Goal: Task Accomplishment & Management: Manage account settings

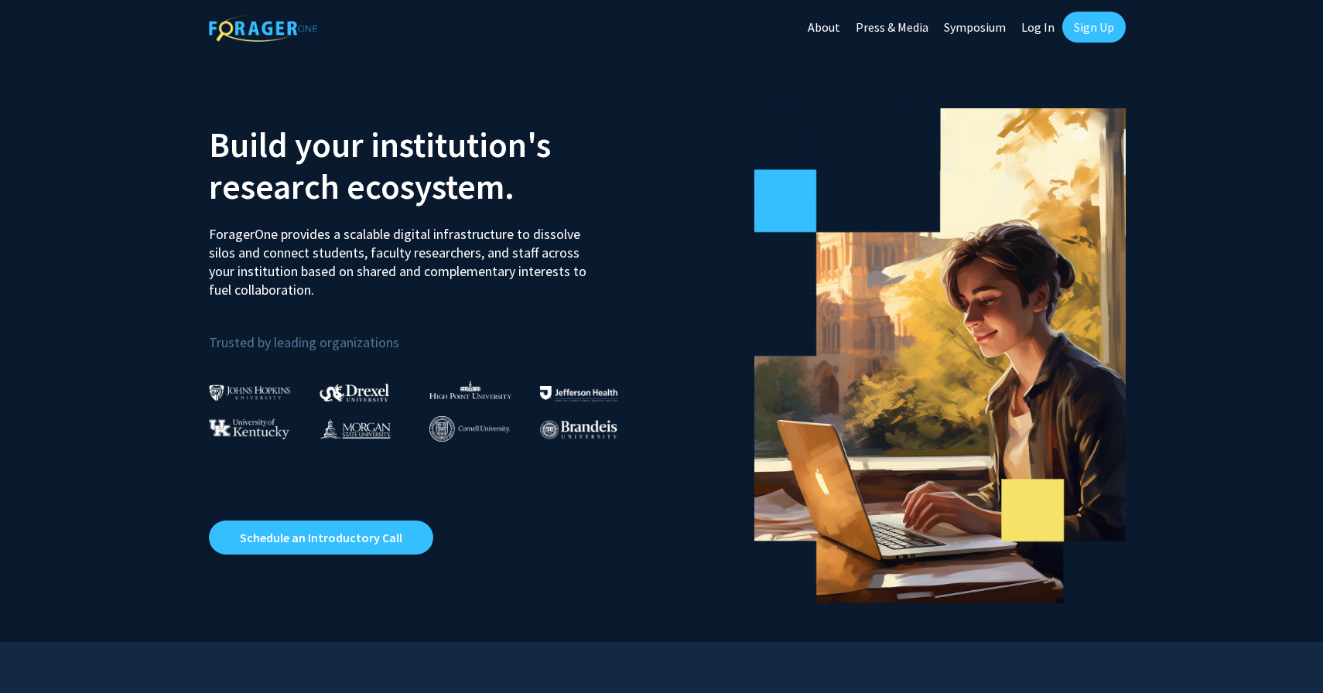
click at [1050, 22] on link "Log In" at bounding box center [1038, 27] width 49 height 54
select select
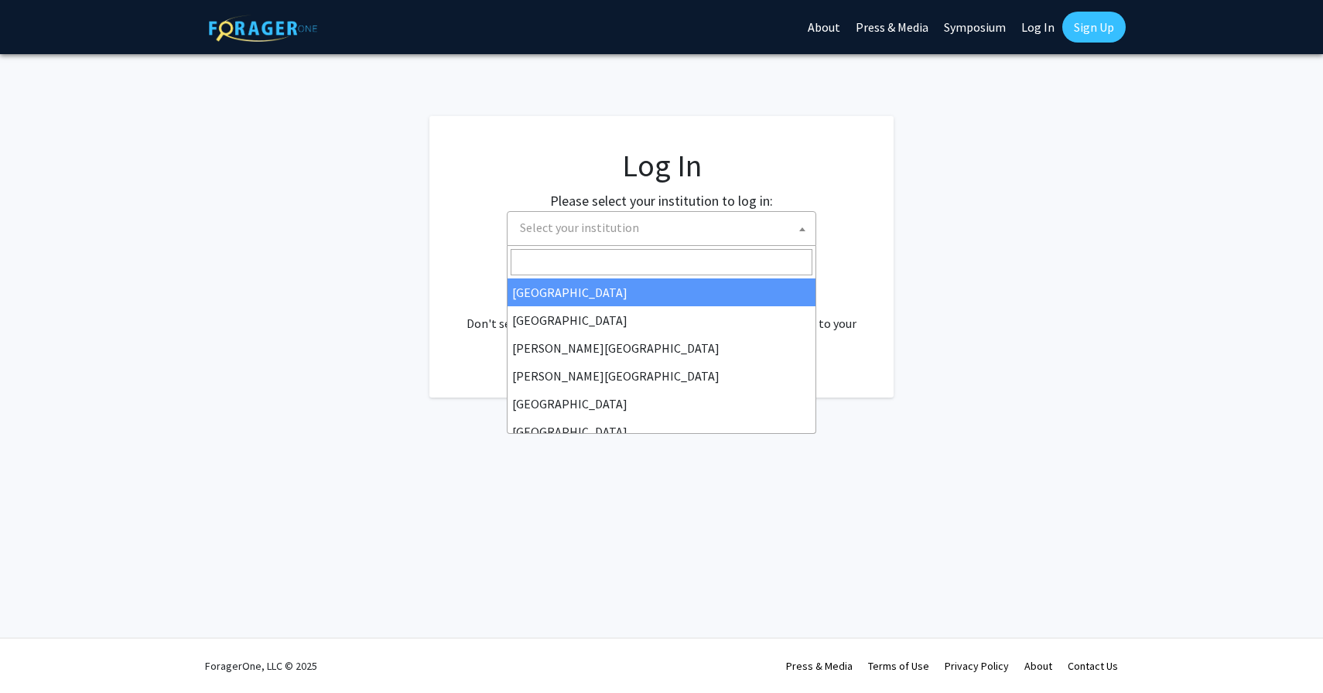
click at [689, 234] on span "Select your institution" at bounding box center [665, 228] width 302 height 32
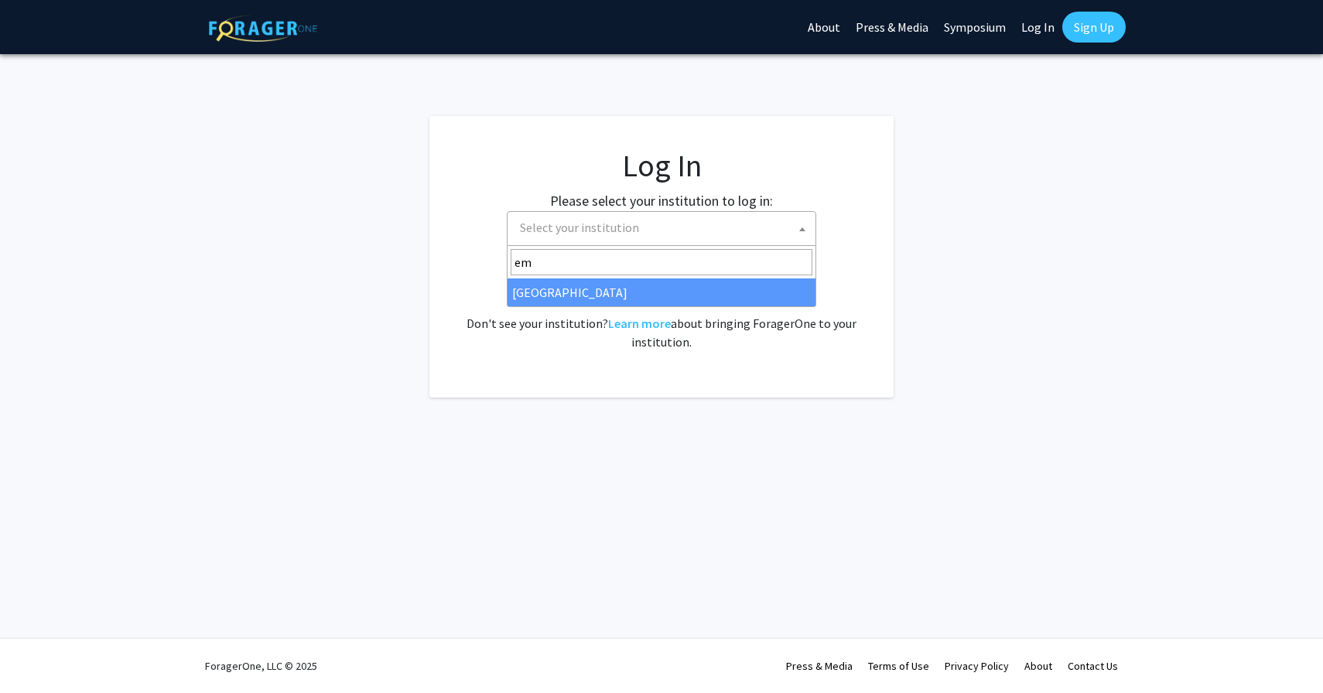
type input "em"
select select "12"
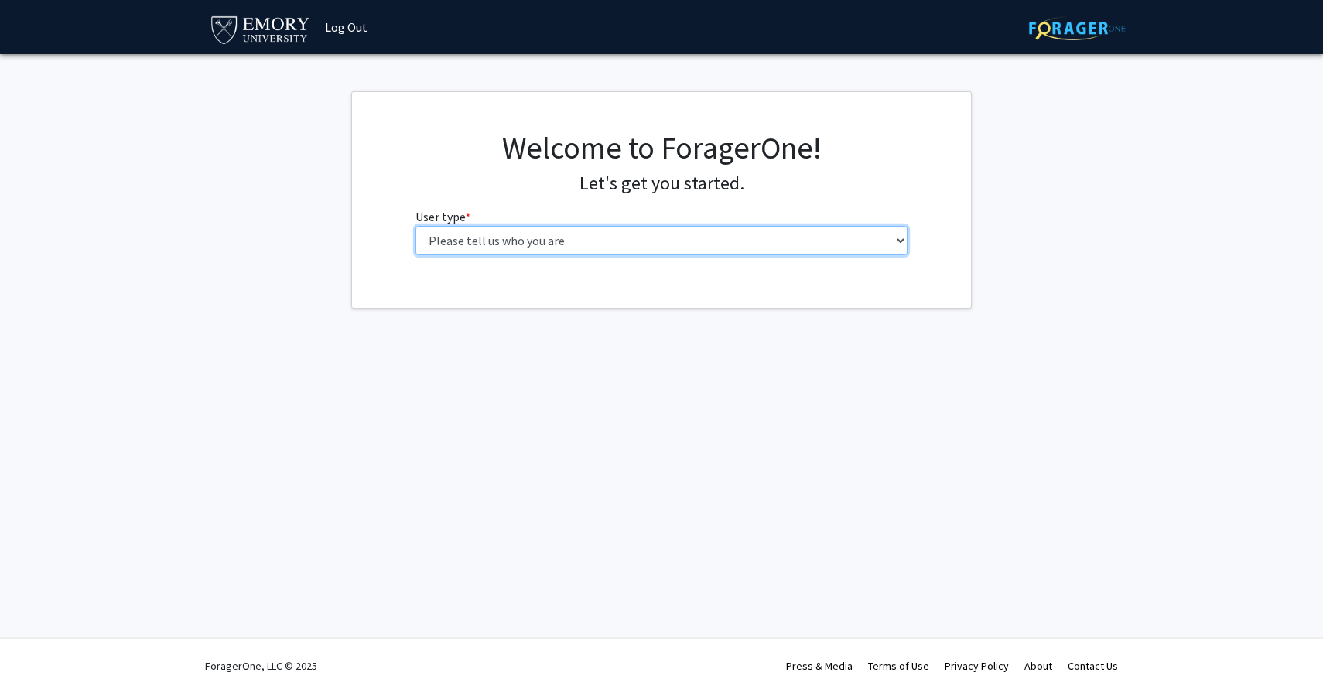
click at [429, 243] on select "Please tell us who you are Undergraduate Student Master's Student Doctoral Cand…" at bounding box center [661, 240] width 493 height 29
select select "1: undergrad"
click at [415, 226] on select "Please tell us who you are Undergraduate Student Master's Student Doctoral Cand…" at bounding box center [661, 240] width 493 height 29
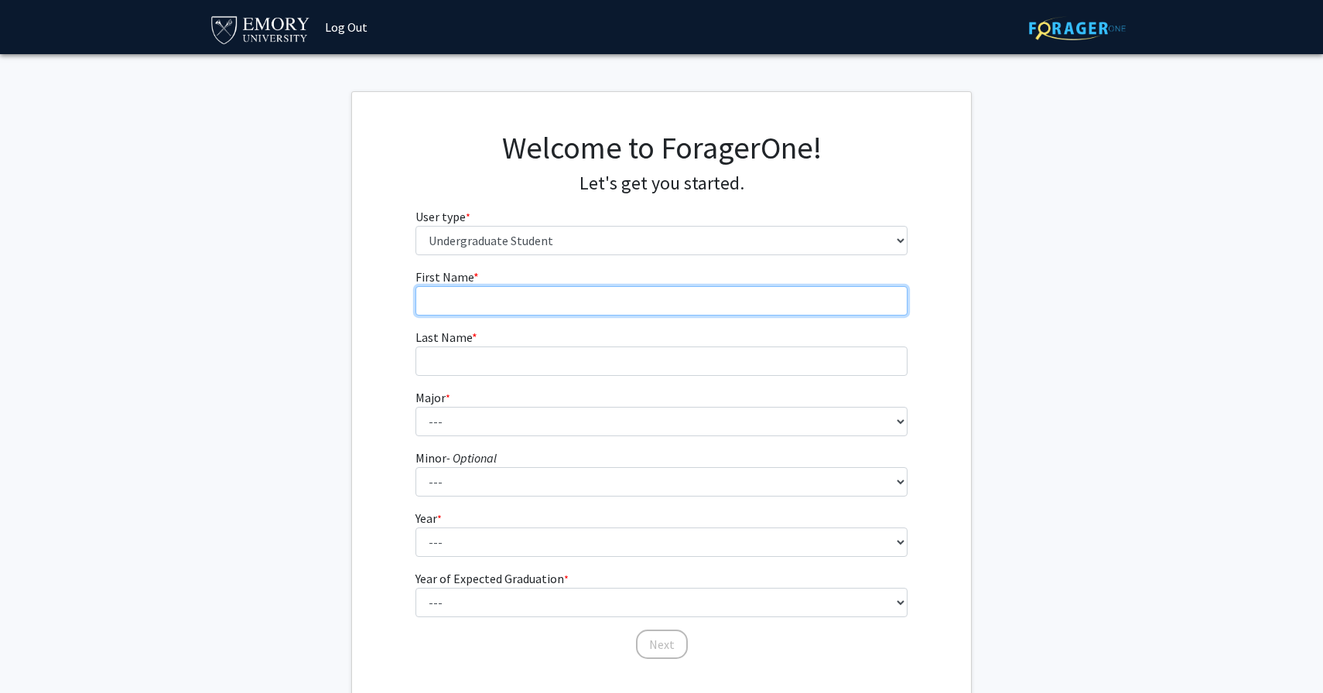
click at [497, 310] on input "First Name * required" at bounding box center [661, 300] width 493 height 29
type input "Prem"
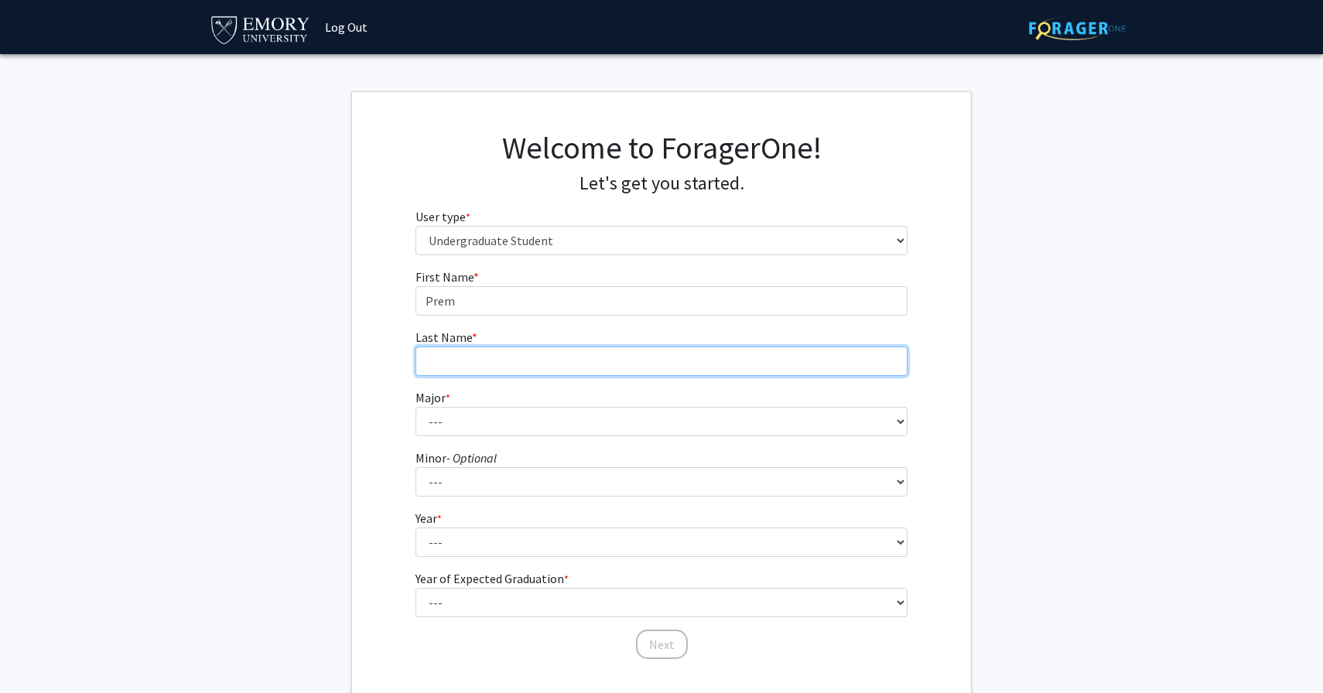
type input "Kamat"
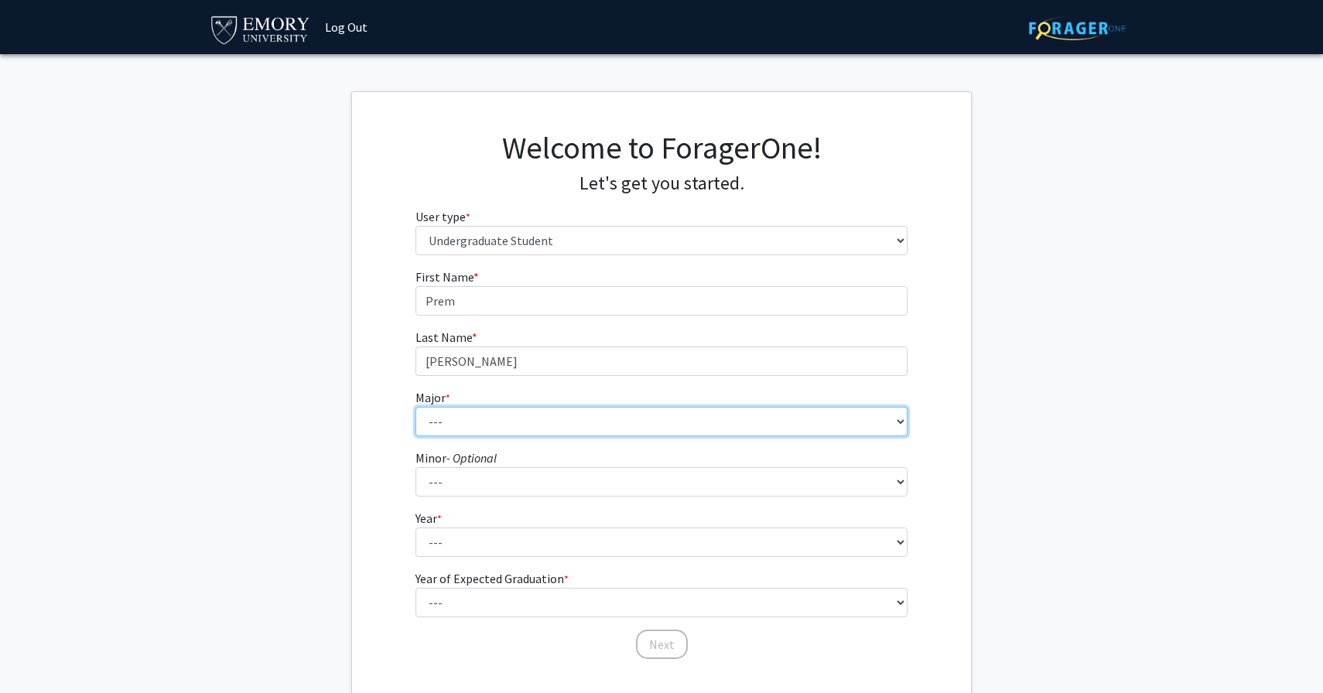
click at [506, 426] on select "--- Accounting African American Studies African Studies American Studies Analyt…" at bounding box center [661, 421] width 493 height 29
select select "16: 977"
click at [415, 407] on select "--- Accounting African American Studies African Studies American Studies Analyt…" at bounding box center [661, 421] width 493 height 29
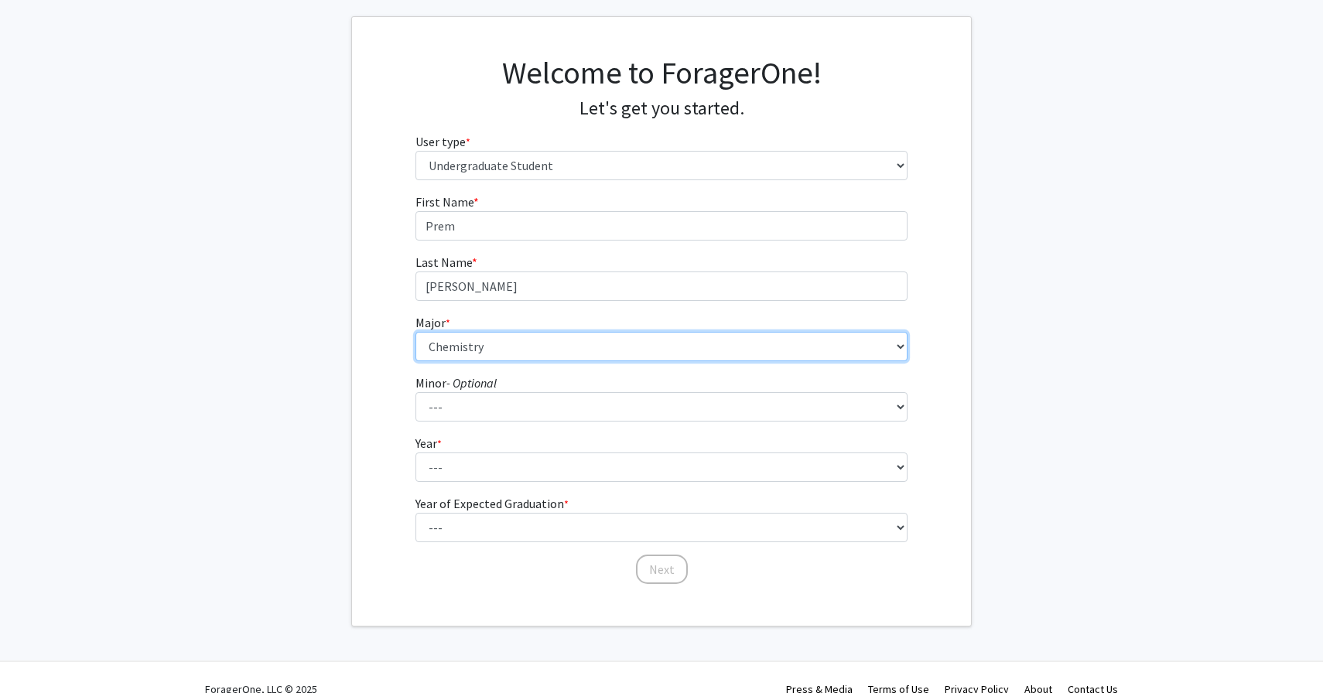
scroll to position [98, 0]
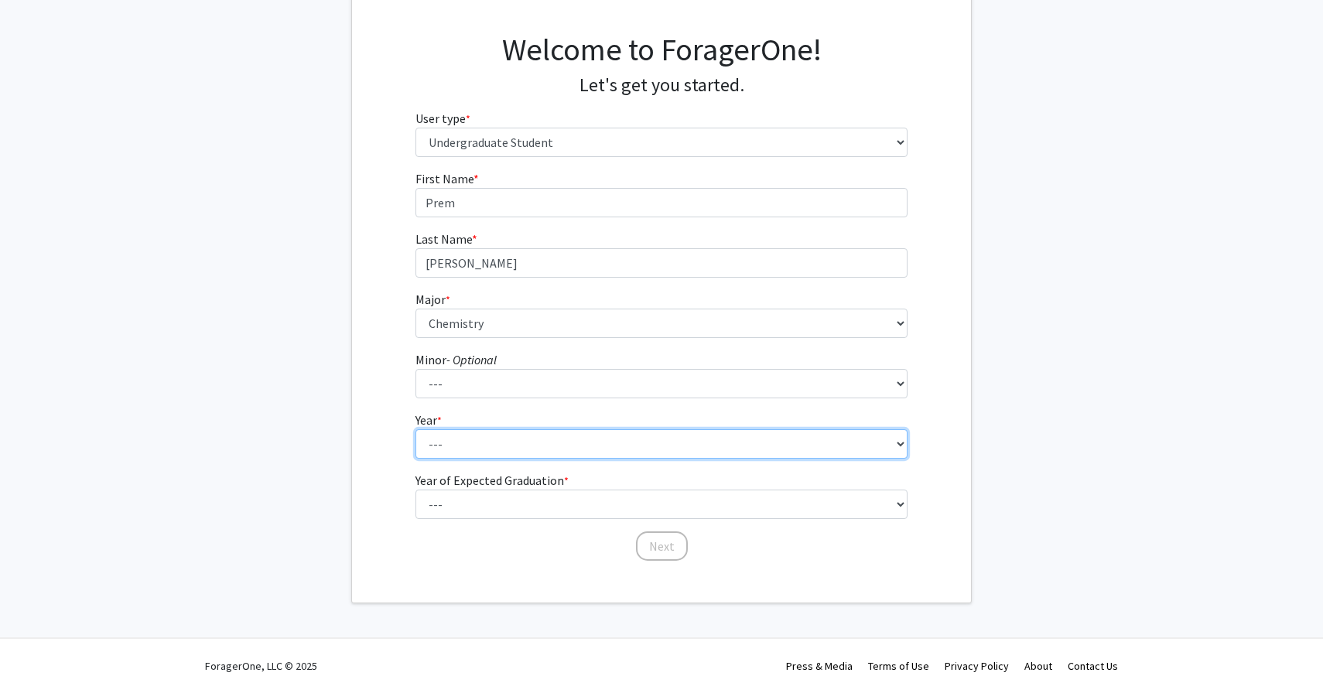
click at [467, 436] on select "--- First-year Sophomore Junior Senior Postbaccalaureate Certificate" at bounding box center [661, 443] width 493 height 29
select select "1: first-year"
click at [415, 429] on select "--- First-year Sophomore Junior Senior Postbaccalaureate Certificate" at bounding box center [661, 443] width 493 height 29
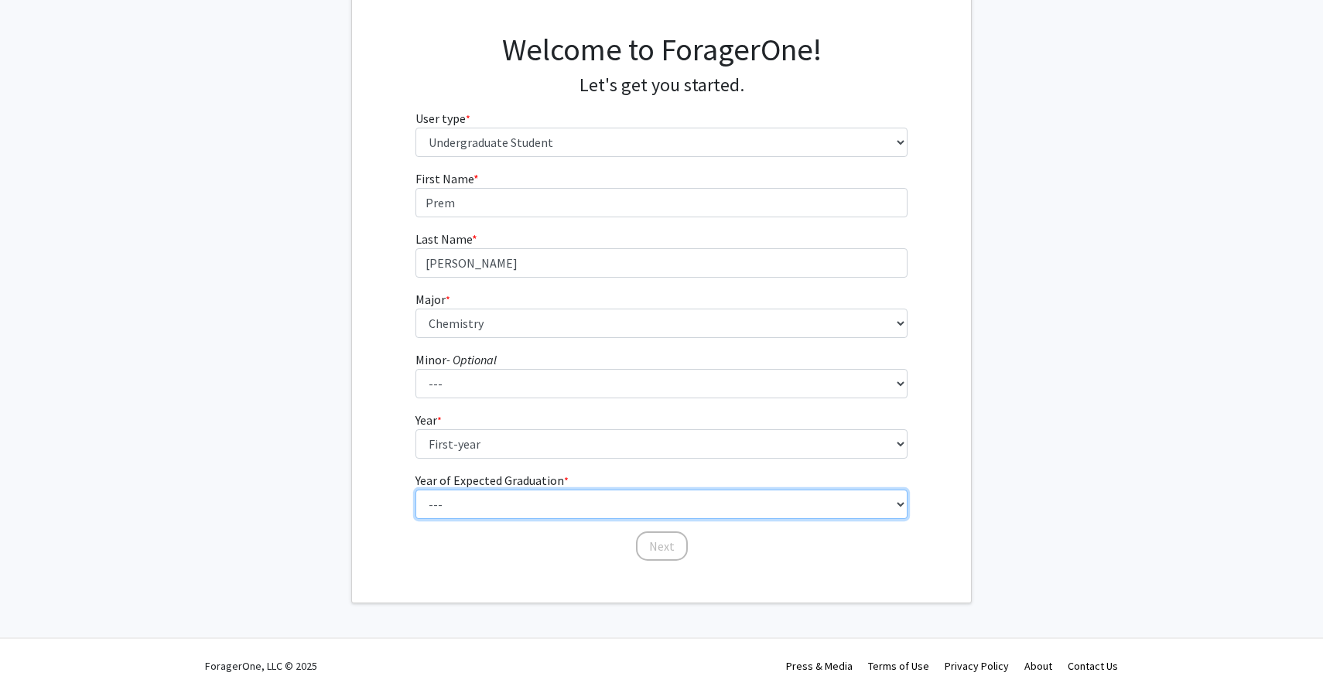
click at [492, 500] on select "--- 2025 2026 2027 2028 2029 2030 2031 2032 2033 2034" at bounding box center [661, 504] width 493 height 29
click at [415, 490] on select "--- 2025 2026 2027 2028 2029 2030 2031 2032 2033 2034" at bounding box center [661, 504] width 493 height 29
click at [515, 491] on select "--- 2025 2026 2027 2028 2029 2030 2031 2032 2033 2034" at bounding box center [661, 504] width 493 height 29
select select "5: 2029"
click at [415, 490] on select "--- 2025 2026 2027 2028 2029 2030 2031 2032 2033 2034" at bounding box center [661, 504] width 493 height 29
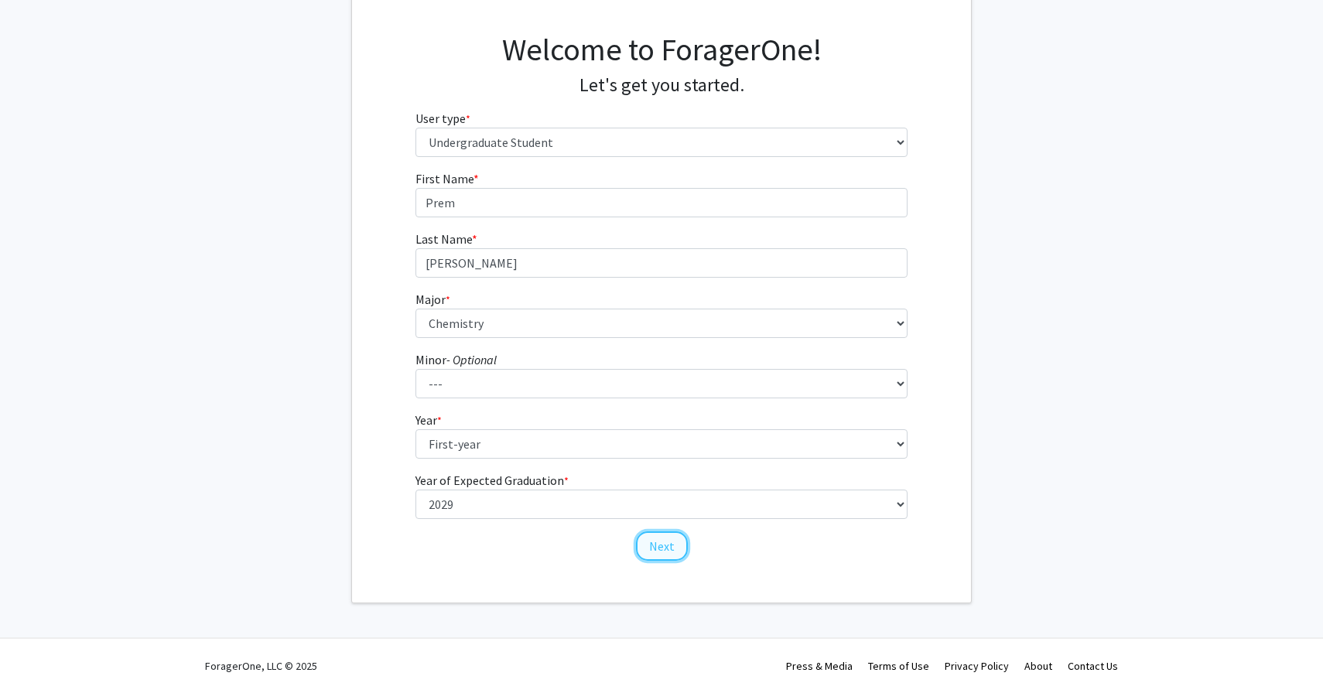
click at [675, 558] on button "Next" at bounding box center [662, 546] width 52 height 29
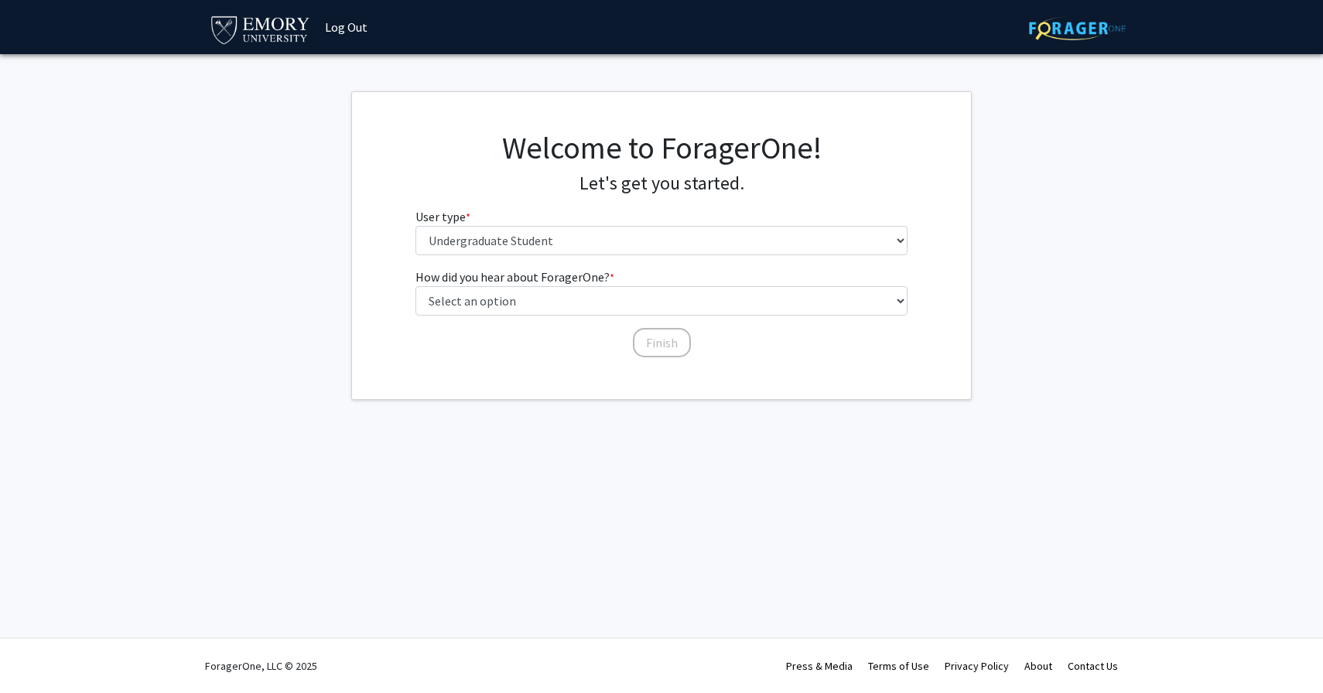
scroll to position [0, 0]
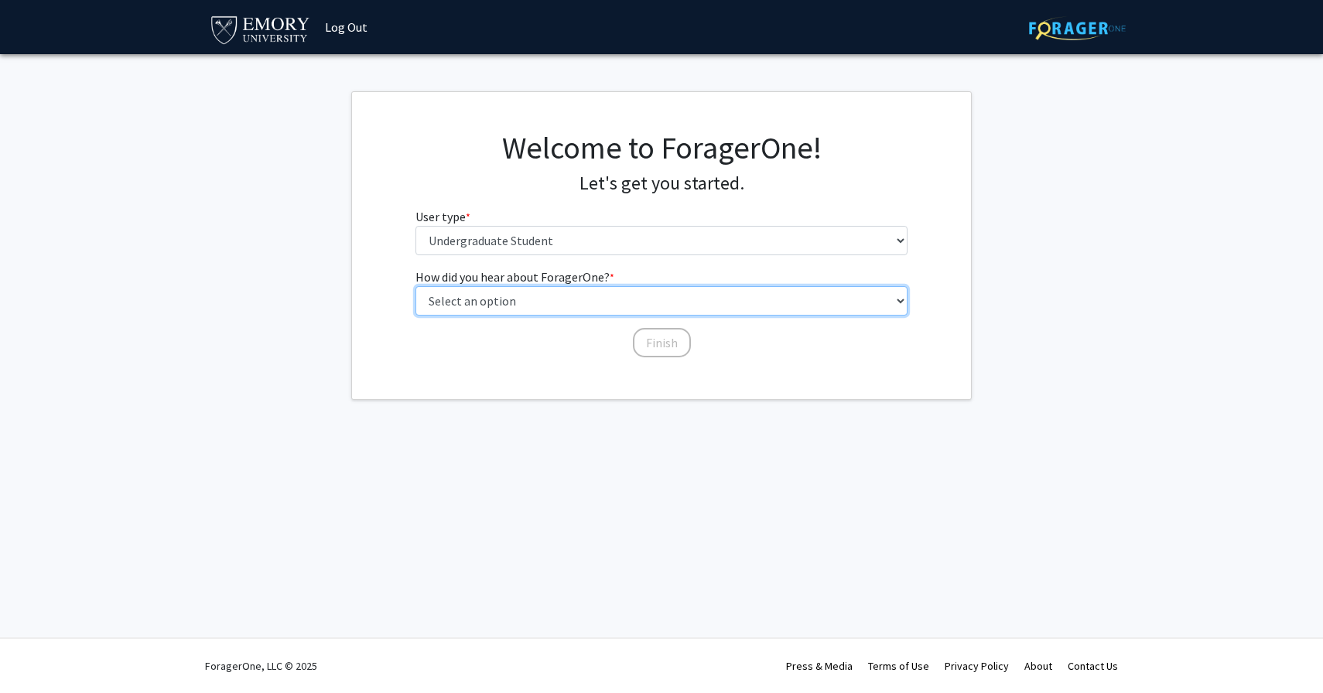
click at [556, 309] on select "Select an option Peer/student recommendation Faculty/staff recommendation Unive…" at bounding box center [661, 300] width 493 height 29
select select "2: faculty_recommendation"
click at [415, 286] on select "Select an option Peer/student recommendation Faculty/staff recommendation Unive…" at bounding box center [661, 300] width 493 height 29
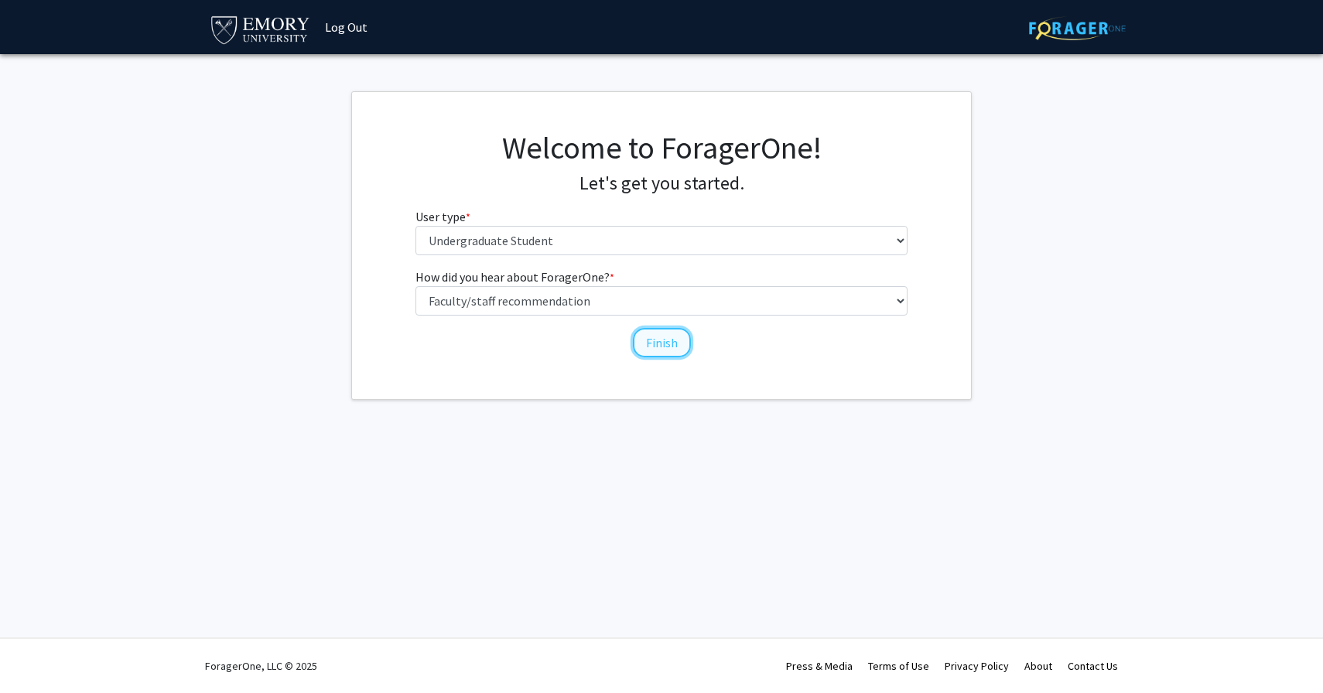
click at [653, 340] on button "Finish" at bounding box center [662, 342] width 58 height 29
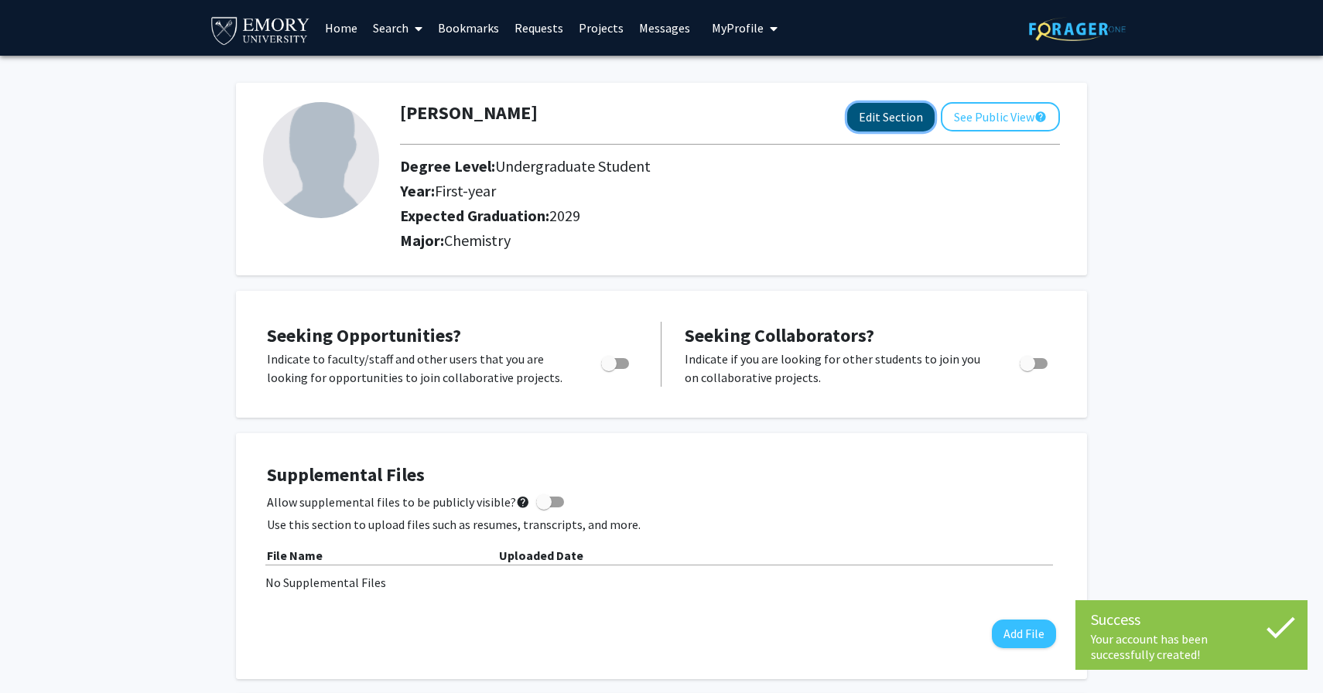
click at [875, 121] on button "Edit Section" at bounding box center [890, 117] width 87 height 29
select select "first-year"
select select "2029"
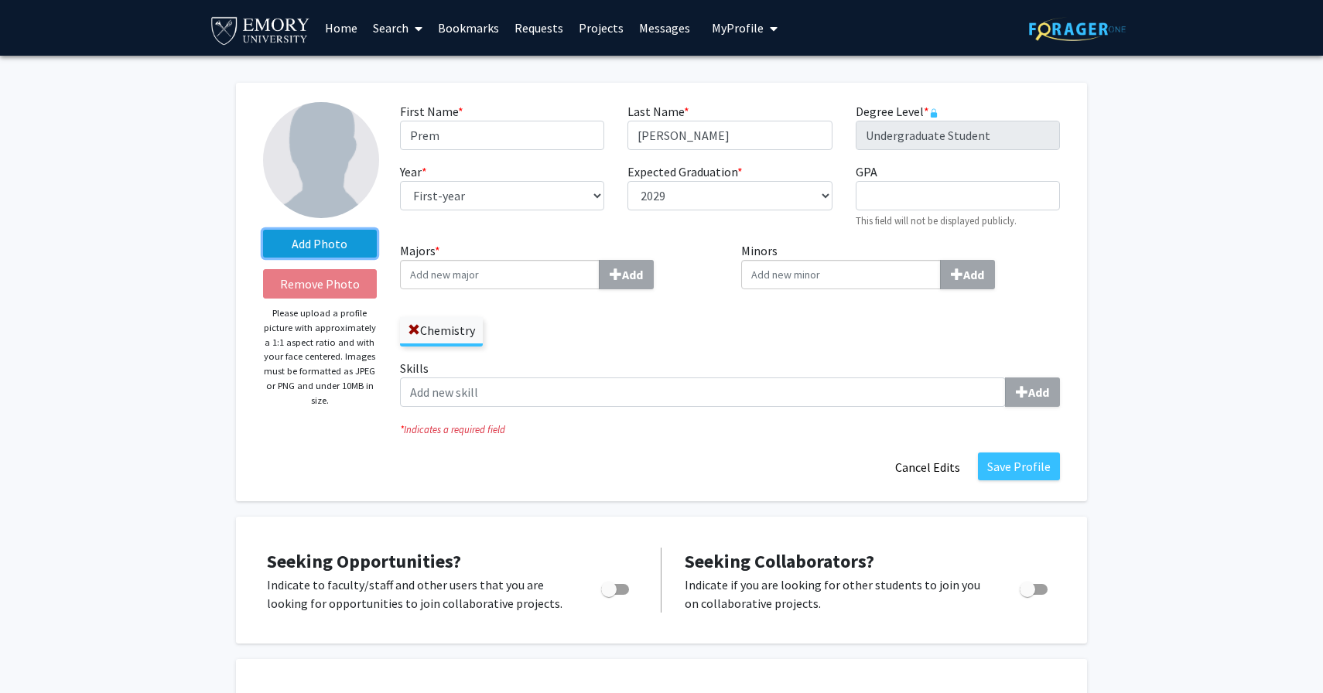
click at [343, 238] on label "Add Photo" at bounding box center [320, 244] width 114 height 28
click at [0, 0] on input "Add Photo" at bounding box center [0, 0] width 0 height 0
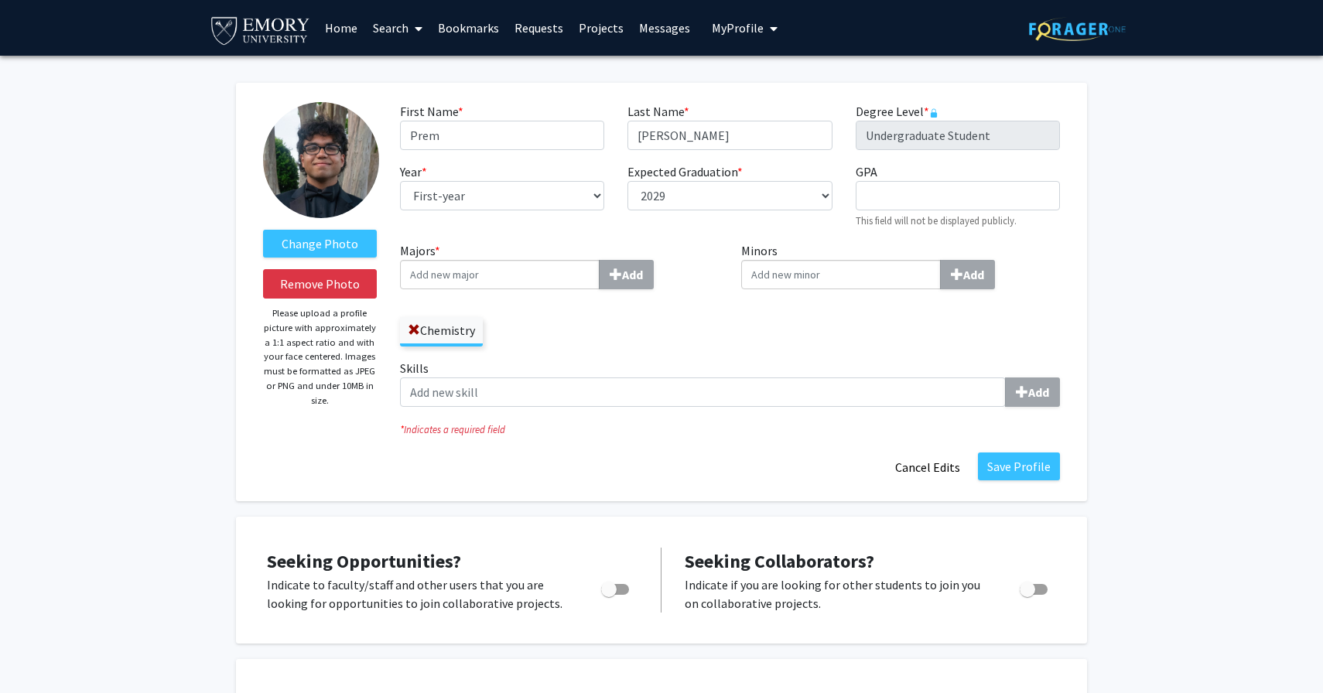
click at [487, 279] on input "Majors * Add" at bounding box center [500, 274] width 200 height 29
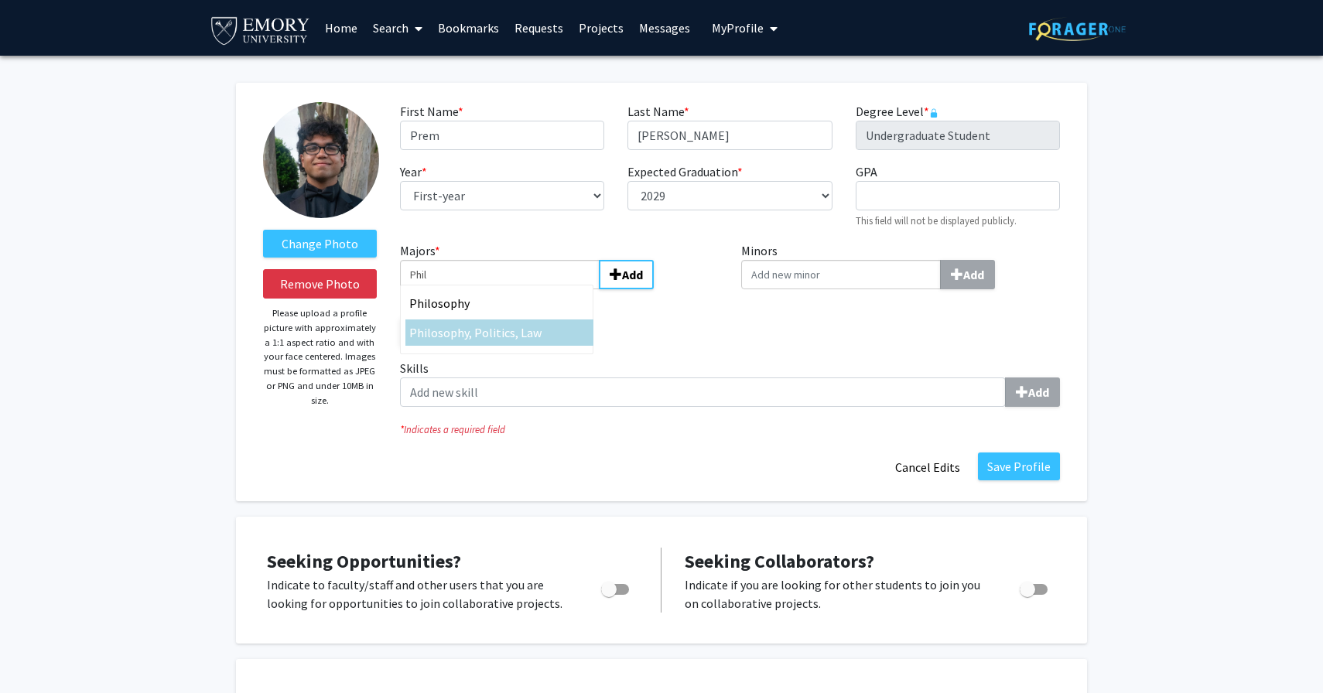
type input "Phil"
click at [562, 335] on div "Phil osophy, Politics, Law" at bounding box center [499, 332] width 180 height 19
click at [562, 289] on input "Phil" at bounding box center [500, 274] width 200 height 29
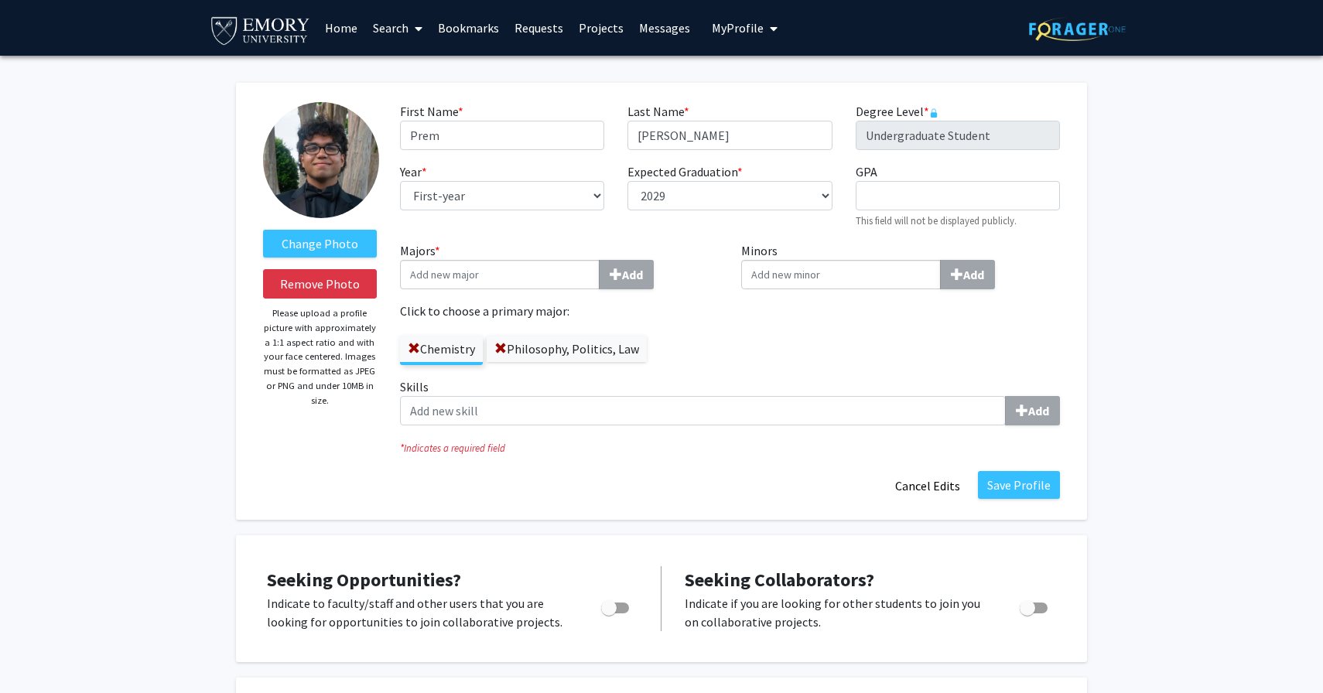
click at [450, 350] on label "Chemistry" at bounding box center [441, 349] width 83 height 26
click at [0, 0] on input "Chemistry" at bounding box center [0, 0] width 0 height 0
click at [792, 279] on input "Minors Add" at bounding box center [841, 274] width 200 height 29
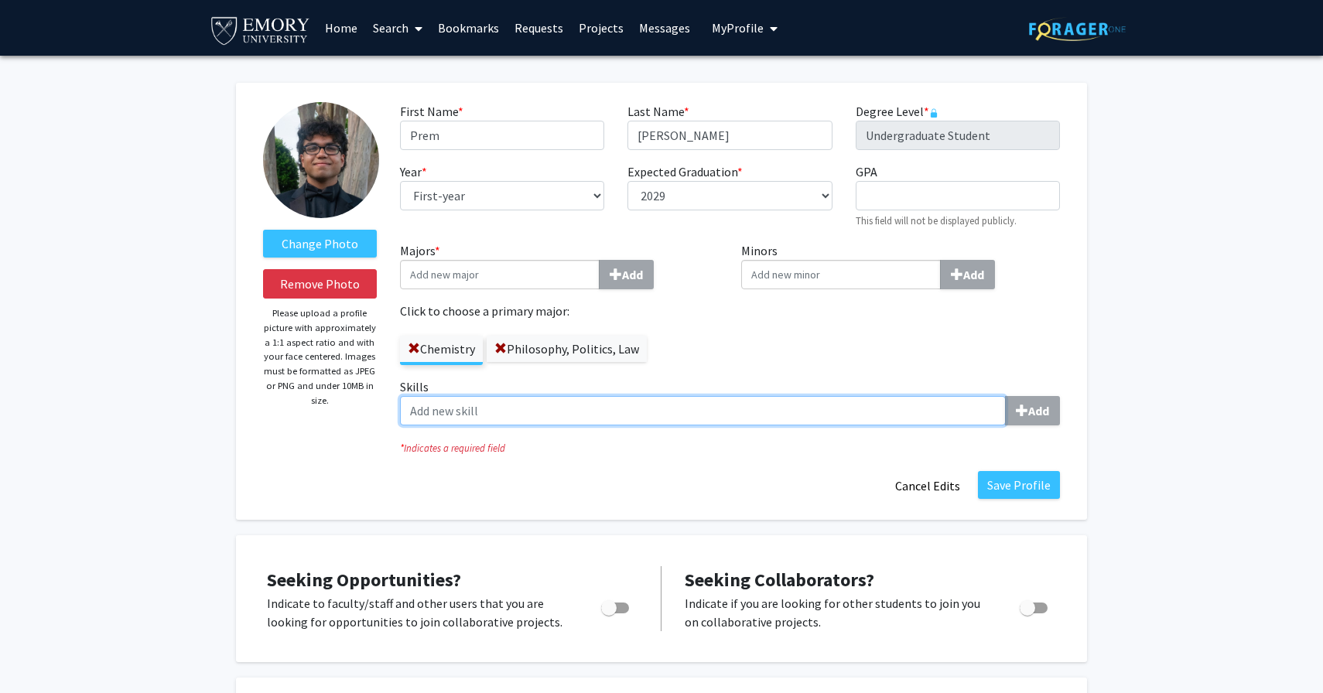
click at [527, 414] on input "Skills Add" at bounding box center [703, 410] width 606 height 29
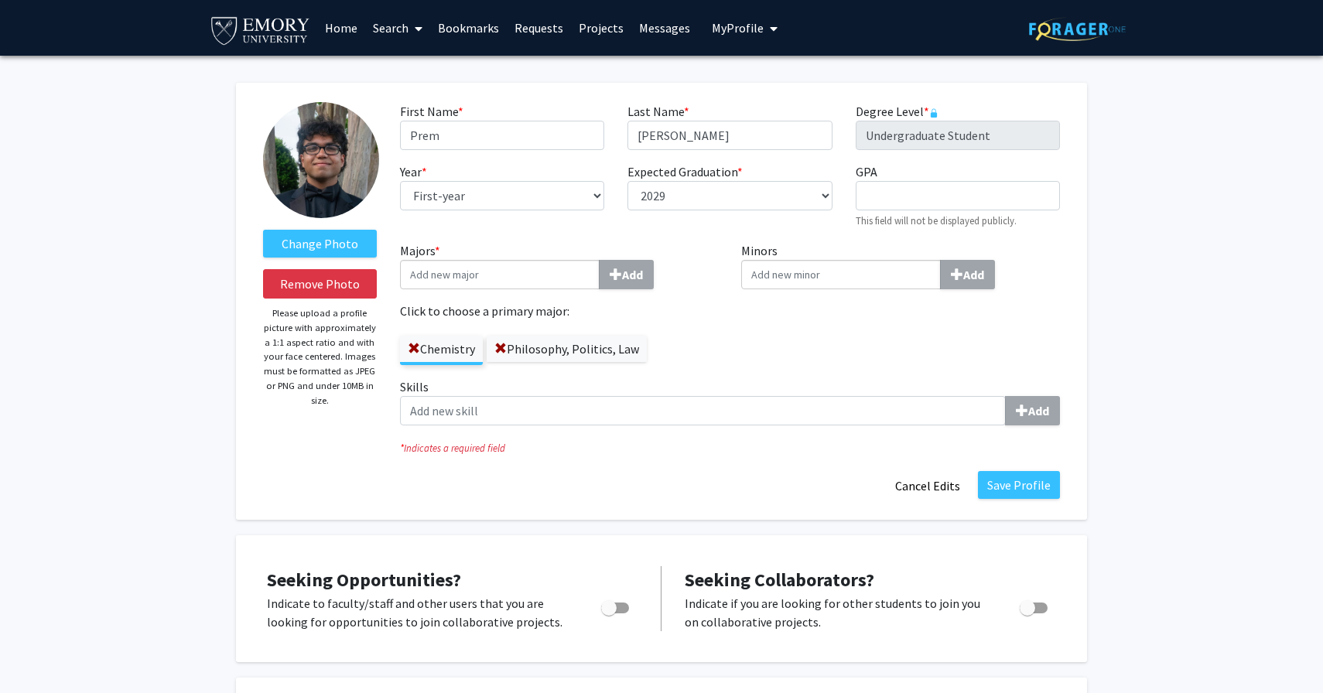
click at [800, 291] on div "Minors Add" at bounding box center [901, 309] width 342 height 136
click at [805, 281] on input "Minors Add" at bounding box center [841, 274] width 200 height 29
type input "Spanish"
click at [815, 296] on div "Spanish" at bounding box center [840, 303] width 180 height 19
click at [815, 289] on input "Spanish" at bounding box center [841, 274] width 200 height 29
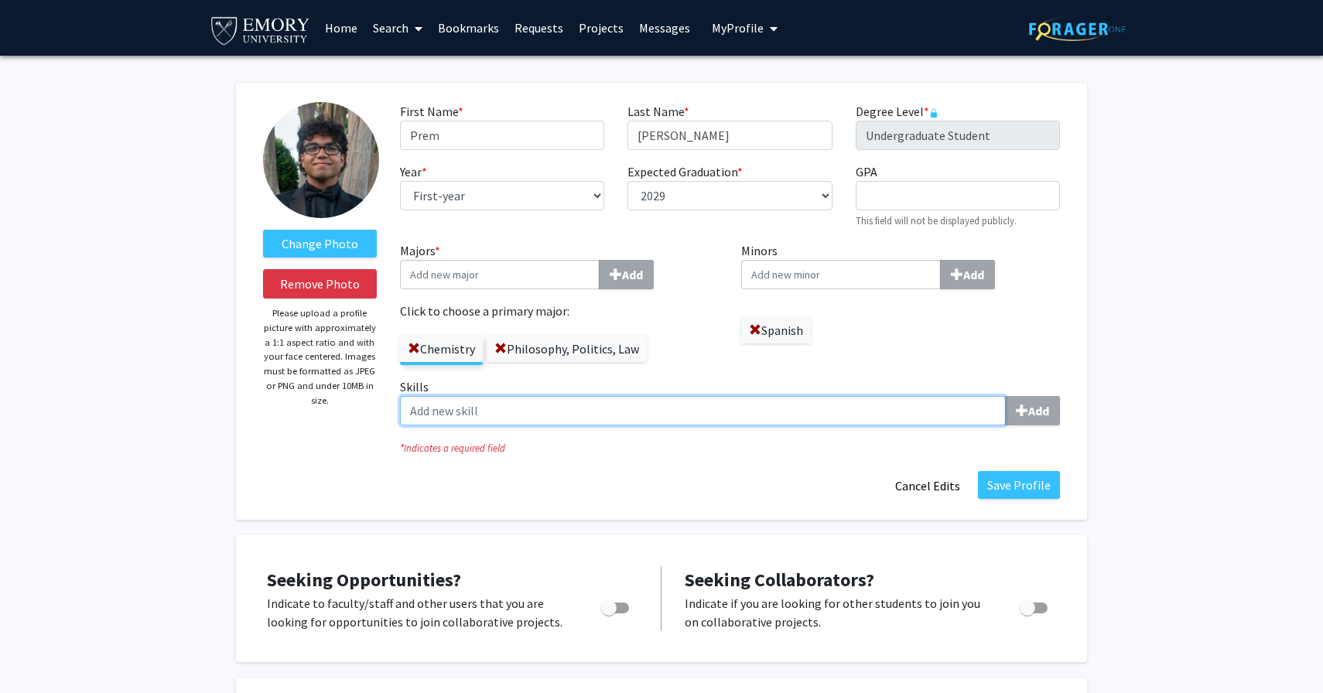
click at [596, 403] on input "Skills Add" at bounding box center [703, 410] width 606 height 29
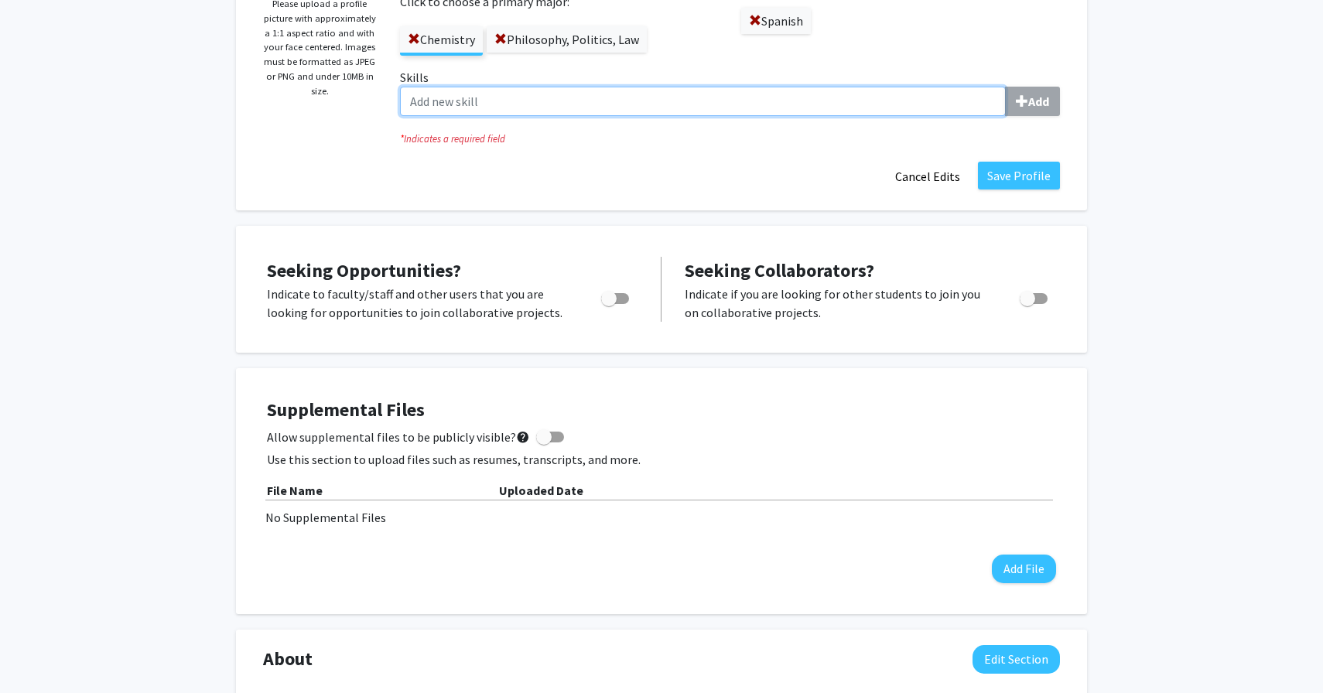
scroll to position [259, 0]
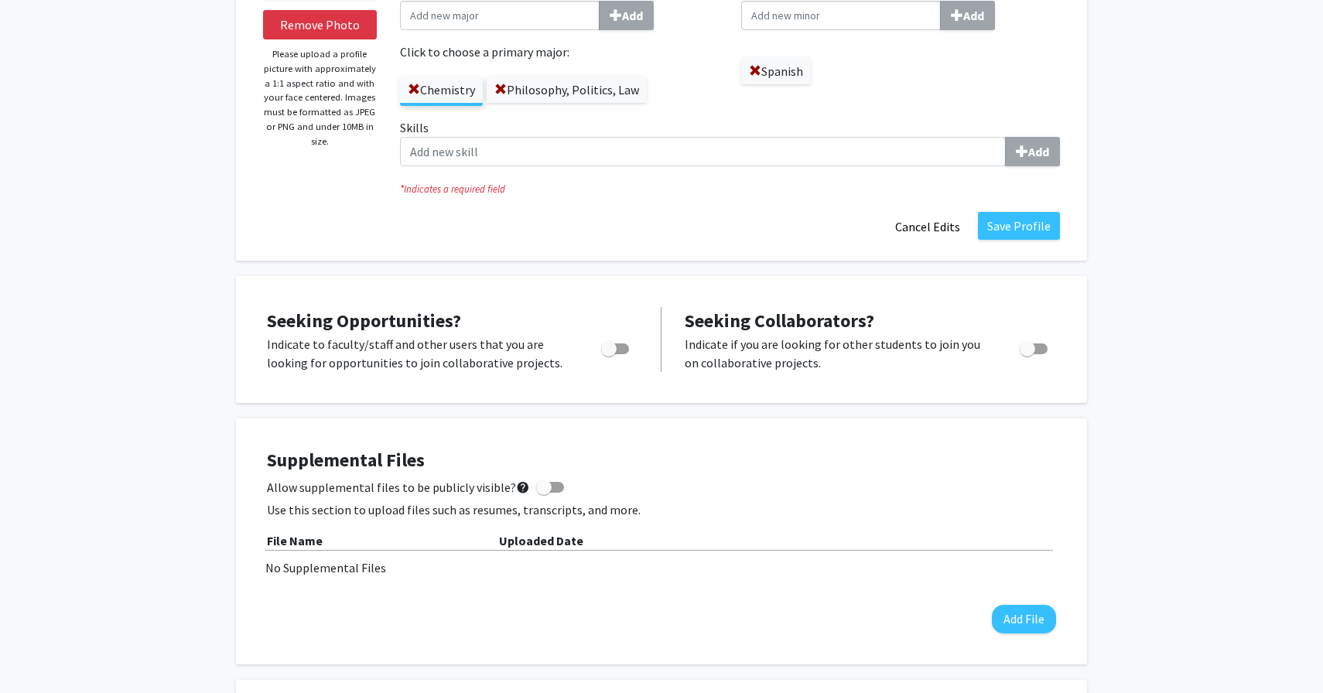
click at [534, 136] on label "Skills Add" at bounding box center [730, 142] width 660 height 48
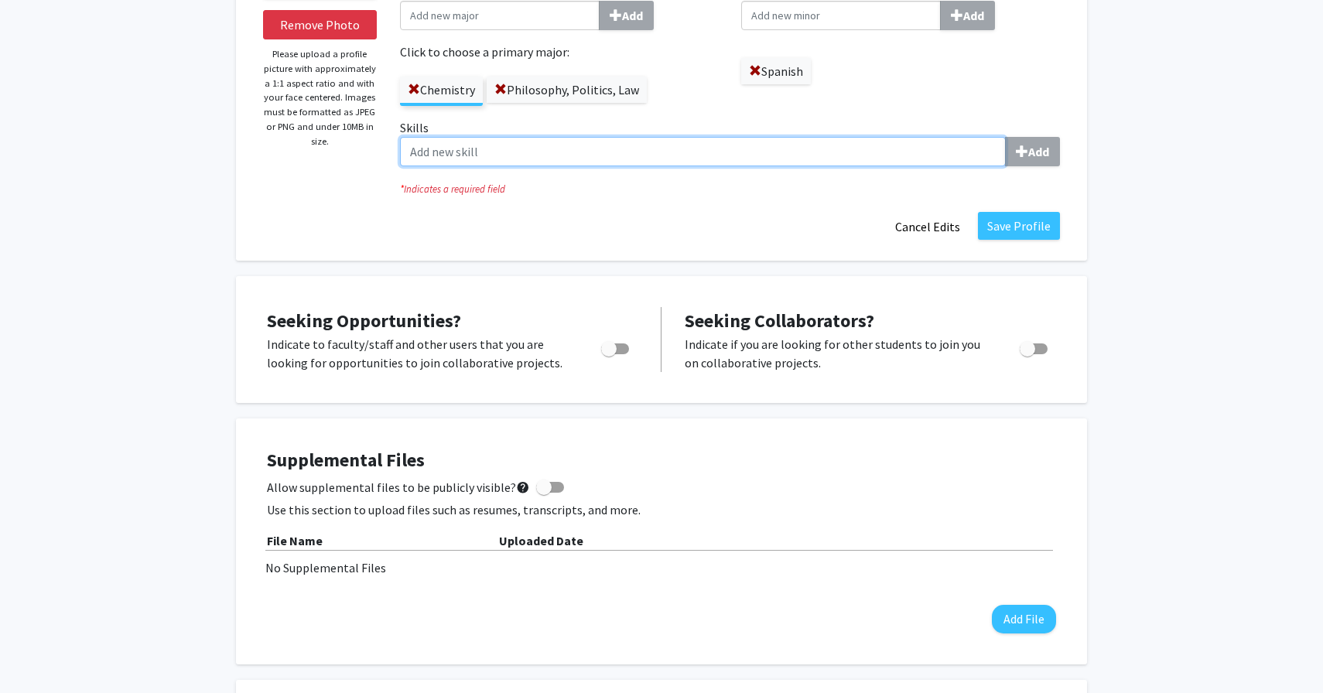
click at [534, 137] on input "Skills Add" at bounding box center [703, 151] width 606 height 29
type input "c"
type input "C"
click at [816, 159] on input "Skills Add" at bounding box center [703, 151] width 606 height 29
type input "Leadership"
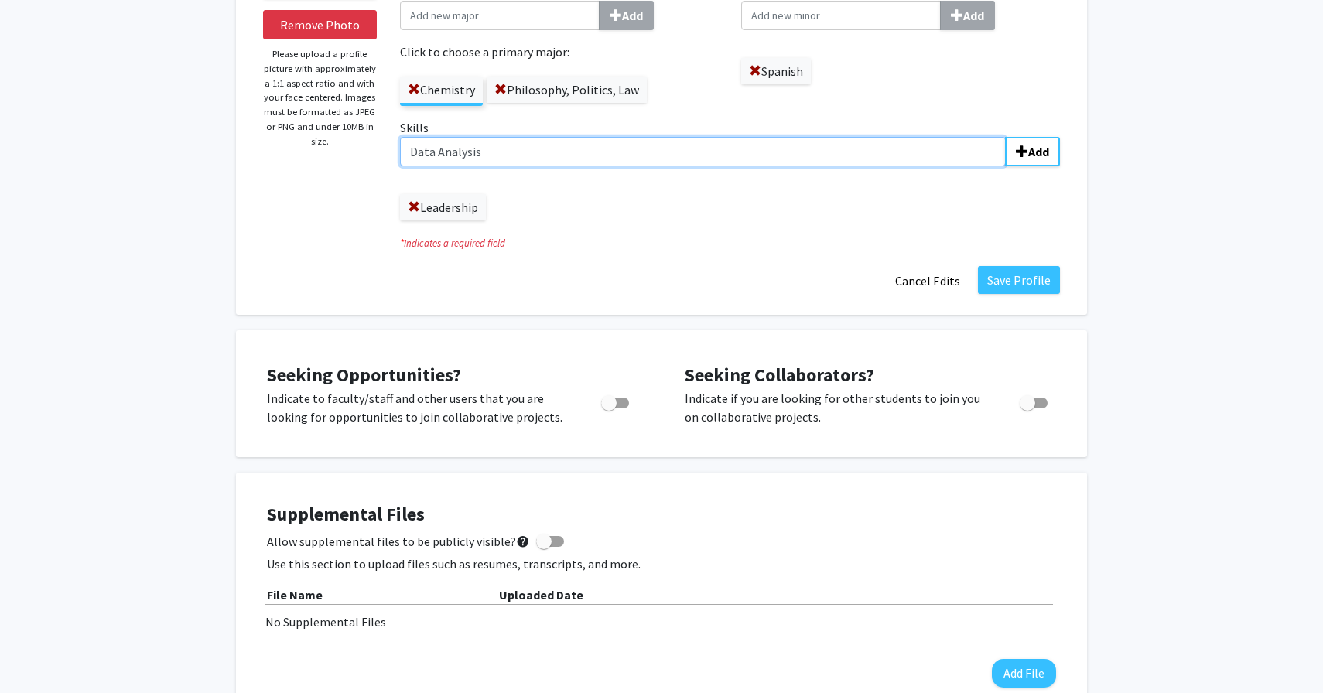
type input "Data Analysis"
type input "R"
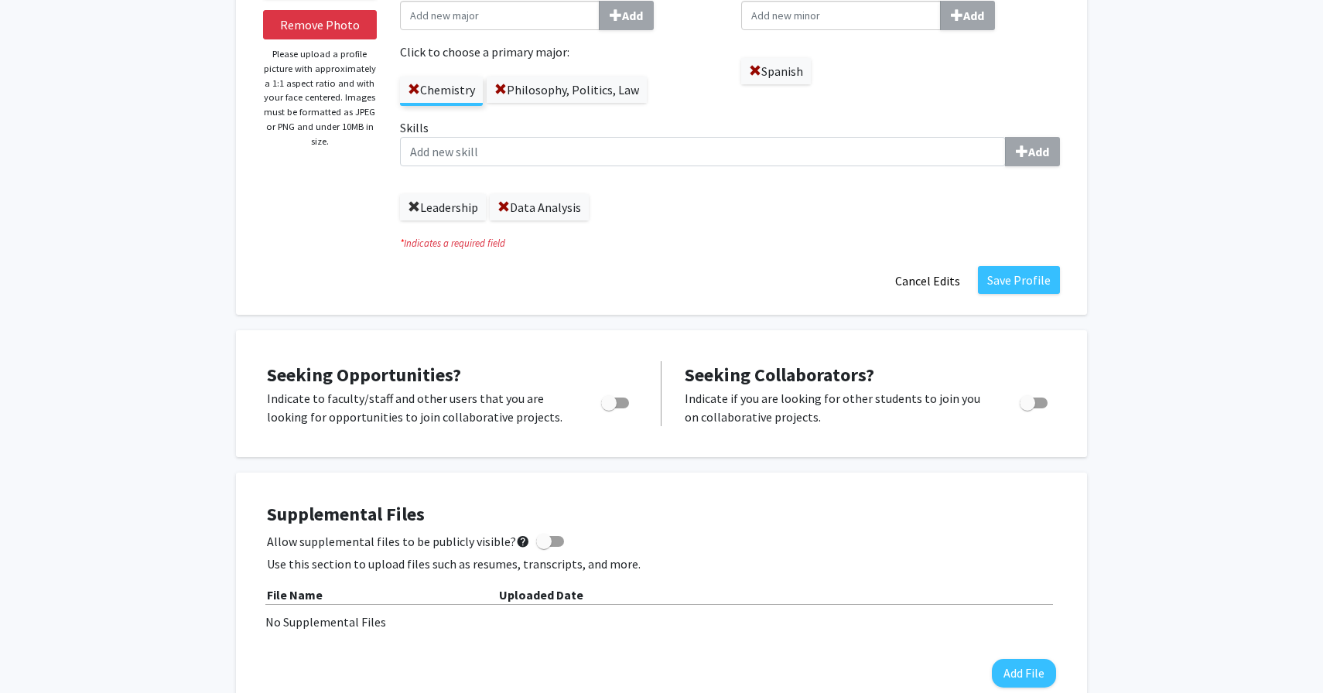
click at [412, 208] on span at bounding box center [414, 207] width 12 height 12
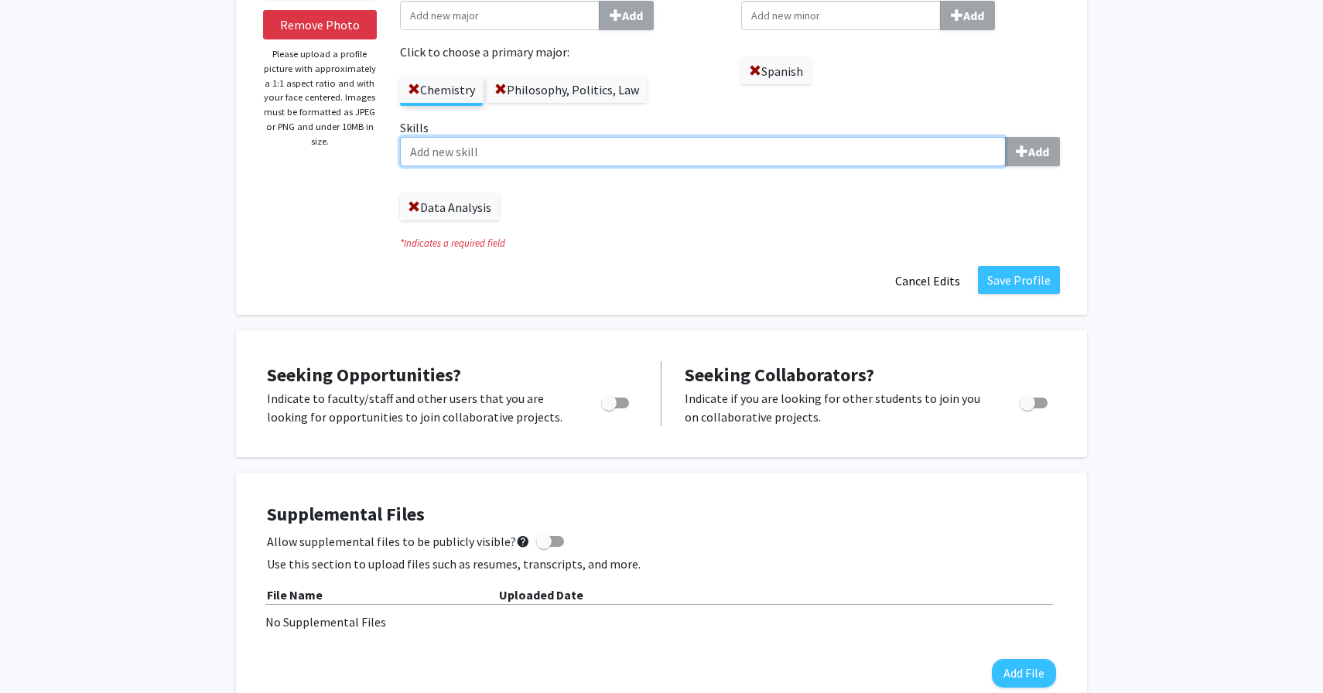
click at [429, 157] on input "Skills Add" at bounding box center [703, 151] width 606 height 29
type input "Java"
type input "Pattern Recognition"
type input "Literature Review"
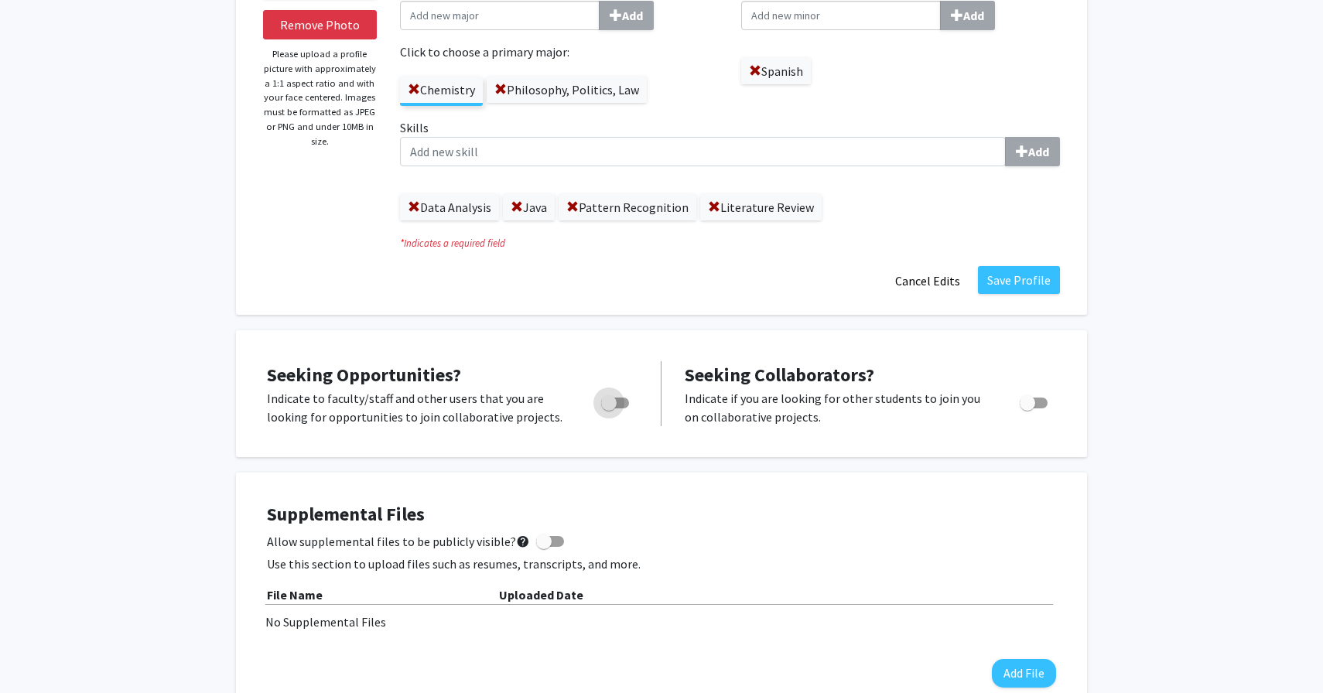
click at [615, 396] on span "Toggle" at bounding box center [608, 402] width 15 height 15
click at [609, 409] on input "Are you actively seeking opportunities?" at bounding box center [608, 409] width 1 height 1
checkbox input "true"
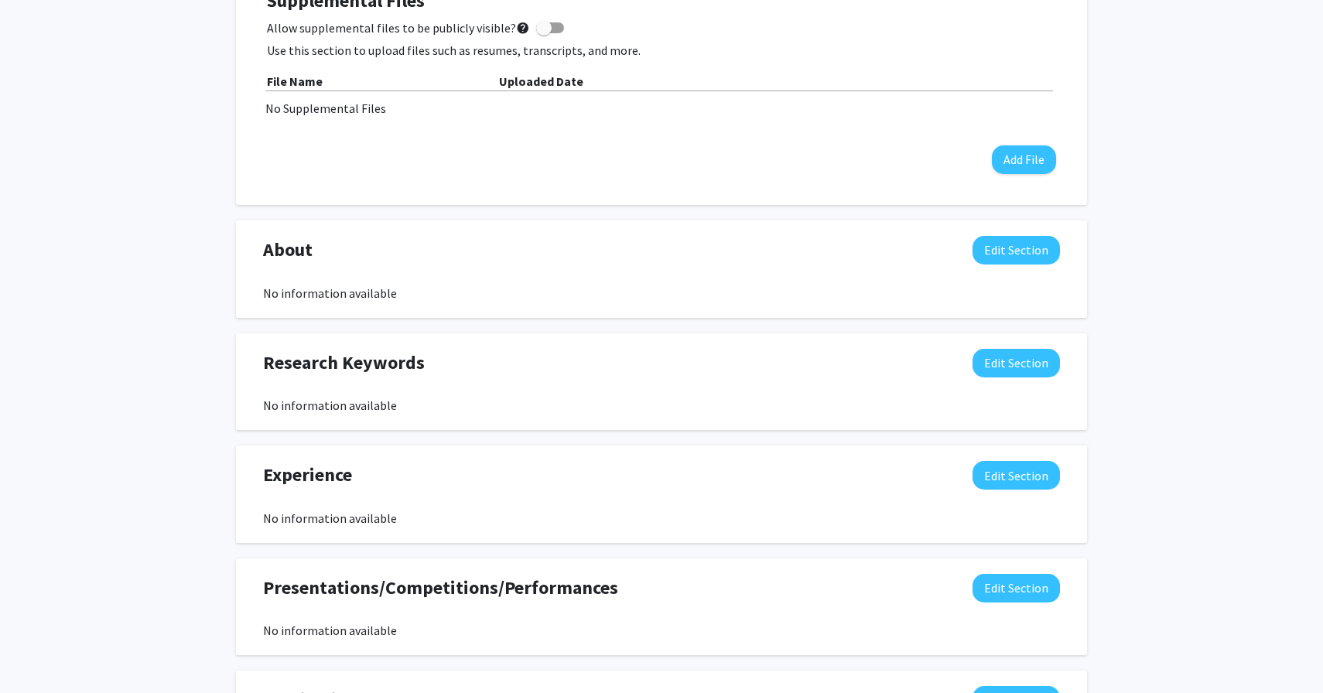
scroll to position [787, 0]
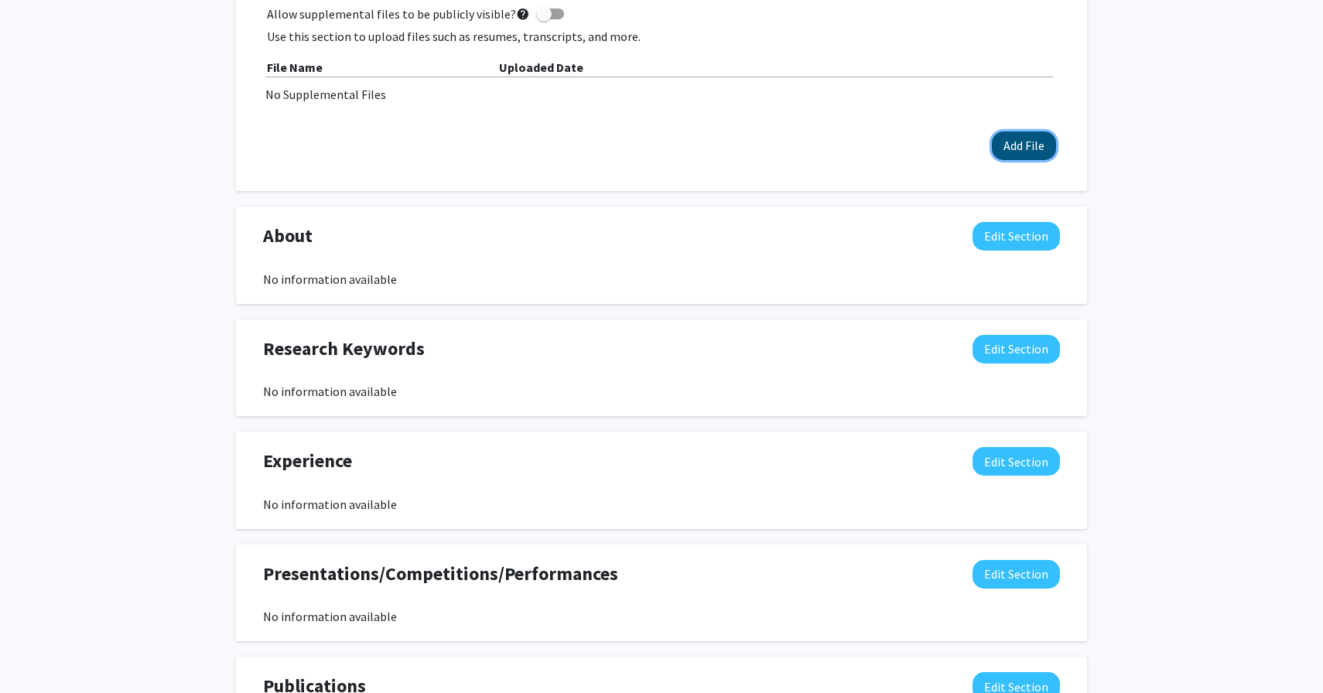
click at [1036, 144] on button "Add File" at bounding box center [1024, 146] width 64 height 29
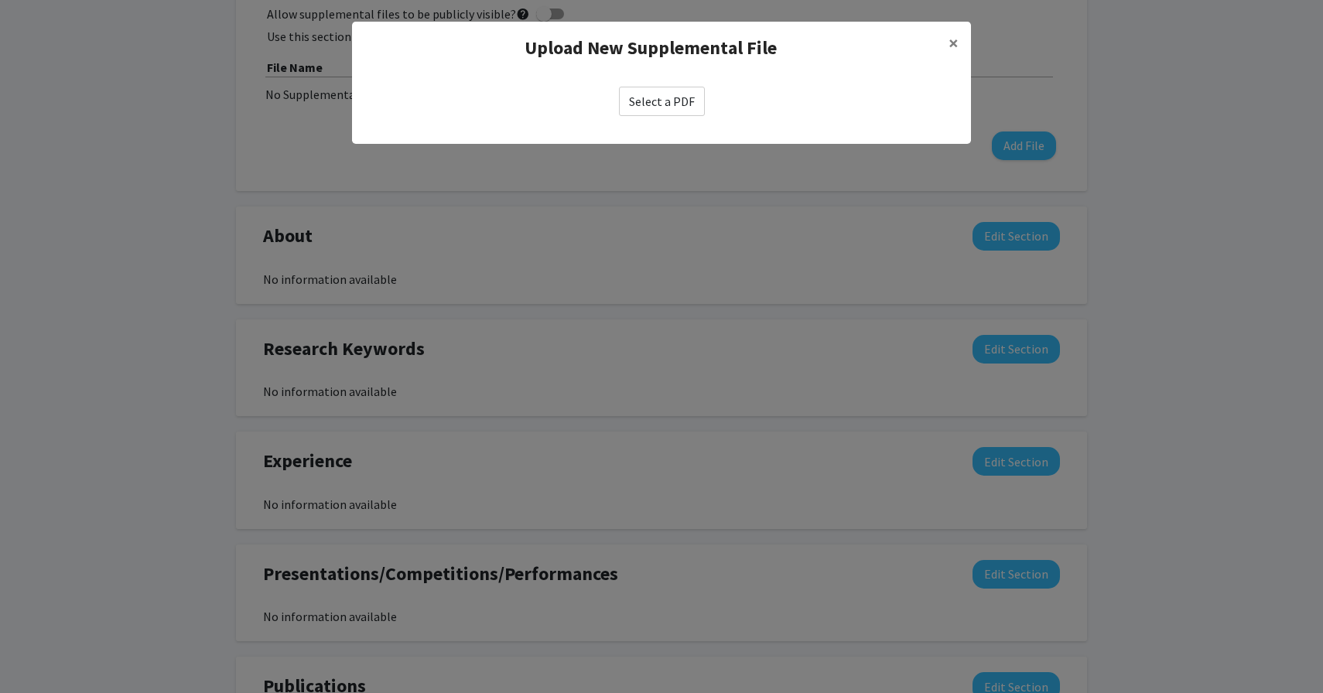
click at [652, 102] on label "Select a PDF" at bounding box center [662, 101] width 86 height 29
click at [0, 0] on input "Select a PDF" at bounding box center [0, 0] width 0 height 0
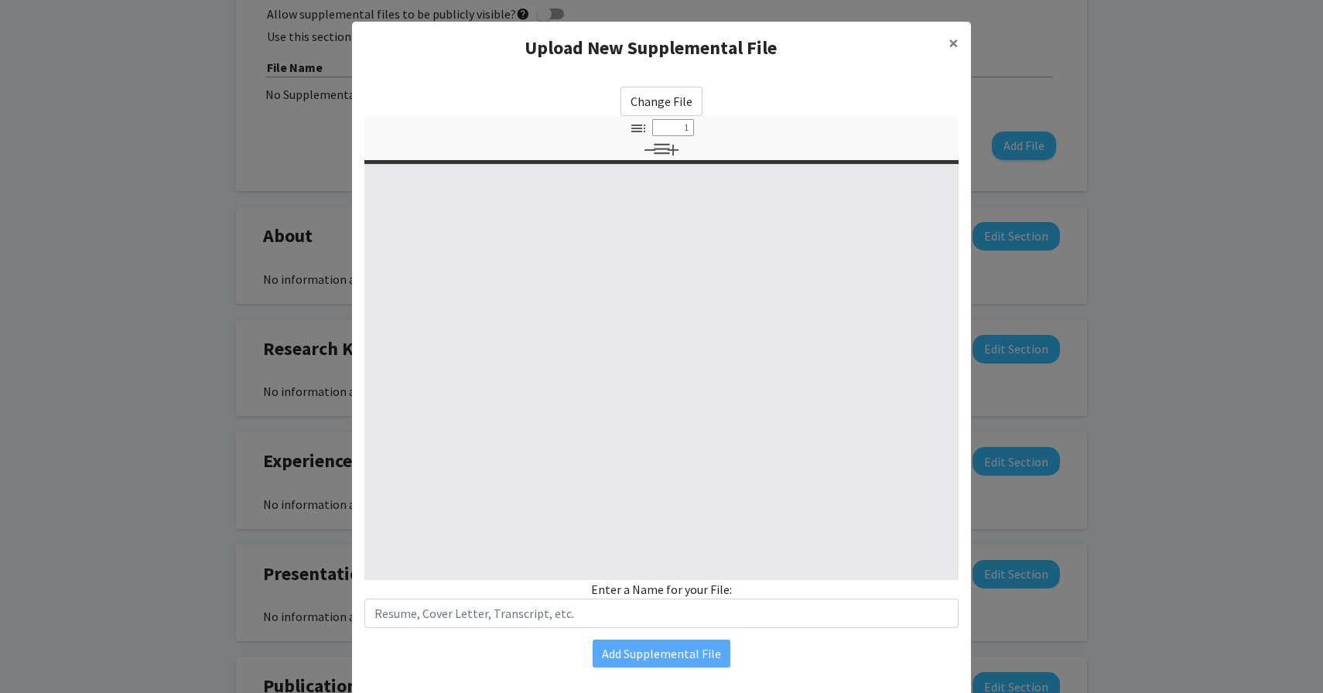
select select "custom"
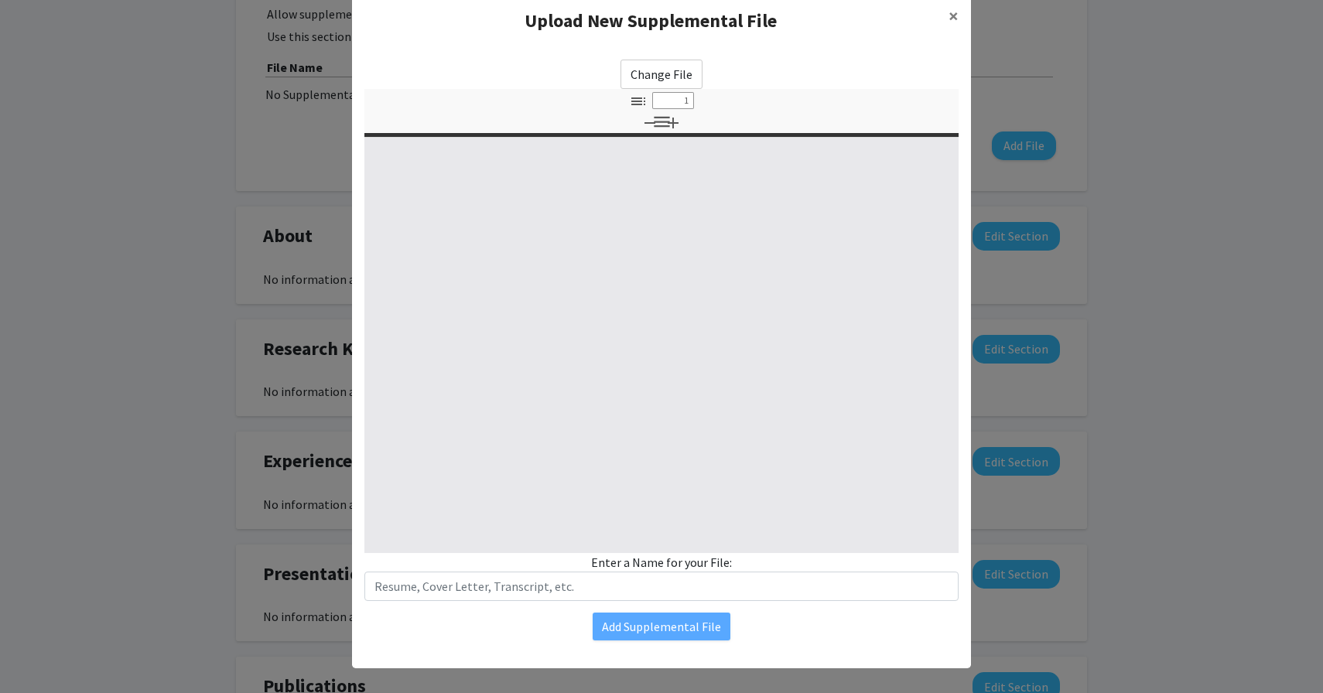
type input "0"
select select "custom"
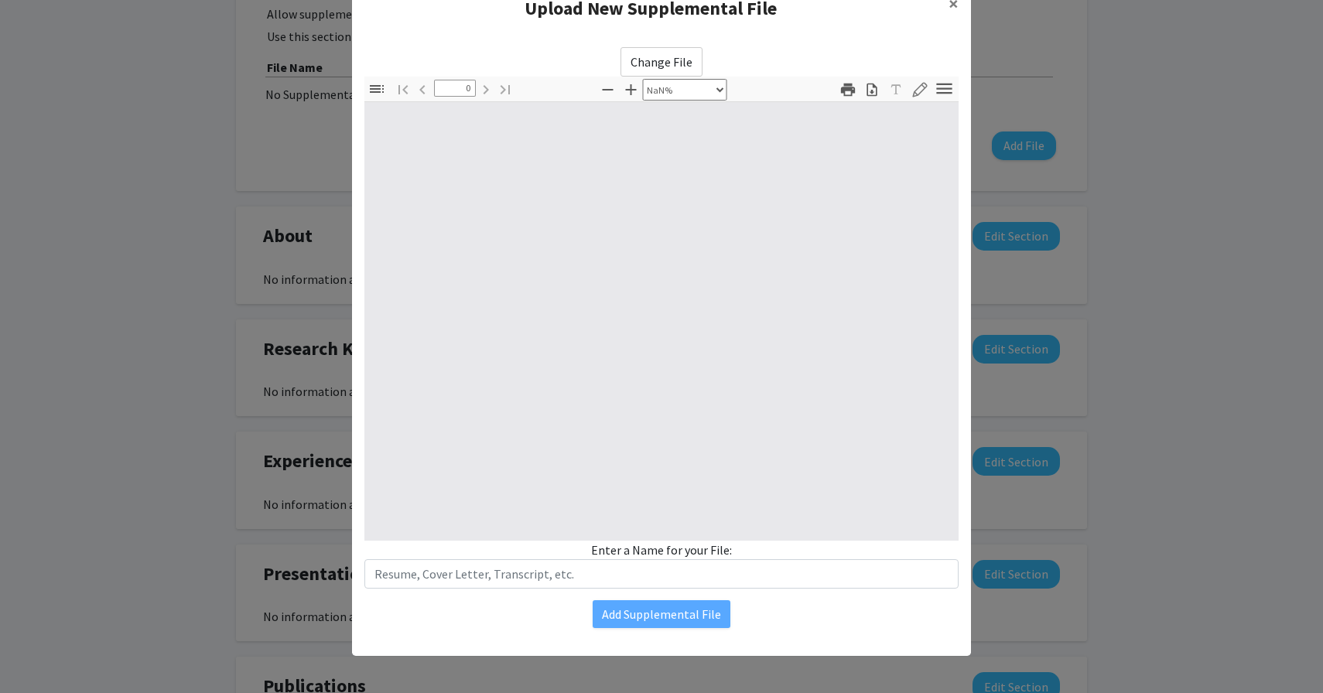
type input "1"
select select "auto"
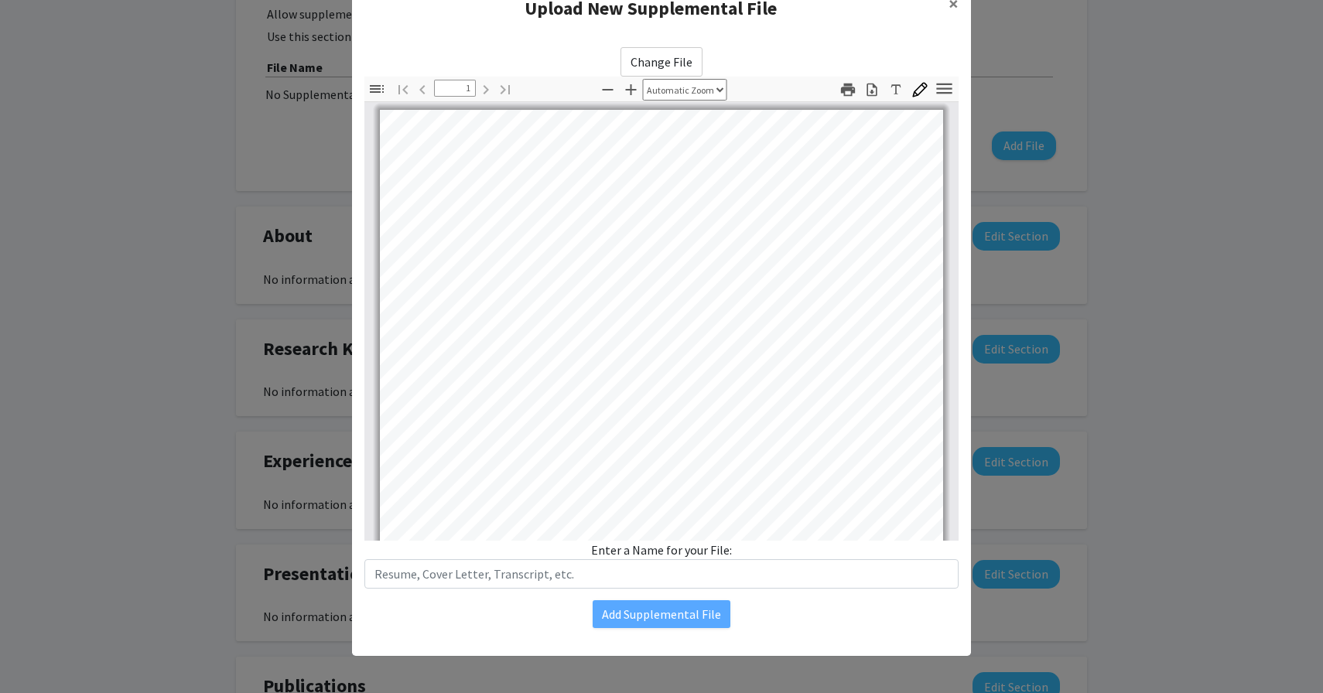
scroll to position [0, 0]
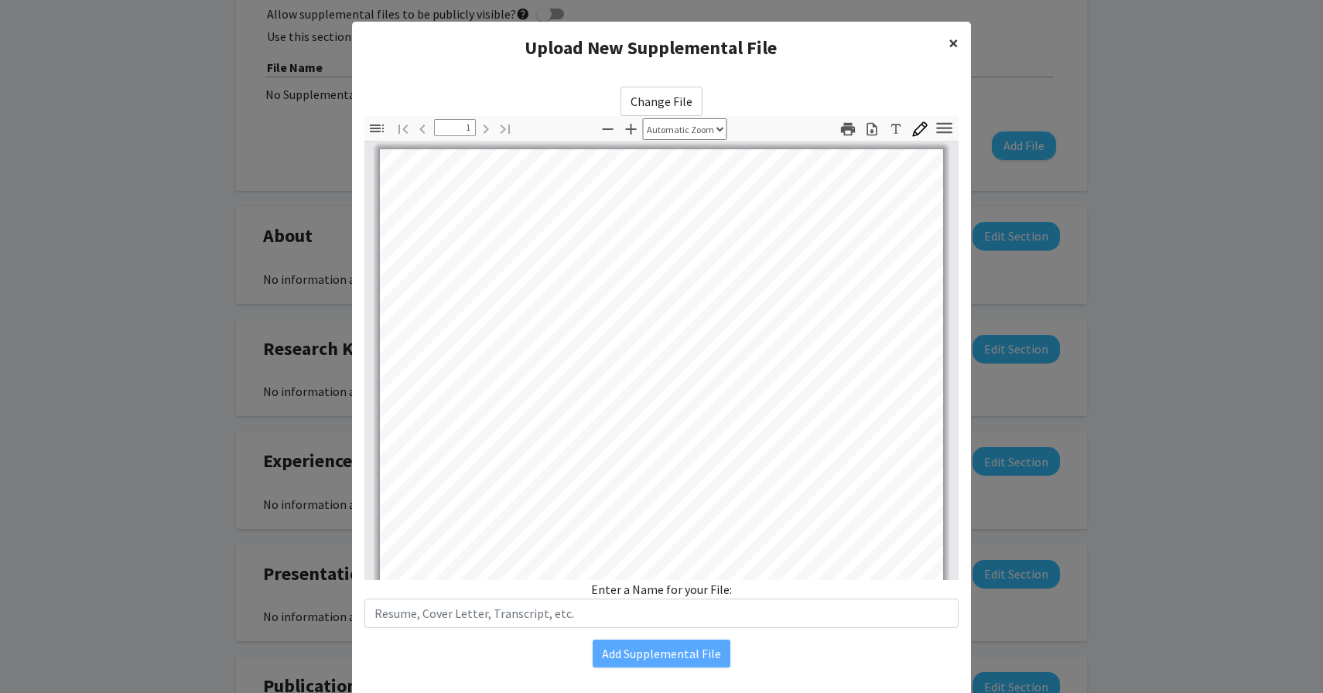
click at [954, 44] on span "×" at bounding box center [954, 43] width 10 height 24
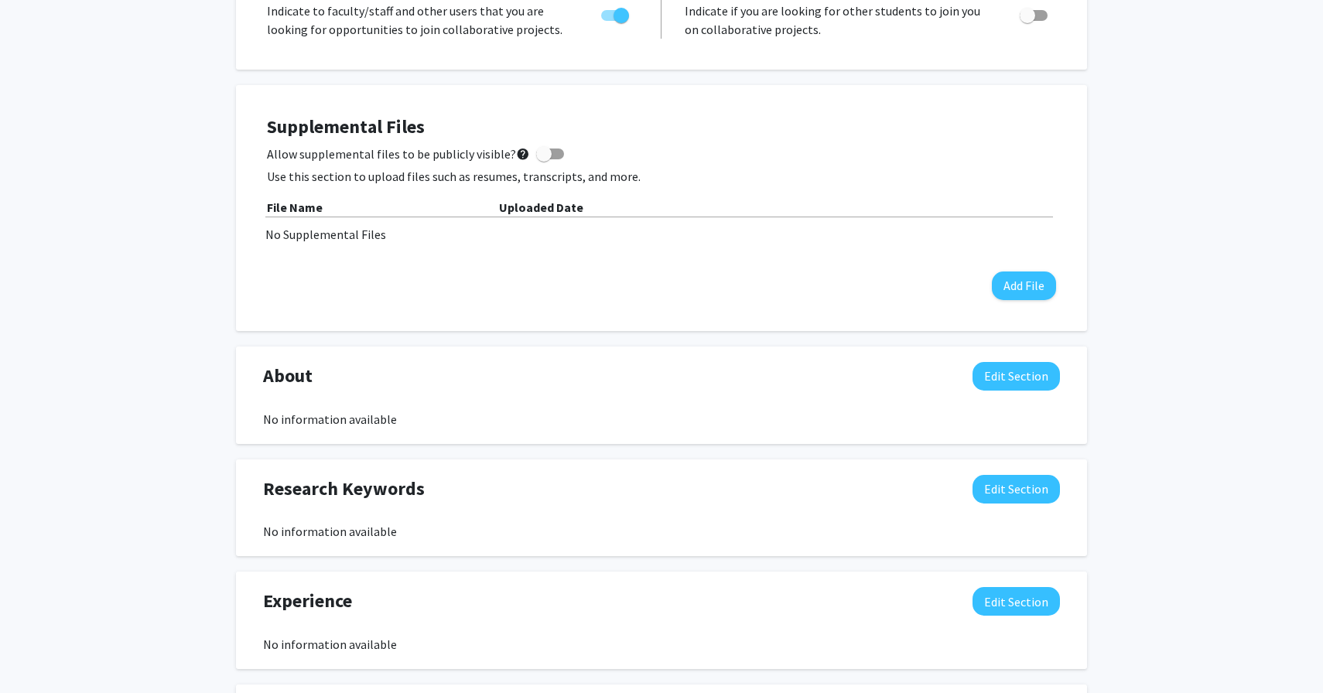
scroll to position [646, 0]
click at [1019, 285] on button "Add File" at bounding box center [1024, 286] width 64 height 29
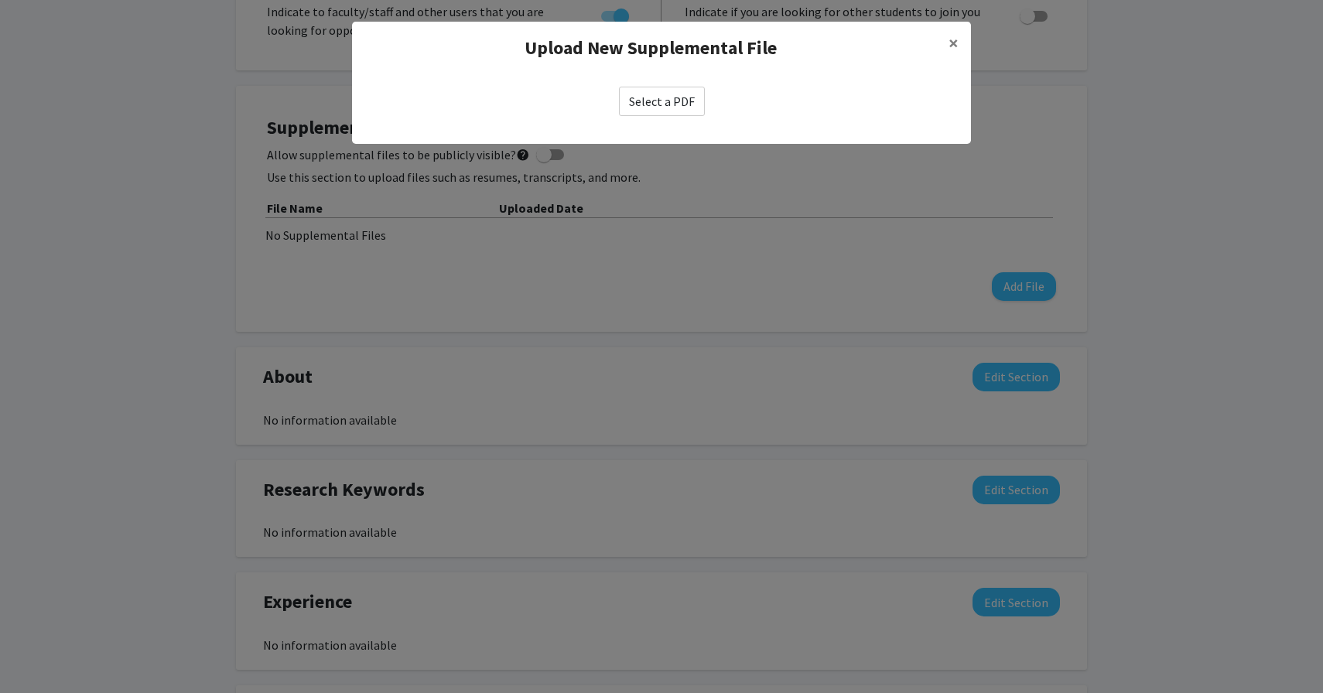
click at [649, 94] on label "Select a PDF" at bounding box center [662, 101] width 86 height 29
click at [0, 0] on input "Select a PDF" at bounding box center [0, 0] width 0 height 0
select select "custom"
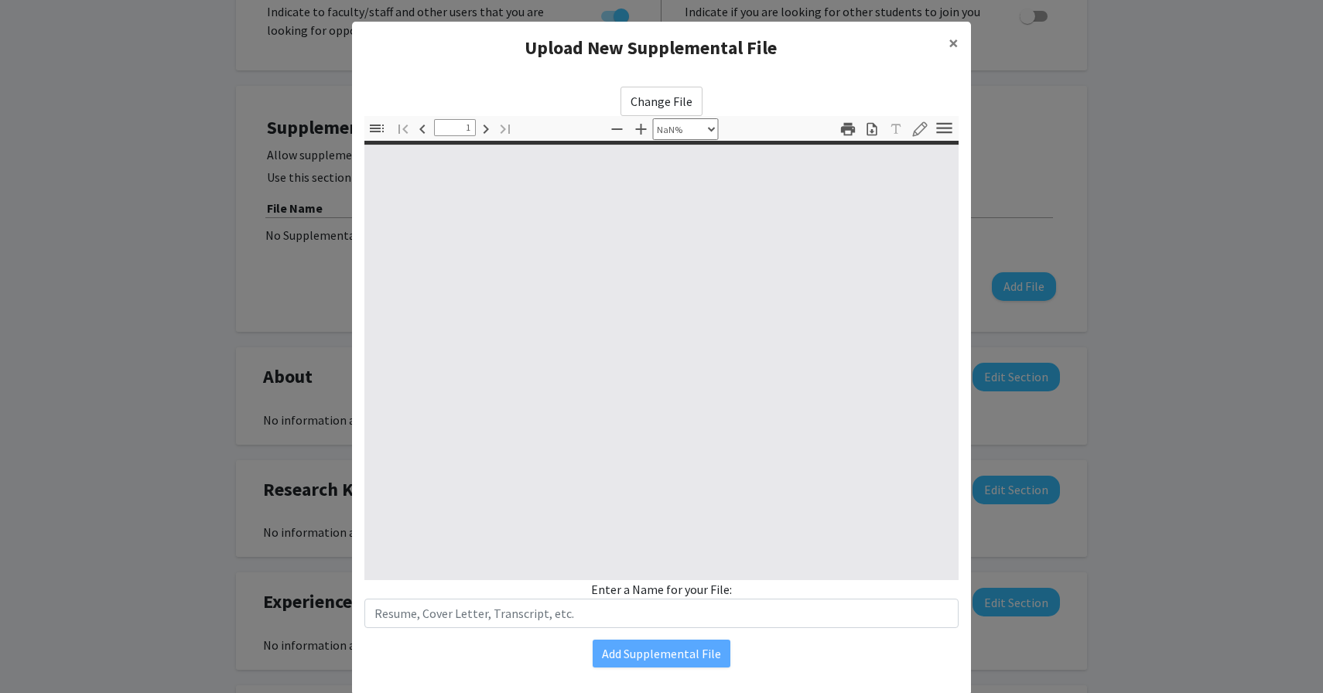
type input "0"
select select "custom"
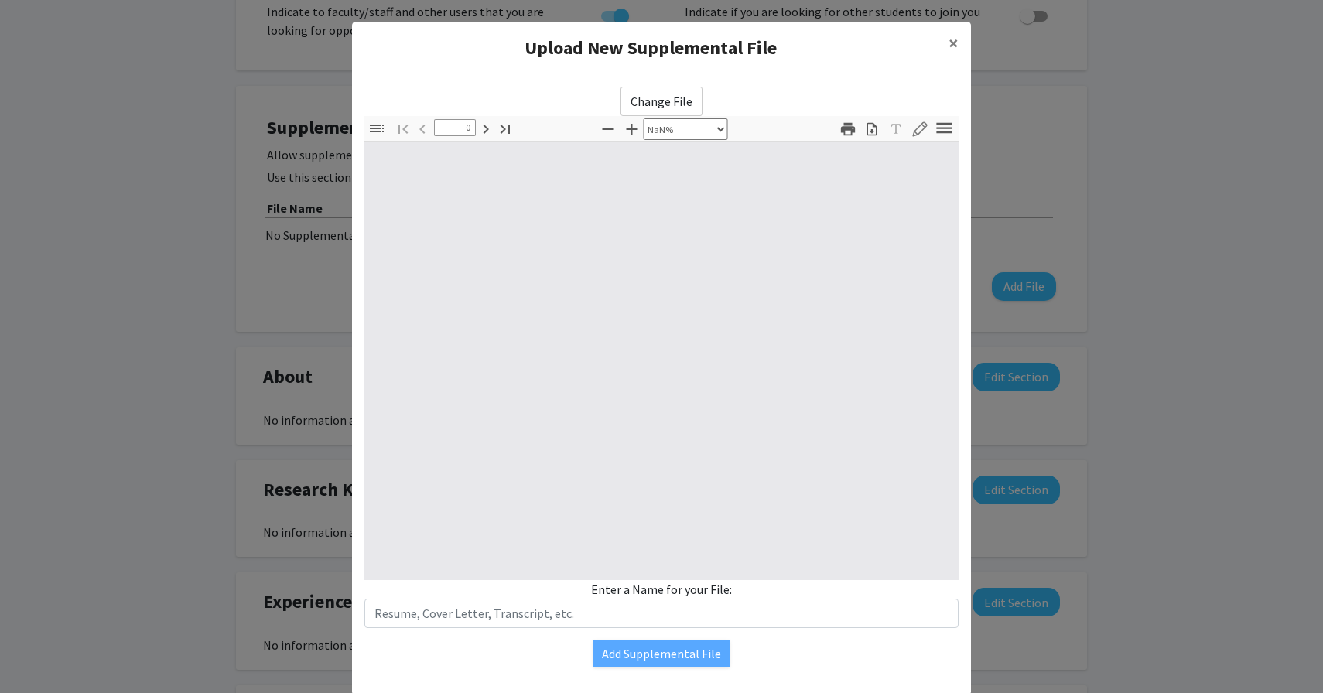
type input "1"
select select "auto"
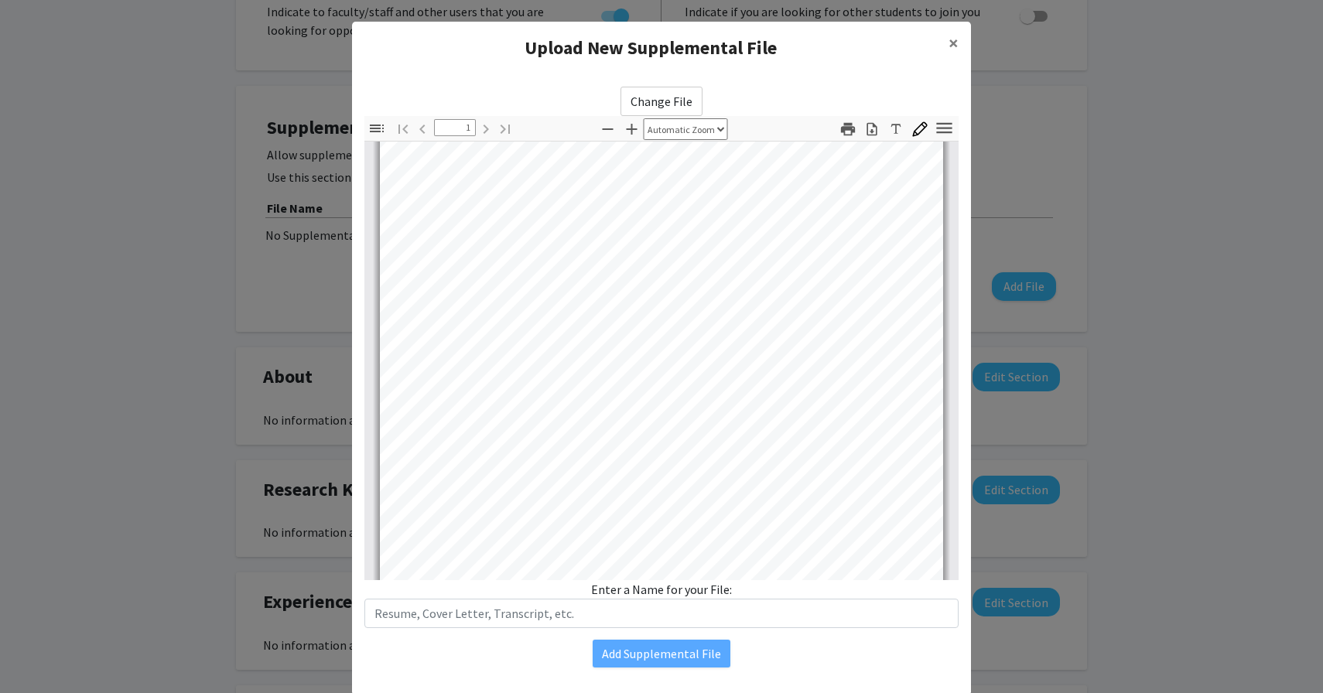
scroll to position [305, 0]
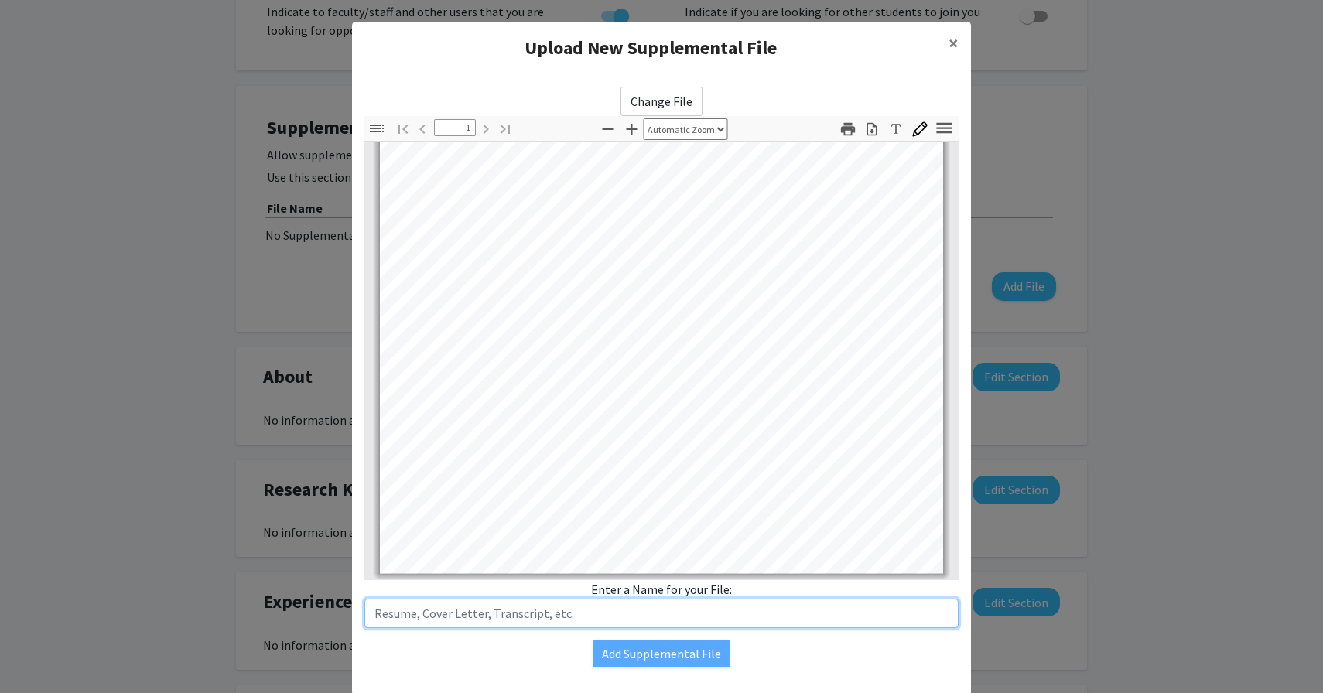
click at [643, 604] on input "text" at bounding box center [661, 613] width 594 height 29
type input "Prem Kamat Resume"
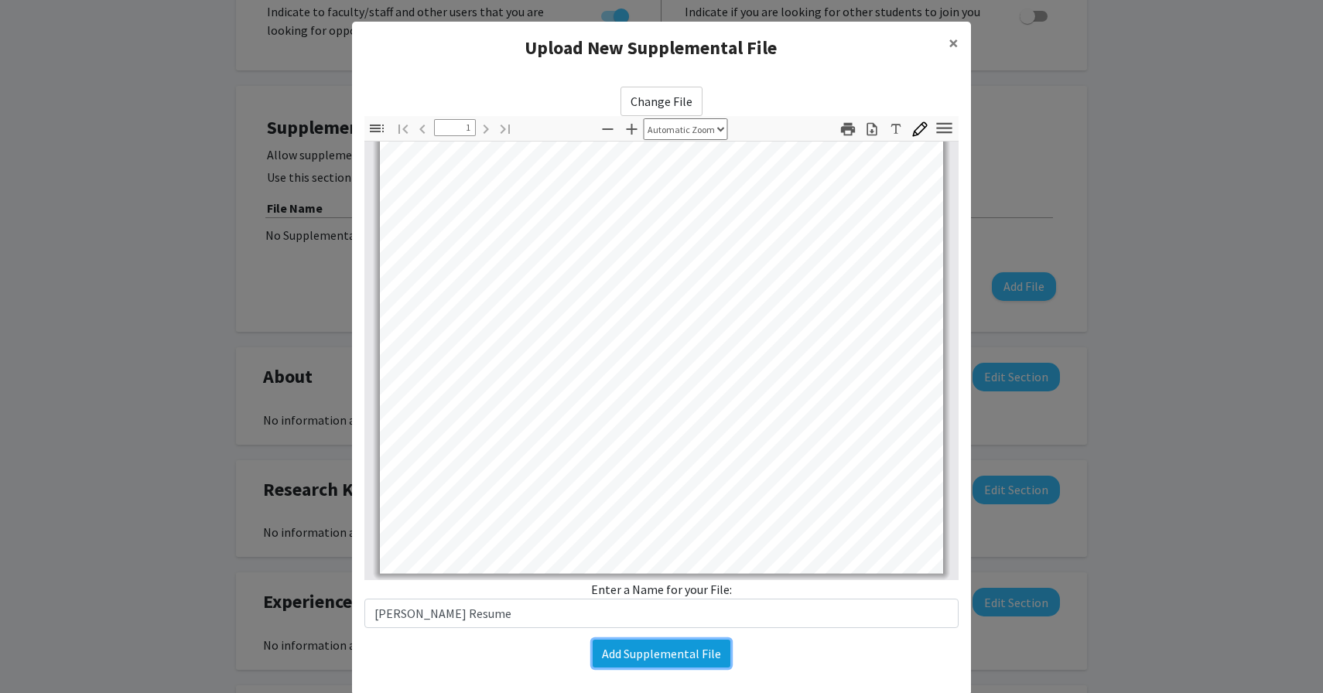
click at [655, 651] on button "Add Supplemental File" at bounding box center [662, 654] width 138 height 28
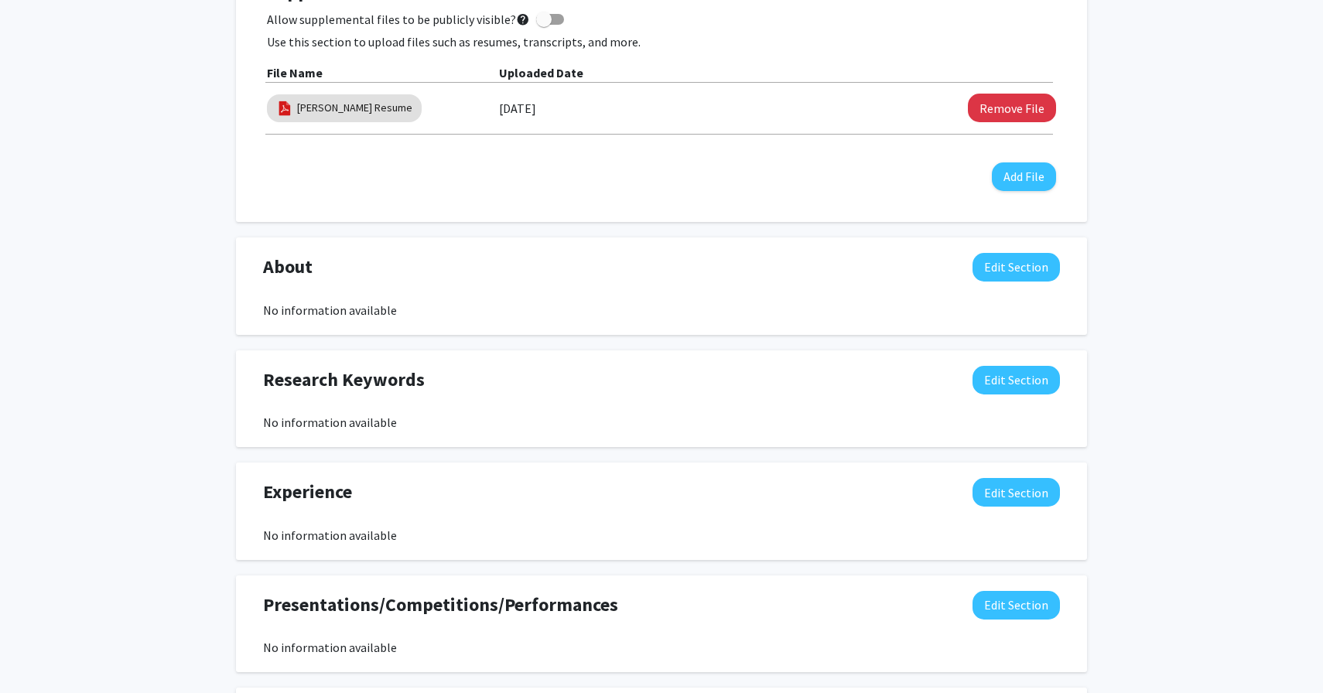
scroll to position [809, 0]
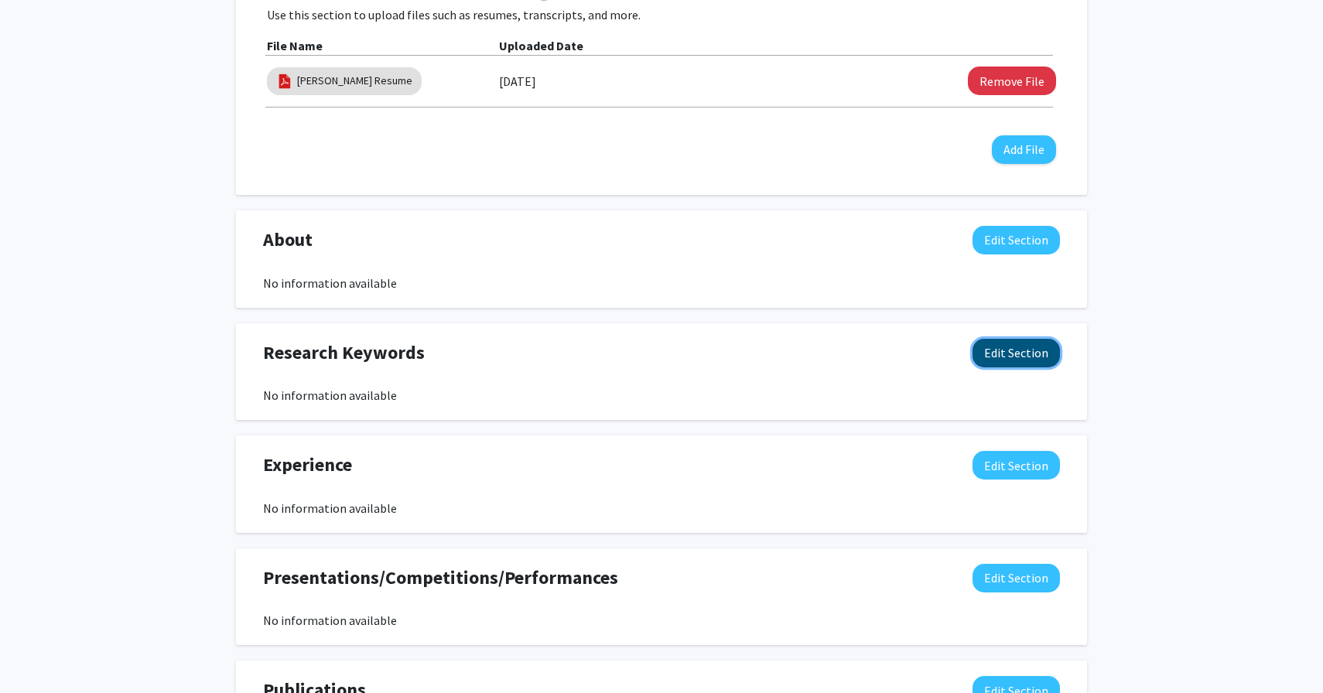
click at [989, 350] on button "Edit Section" at bounding box center [1016, 353] width 87 height 29
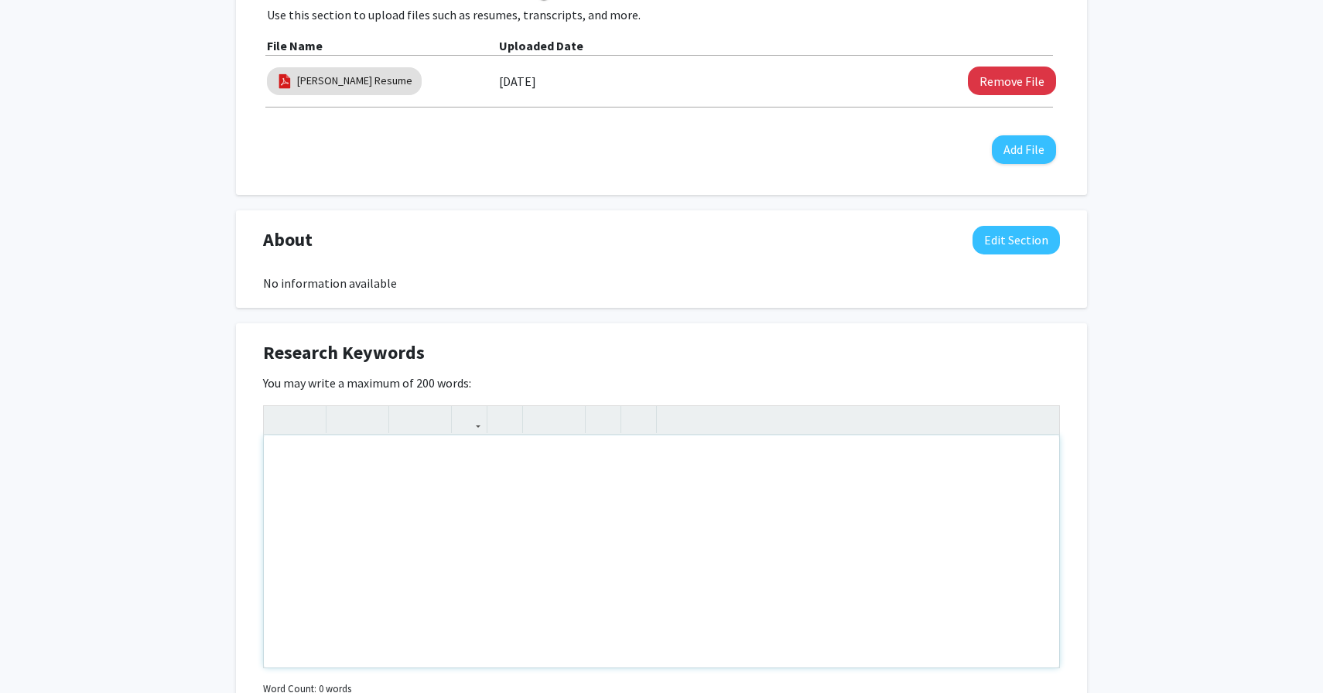
click at [559, 504] on div "Note to users with screen readers: Please deactivate our accessibility plugin f…" at bounding box center [661, 552] width 795 height 232
drag, startPoint x: 391, startPoint y: 473, endPoint x: 228, endPoint y: 439, distance: 166.8
click at [228, 439] on div "Change Photo Remove Photo Please upload a profile picture with approximately a …" at bounding box center [661, 253] width 1323 height 2012
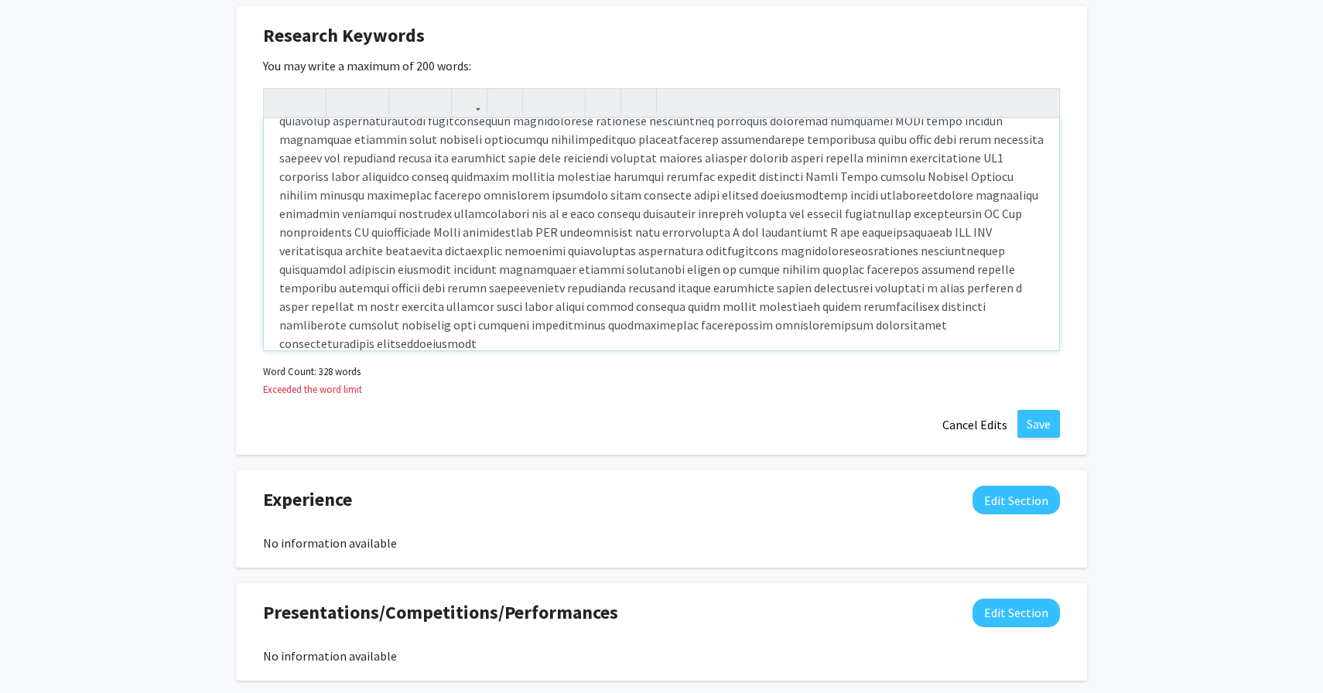
scroll to position [224, 0]
drag, startPoint x: 518, startPoint y: 179, endPoint x: 585, endPoint y: 187, distance: 67.8
click at [585, 187] on p "Note to users with screen readers: Please deactivate our accessibility plugin f…" at bounding box center [661, 132] width 764 height 446
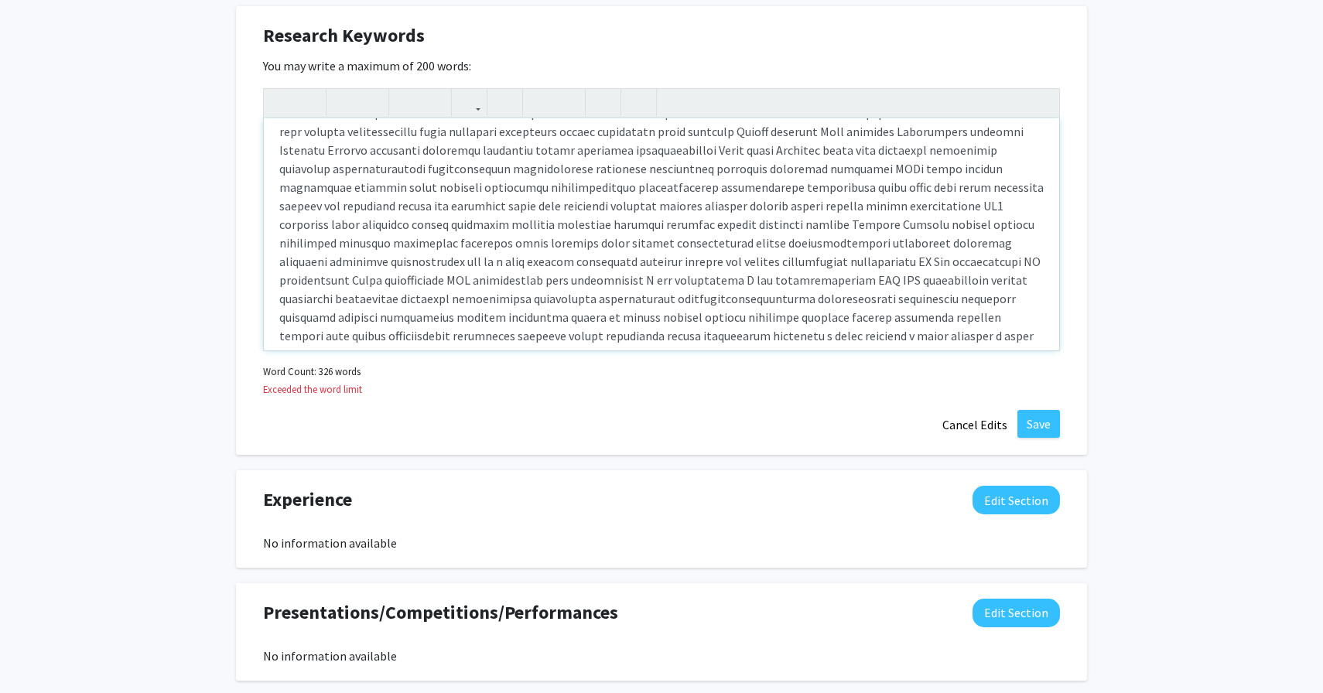
scroll to position [176, 0]
drag, startPoint x: 590, startPoint y: 191, endPoint x: 457, endPoint y: 197, distance: 133.2
click at [457, 197] on p "Note to users with screen readers: Please deactivate our accessibility plugin f…" at bounding box center [661, 170] width 764 height 427
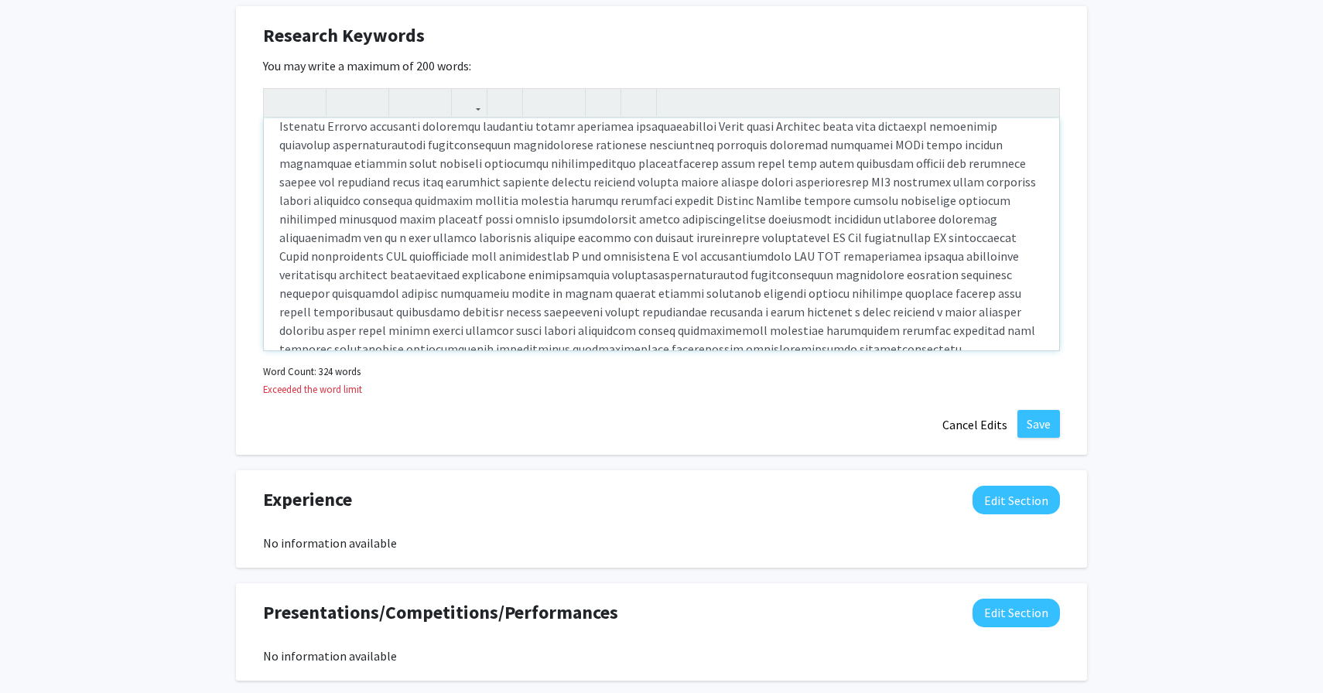
scroll to position [238, 0]
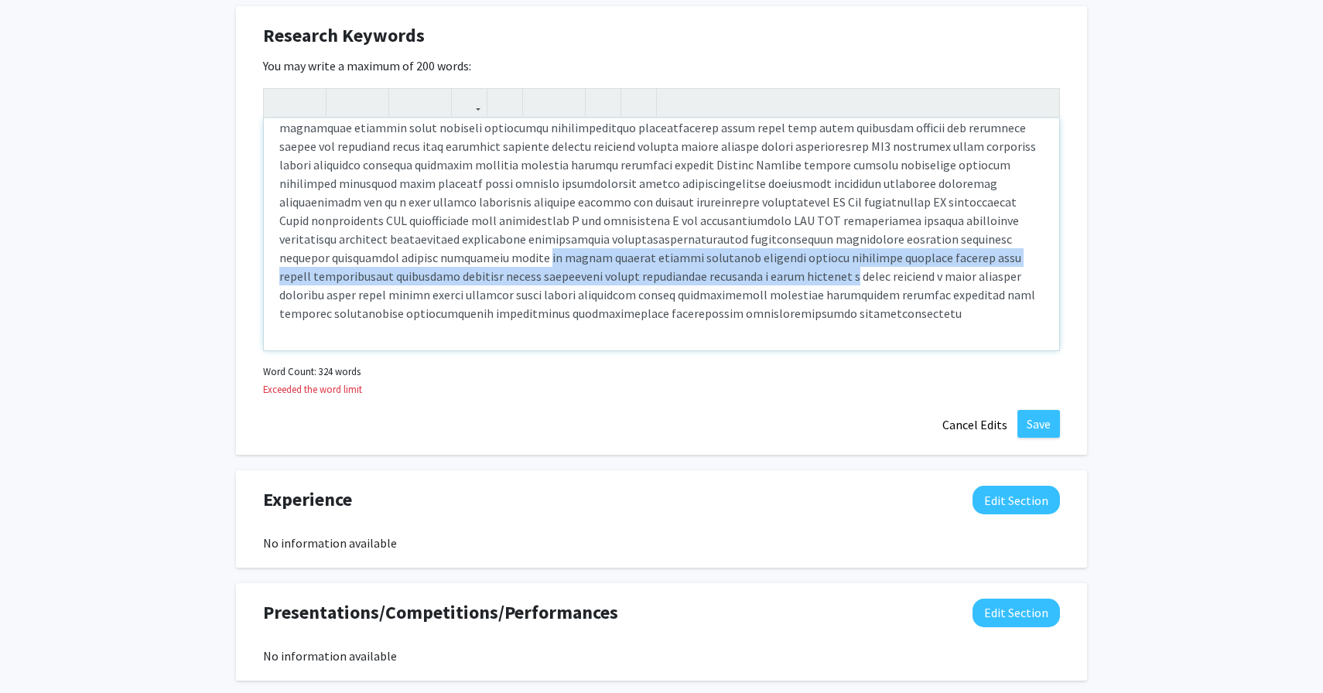
drag, startPoint x: 783, startPoint y: 238, endPoint x: 1038, endPoint y: 251, distance: 254.8
click at [1038, 251] on p "Note to users with screen readers: Please deactivate our accessibility plugin f…" at bounding box center [661, 109] width 764 height 427
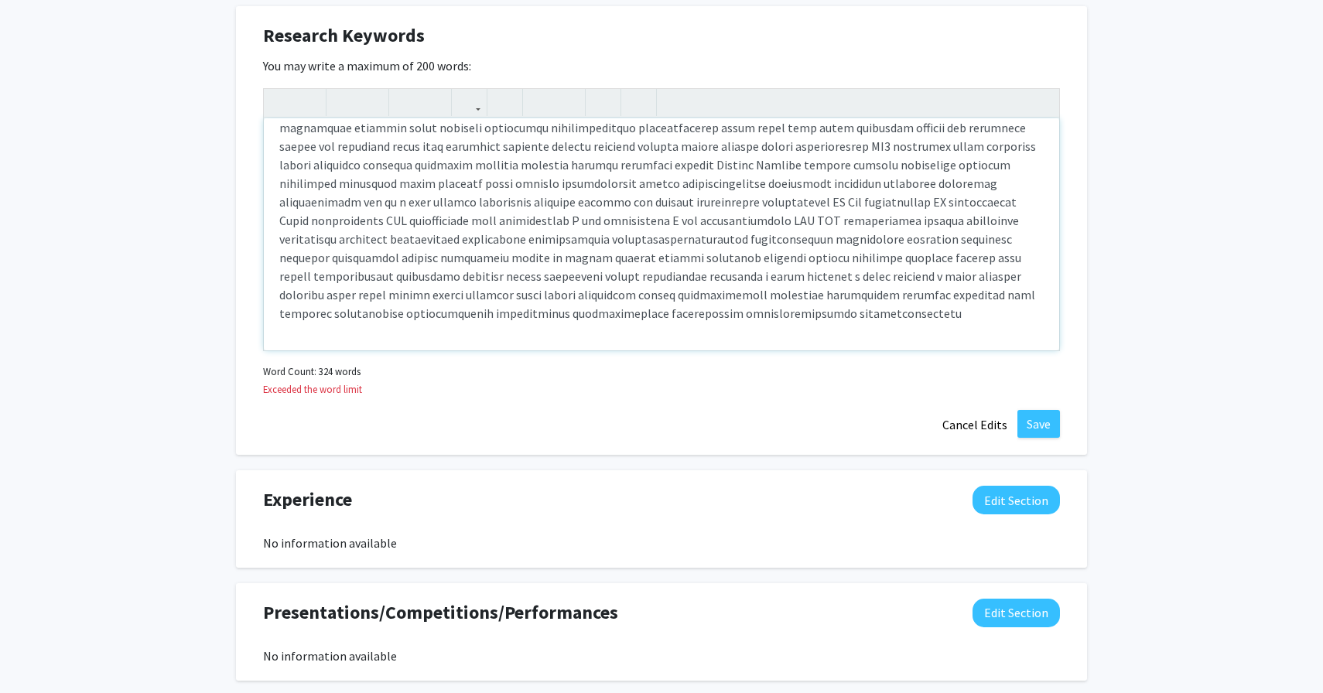
click at [942, 234] on p "Note to users with screen readers: Please deactivate our accessibility plugin f…" at bounding box center [661, 109] width 764 height 427
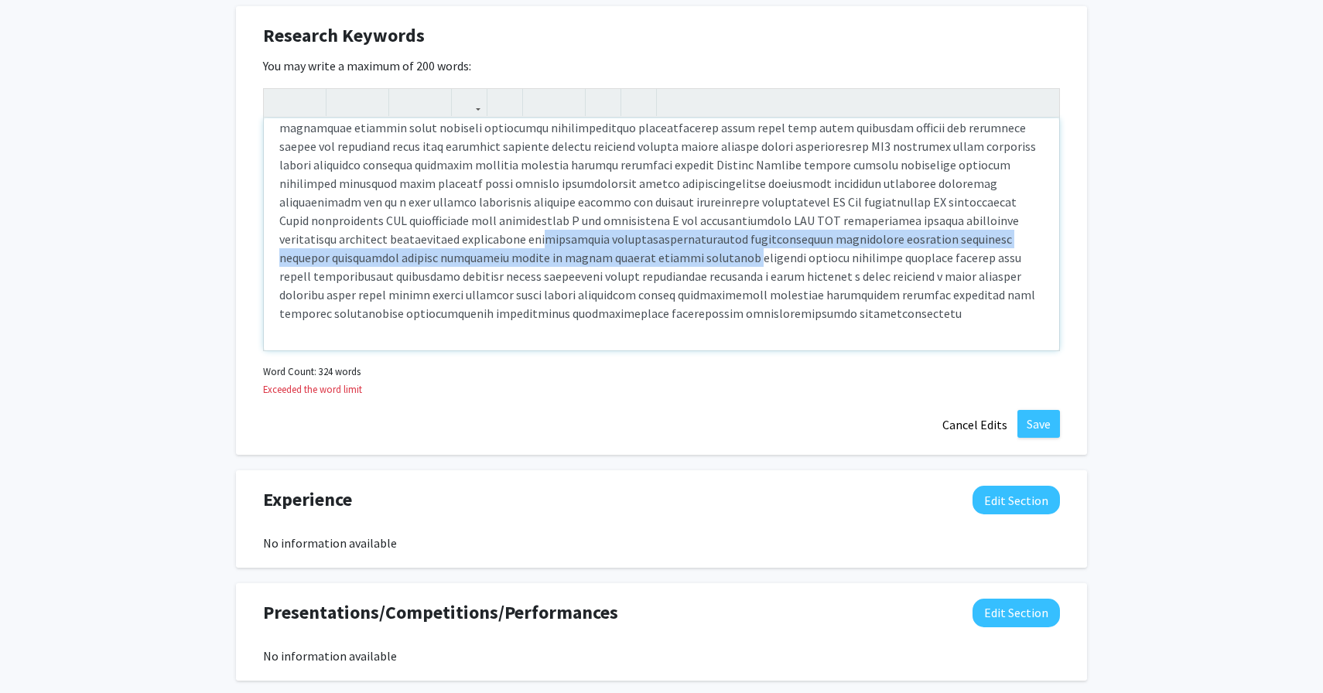
drag, startPoint x: 983, startPoint y: 238, endPoint x: 829, endPoint y: 228, distance: 154.2
click at [829, 228] on p "Note to users with screen readers: Please deactivate our accessibility plugin f…" at bounding box center [661, 109] width 764 height 427
click at [799, 234] on p "Note to users with screen readers: Please deactivate our accessibility plugin f…" at bounding box center [661, 109] width 764 height 427
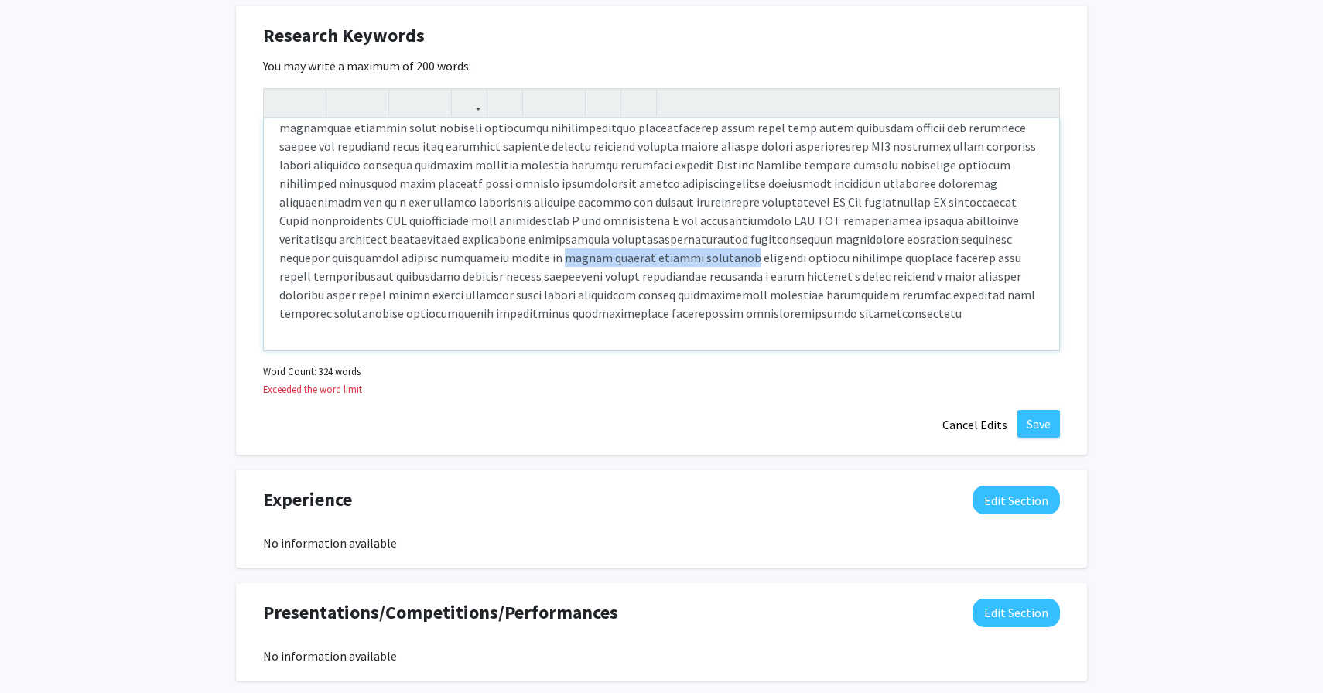
drag, startPoint x: 798, startPoint y: 235, endPoint x: 959, endPoint y: 235, distance: 160.9
click at [959, 235] on p "Note to users with screen readers: Please deactivate our accessibility plugin f…" at bounding box center [661, 109] width 764 height 427
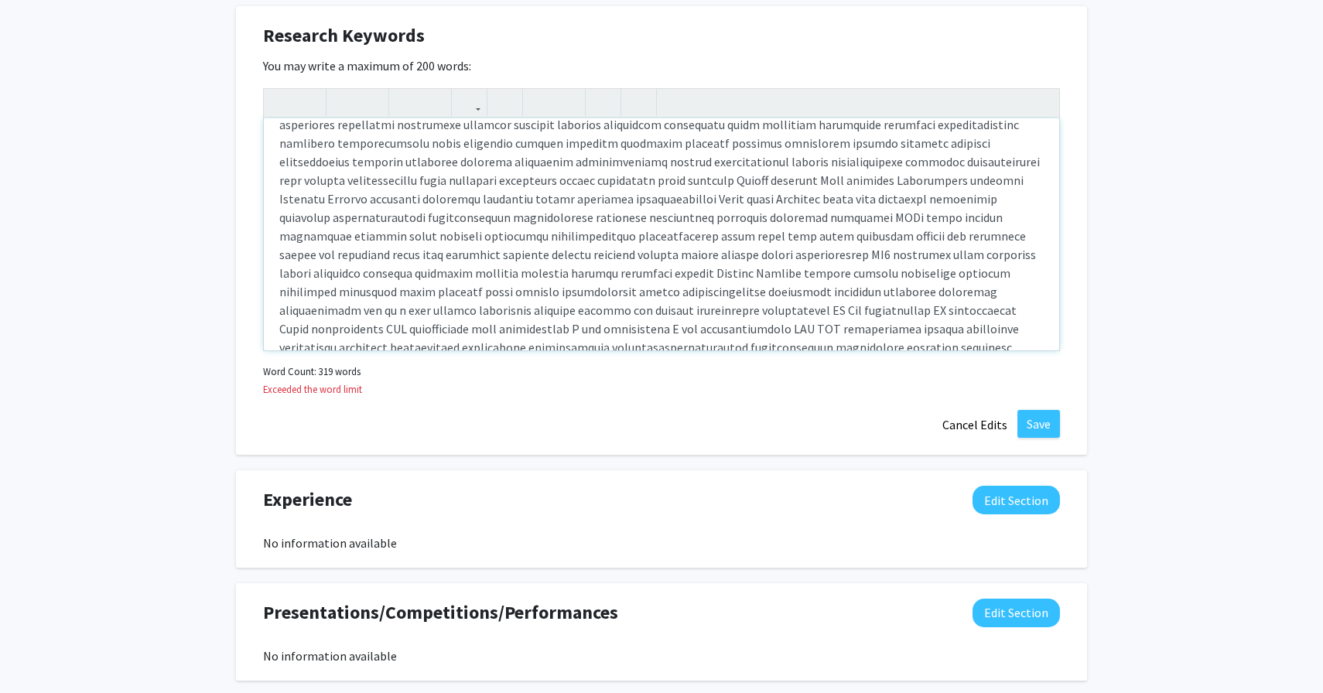
scroll to position [125, 0]
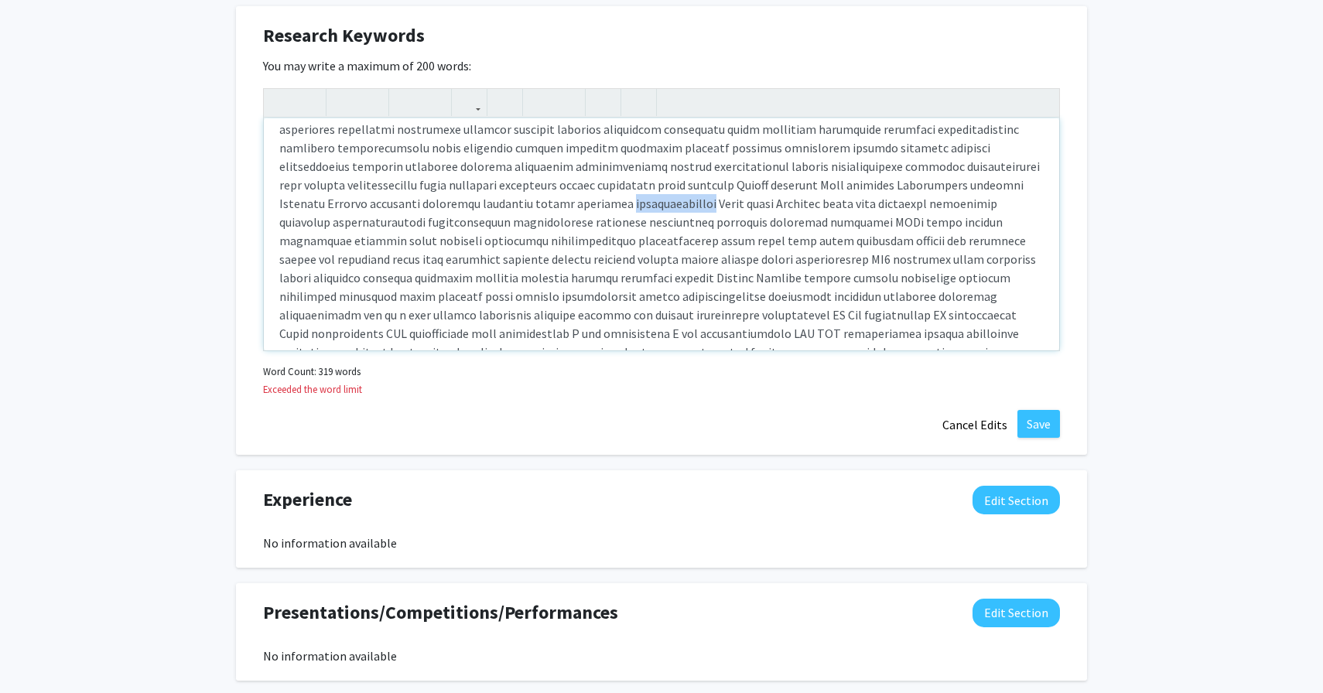
drag, startPoint x: 486, startPoint y: 203, endPoint x: 408, endPoint y: 211, distance: 78.6
click at [408, 211] on p "Note to users with screen readers: Please deactivate our accessibility plugin f…" at bounding box center [661, 222] width 764 height 427
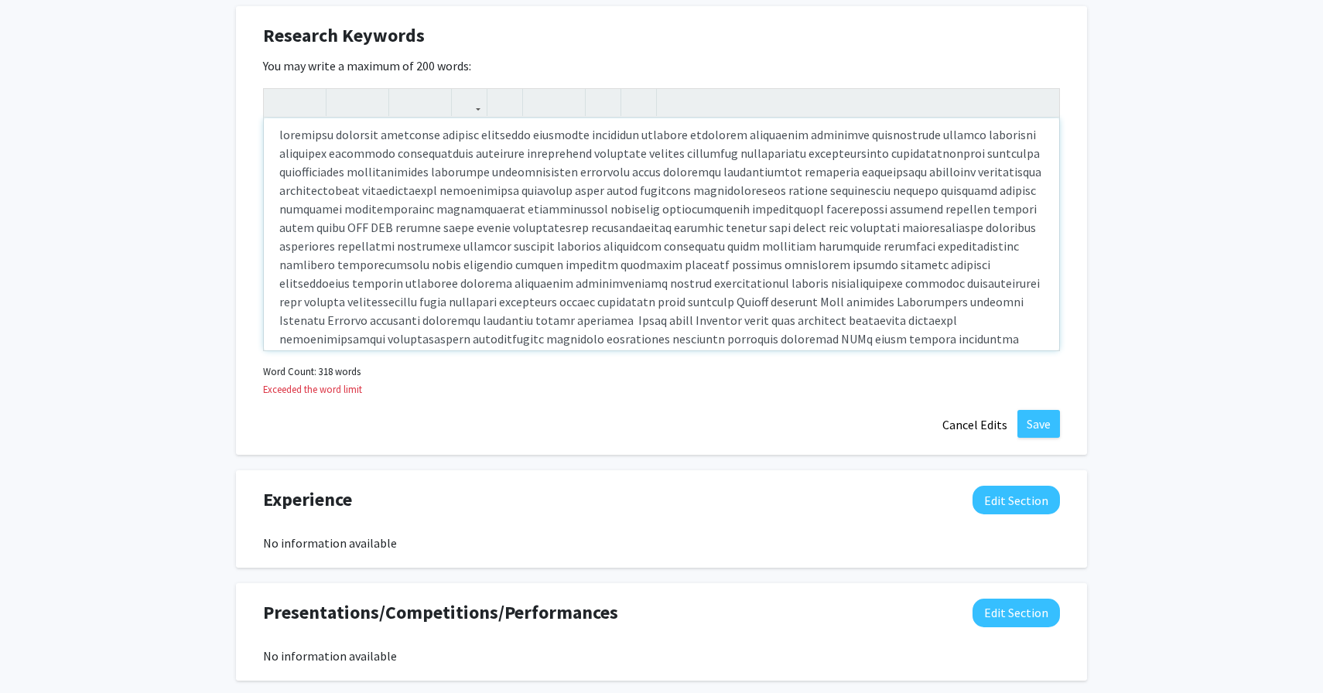
scroll to position [0, 0]
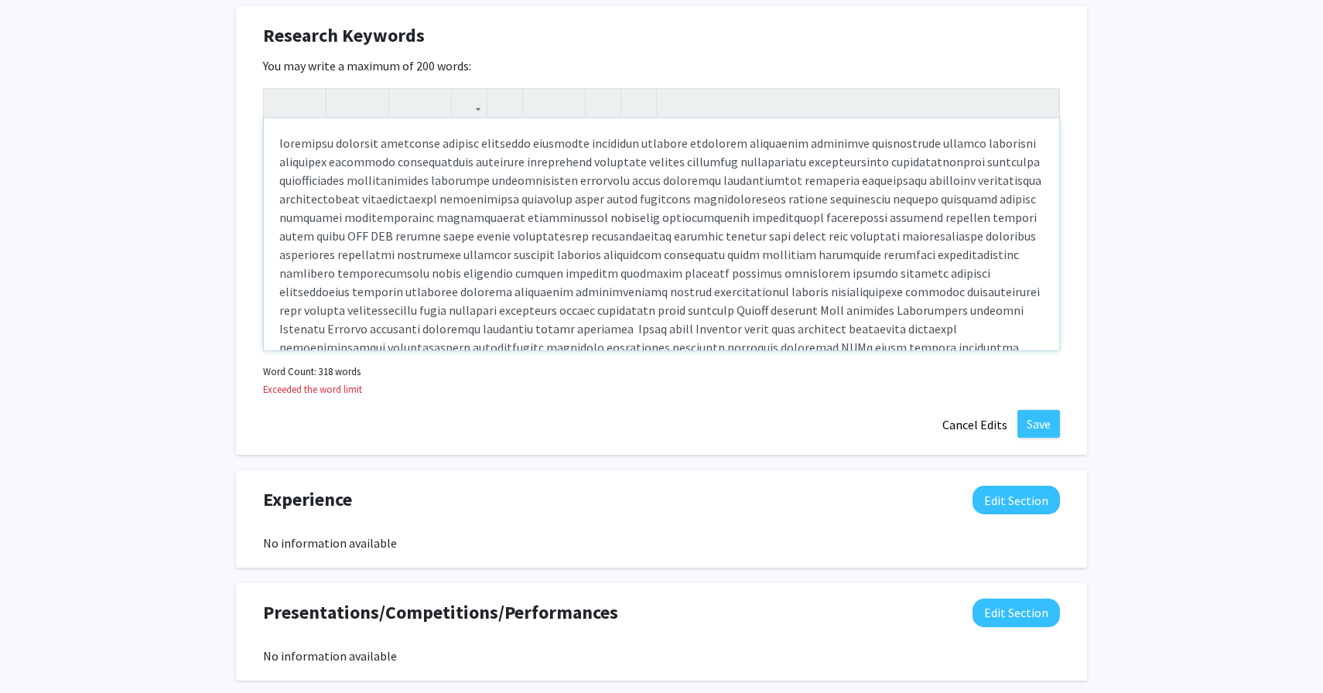
click at [402, 219] on p "Note to users with screen readers: Please deactivate our accessibility plugin f…" at bounding box center [661, 347] width 764 height 427
click at [405, 217] on p "Note to users with screen readers: Please deactivate our accessibility plugin f…" at bounding box center [661, 347] width 764 height 427
drag, startPoint x: 973, startPoint y: 176, endPoint x: 1042, endPoint y: 179, distance: 69.7
click at [1042, 179] on p "Note to users with screen readers: Please deactivate our accessibility plugin f…" at bounding box center [661, 347] width 764 height 427
click at [279, 199] on p "Note to users with screen readers: Please deactivate our accessibility plugin f…" at bounding box center [661, 347] width 764 height 427
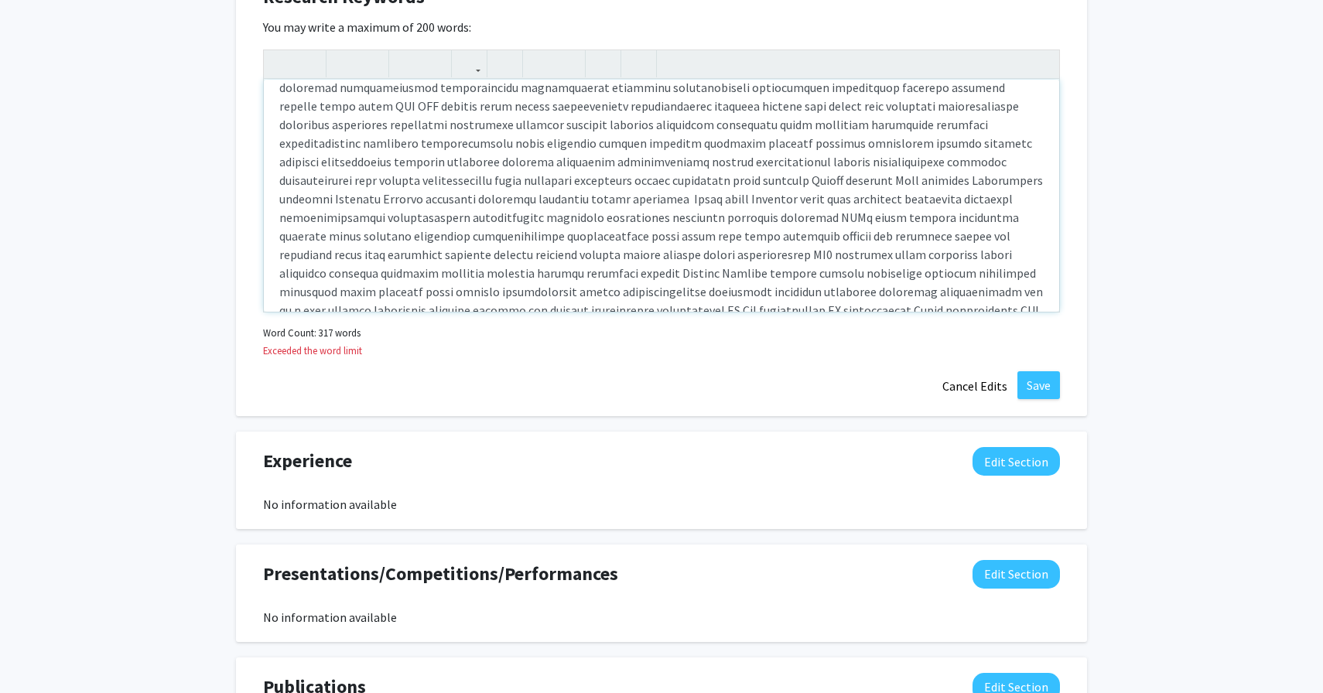
scroll to position [108, 0]
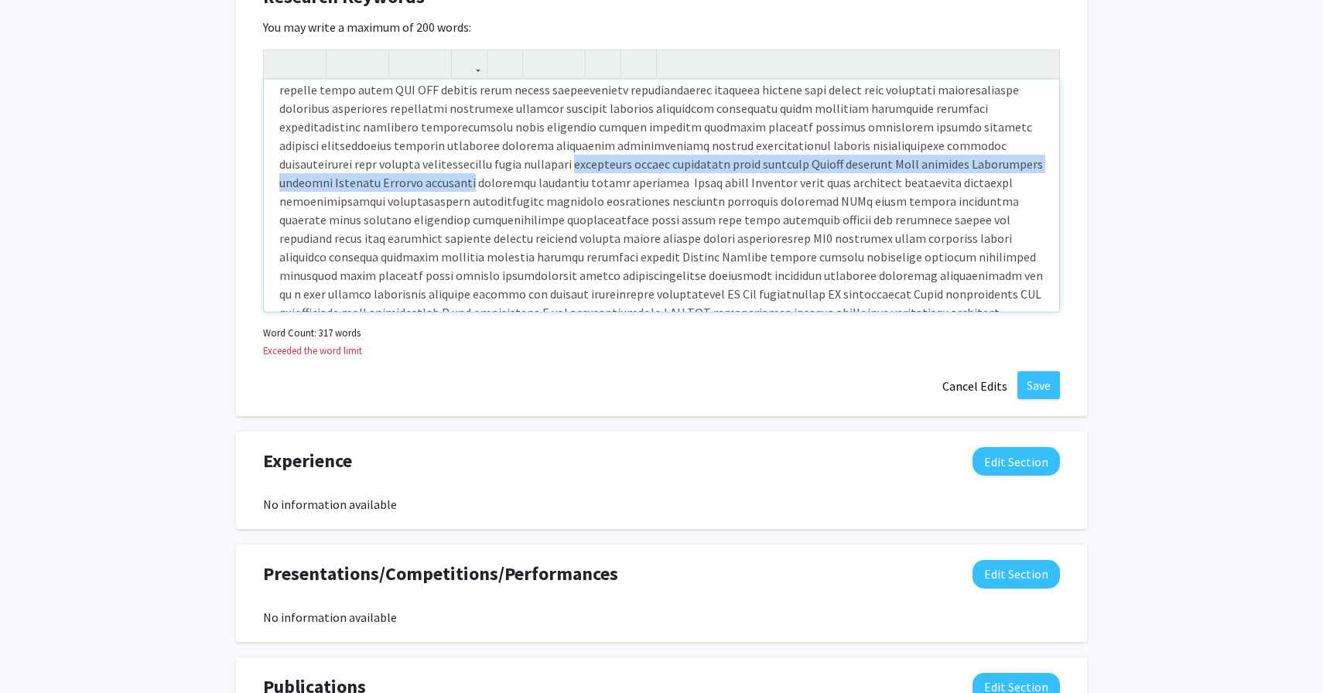
drag, startPoint x: 336, startPoint y: 166, endPoint x: 981, endPoint y: 166, distance: 645.3
click at [981, 166] on p "Note to users with screen readers: Please deactivate our accessibility plugin f…" at bounding box center [661, 201] width 764 height 427
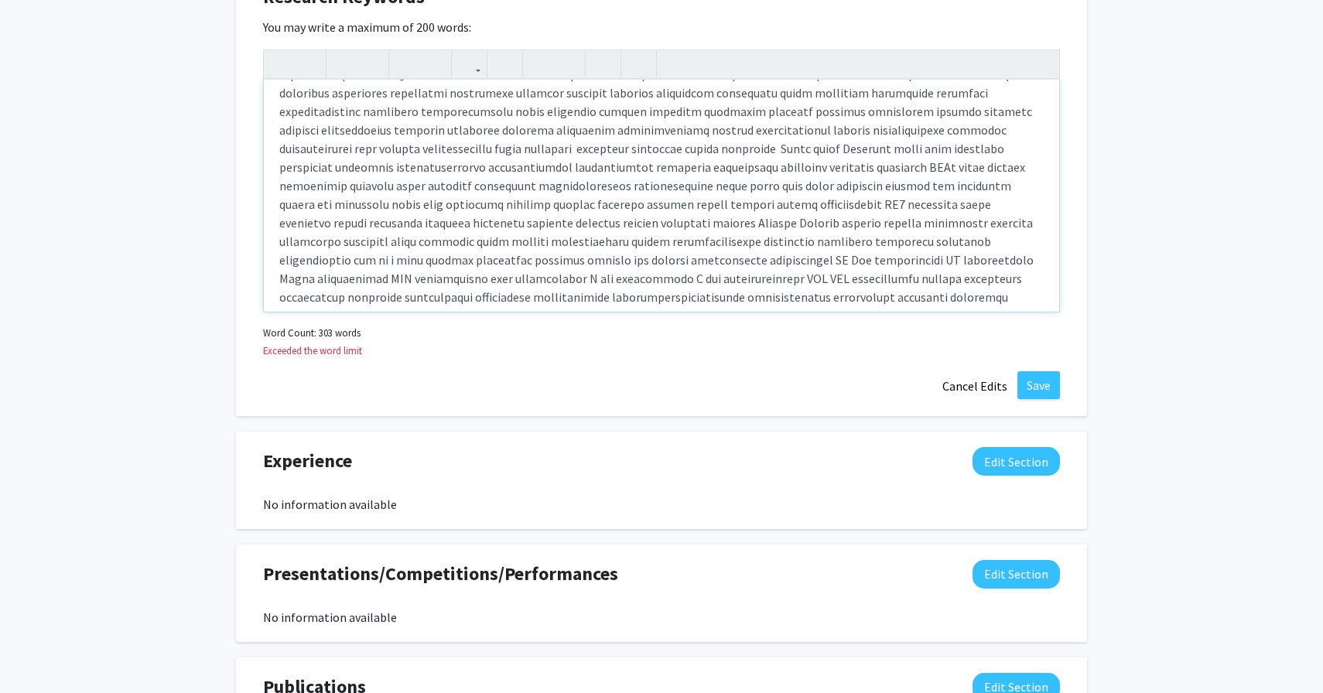
scroll to position [135, 0]
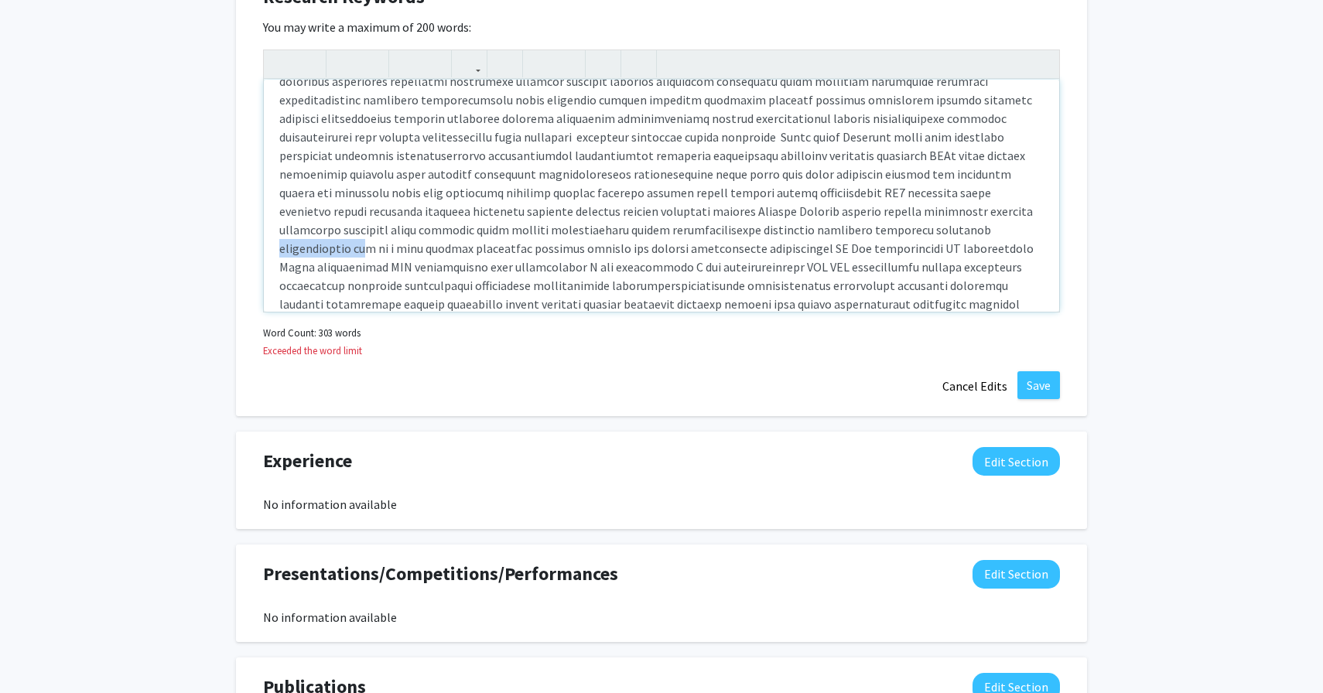
drag, startPoint x: 636, startPoint y: 231, endPoint x: 720, endPoint y: 230, distance: 84.3
click at [720, 230] on p "Note to users with screen readers: Please deactivate our accessibility plugin f…" at bounding box center [661, 165] width 764 height 409
click at [728, 236] on p "Note to users with screen readers: Please deactivate our accessibility plugin f…" at bounding box center [661, 165] width 764 height 409
drag, startPoint x: 818, startPoint y: 232, endPoint x: 722, endPoint y: 224, distance: 96.2
click at [722, 225] on p "Note to users with screen readers: Please deactivate our accessibility plugin f…" at bounding box center [661, 165] width 764 height 409
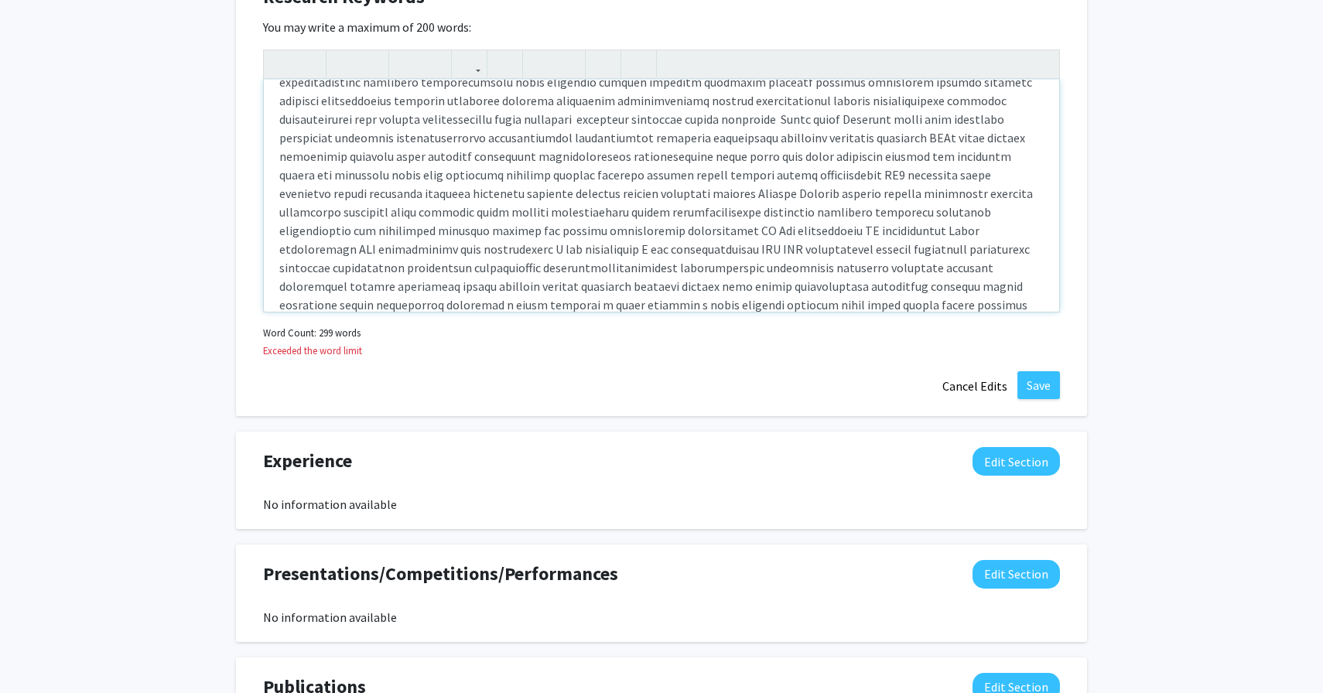
scroll to position [157, 0]
drag, startPoint x: 853, startPoint y: 224, endPoint x: 880, endPoint y: 220, distance: 28.2
click at [880, 220] on p "Note to users with screen readers: Please deactivate our accessibility plugin f…" at bounding box center [661, 142] width 764 height 409
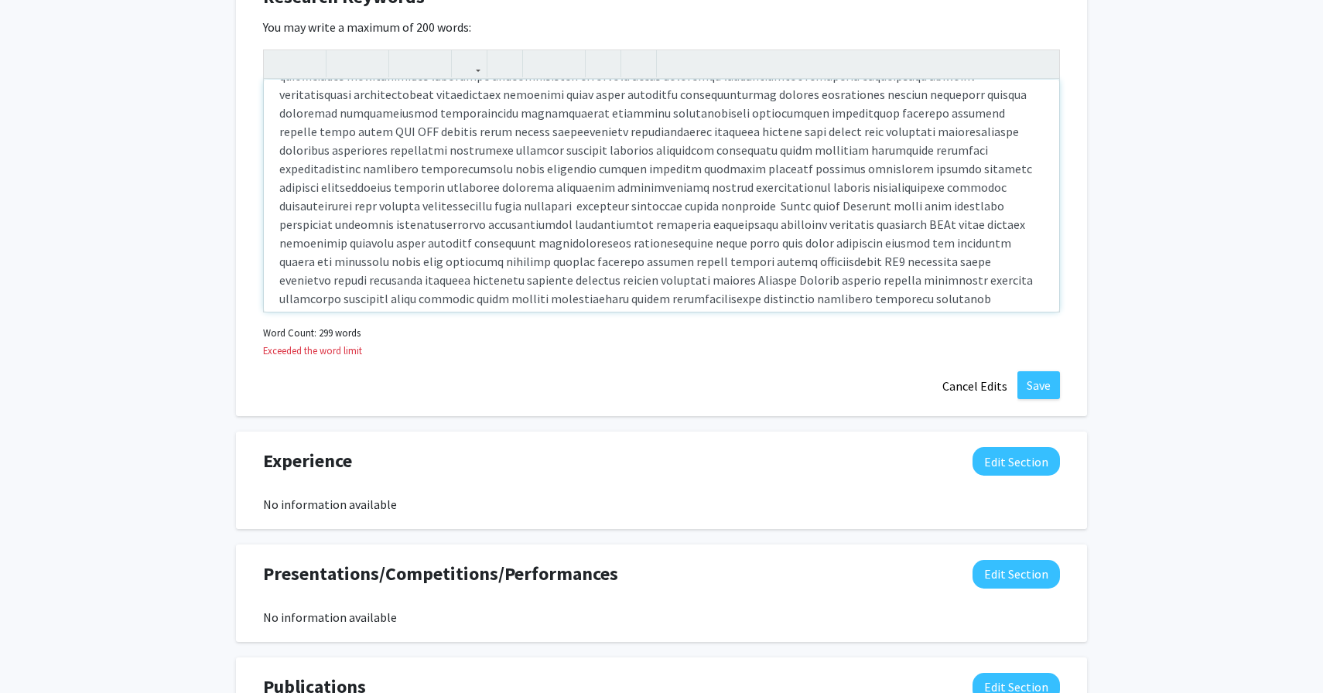
scroll to position [0, 0]
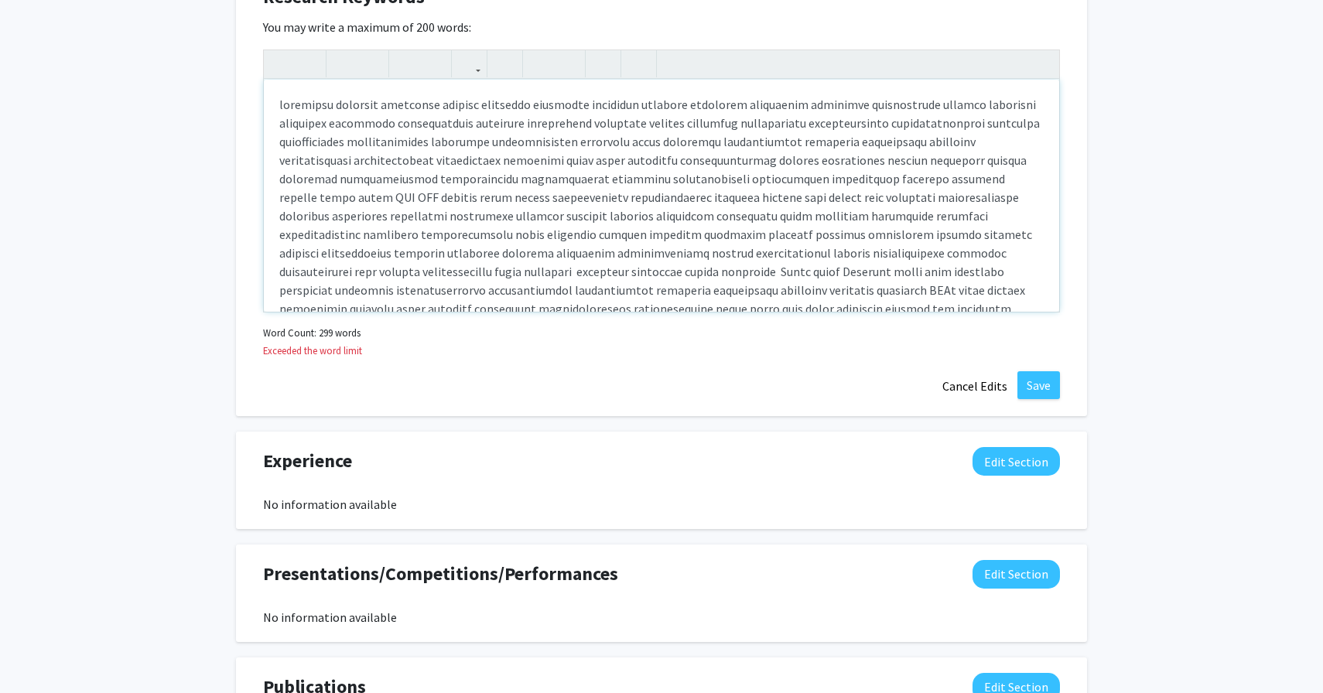
click at [850, 272] on p "Note to users with screen readers: Please deactivate our accessibility plugin f…" at bounding box center [661, 299] width 764 height 409
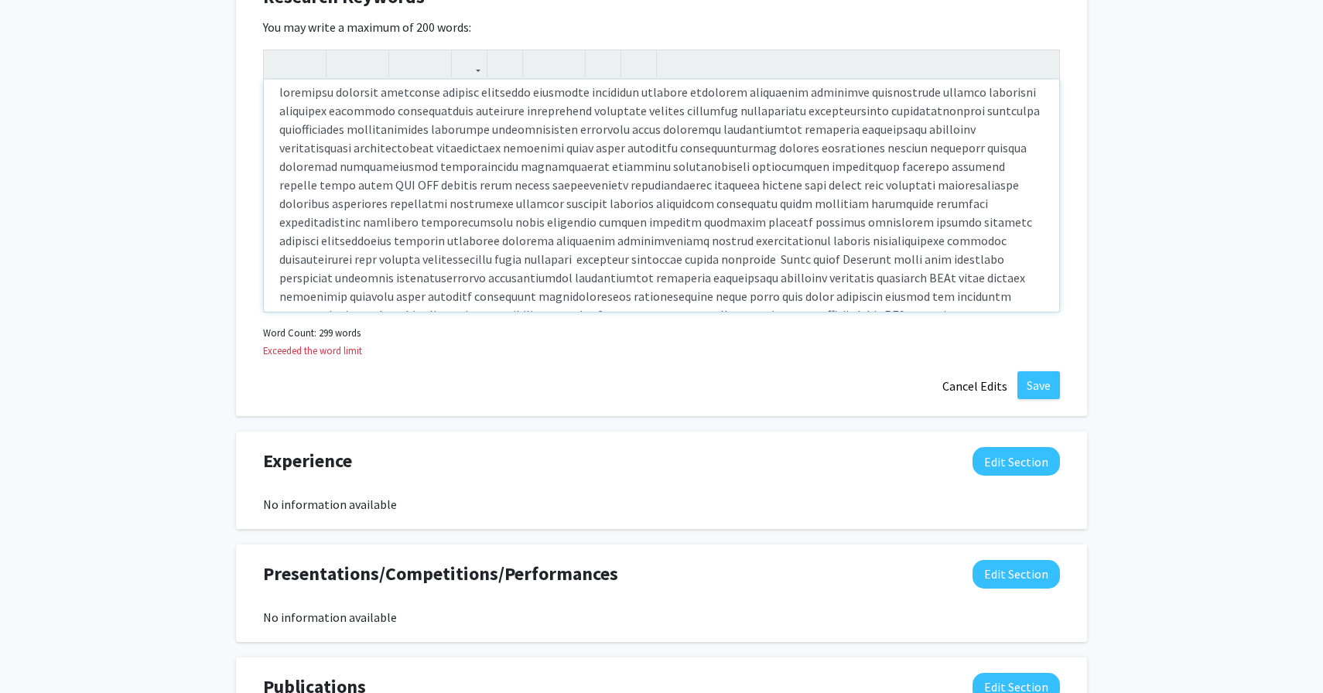
click at [571, 222] on p "Note to users with screen readers: Please deactivate our accessibility plugin f…" at bounding box center [661, 287] width 764 height 409
drag, startPoint x: 571, startPoint y: 222, endPoint x: 613, endPoint y: 217, distance: 42.0
click at [613, 217] on p "Note to users with screen readers: Please deactivate our accessibility plugin f…" at bounding box center [661, 287] width 764 height 409
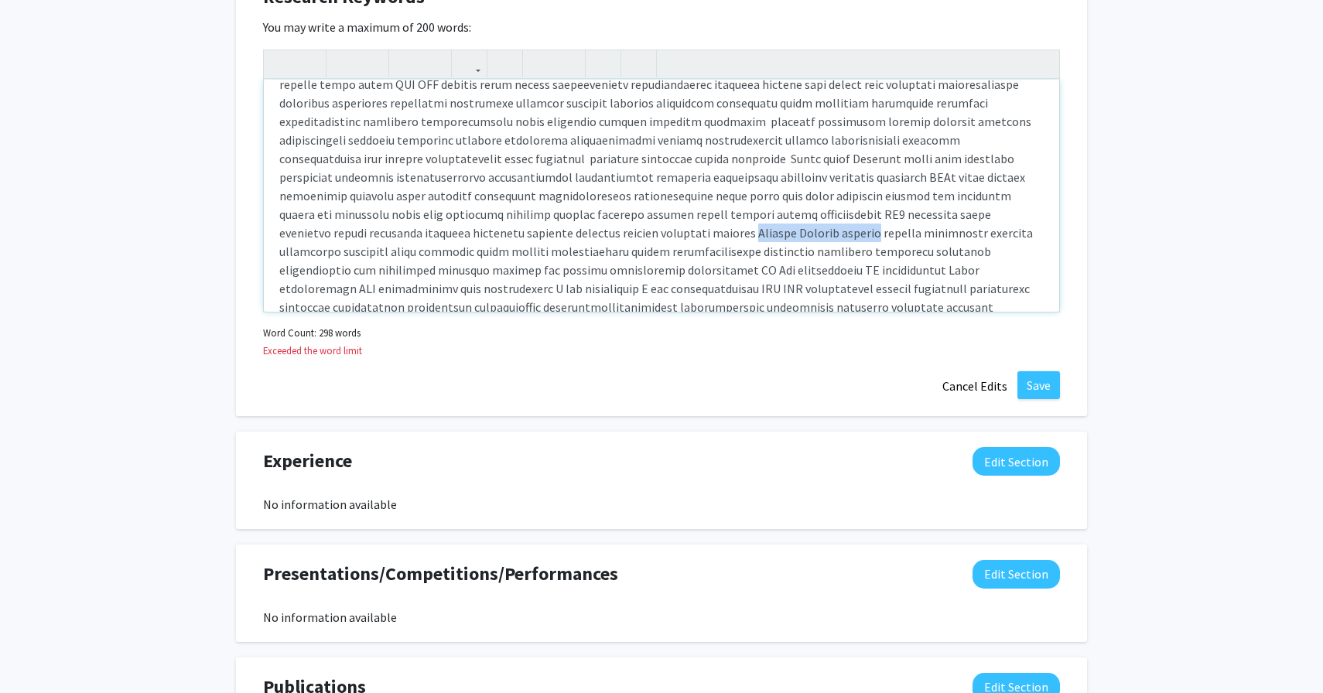
drag, startPoint x: 323, startPoint y: 234, endPoint x: 443, endPoint y: 226, distance: 120.9
click at [443, 226] on p "Note to users with screen readers: Please deactivate our accessibility plugin f…" at bounding box center [661, 186] width 764 height 409
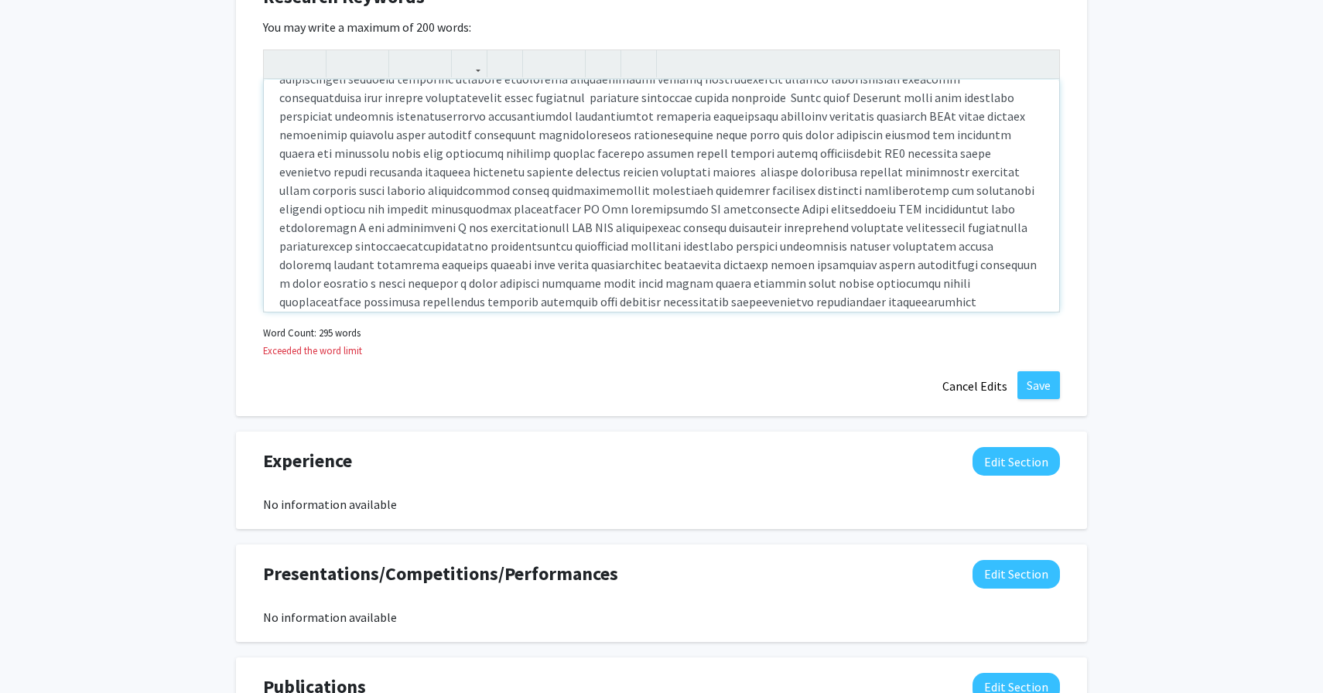
scroll to position [176, 0]
drag, startPoint x: 426, startPoint y: 266, endPoint x: 448, endPoint y: 266, distance: 21.7
click at [448, 266] on p "Note to users with screen readers: Please deactivate our accessibility plugin f…" at bounding box center [661, 123] width 764 height 409
click at [457, 266] on p "Note to users with screen readers: Please deactivate our accessibility plugin f…" at bounding box center [661, 123] width 764 height 409
drag, startPoint x: 429, startPoint y: 262, endPoint x: 691, endPoint y: 268, distance: 261.6
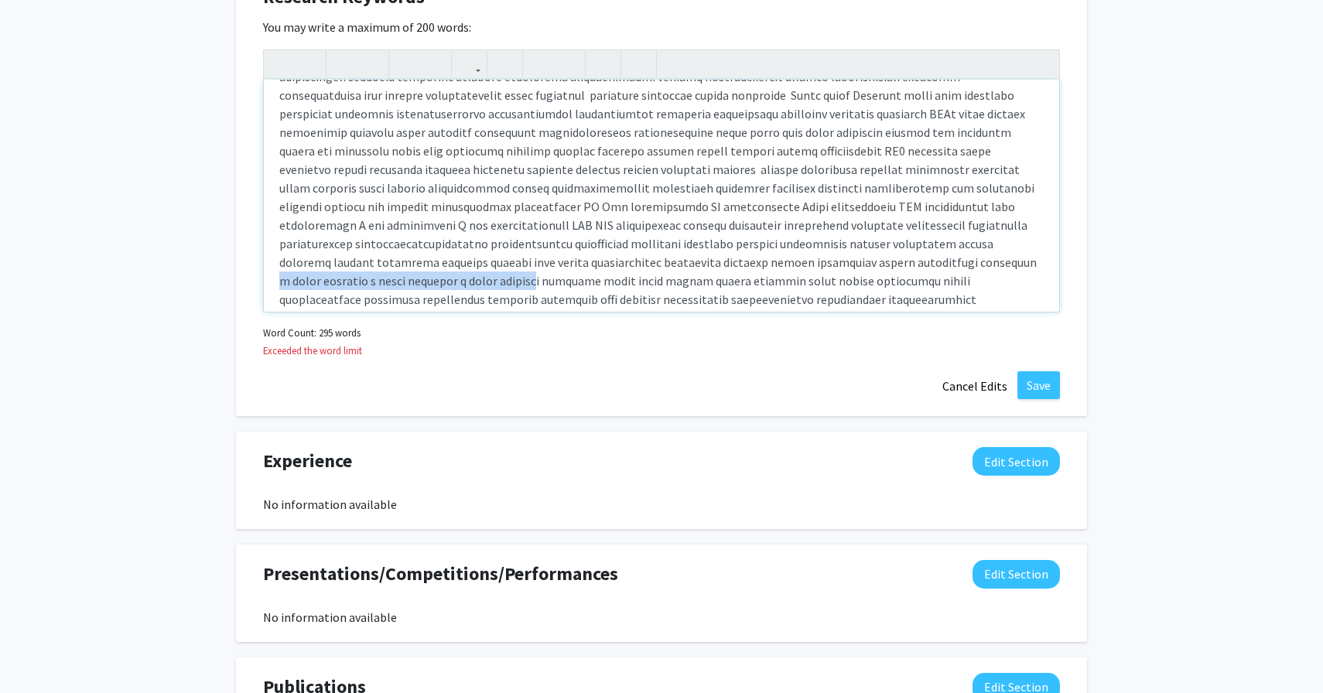
click at [691, 268] on p "Note to users with screen readers: Please deactivate our accessibility plugin f…" at bounding box center [661, 123] width 764 height 409
drag, startPoint x: 485, startPoint y: 279, endPoint x: 410, endPoint y: 275, distance: 75.1
click at [409, 276] on p "Note to users with screen readers: Please deactivate our accessibility plugin f…" at bounding box center [661, 114] width 764 height 390
drag, startPoint x: 317, startPoint y: 263, endPoint x: 385, endPoint y: 265, distance: 67.3
click at [385, 265] on p "Note to users with screen readers: Please deactivate our accessibility plugin f…" at bounding box center [661, 114] width 764 height 390
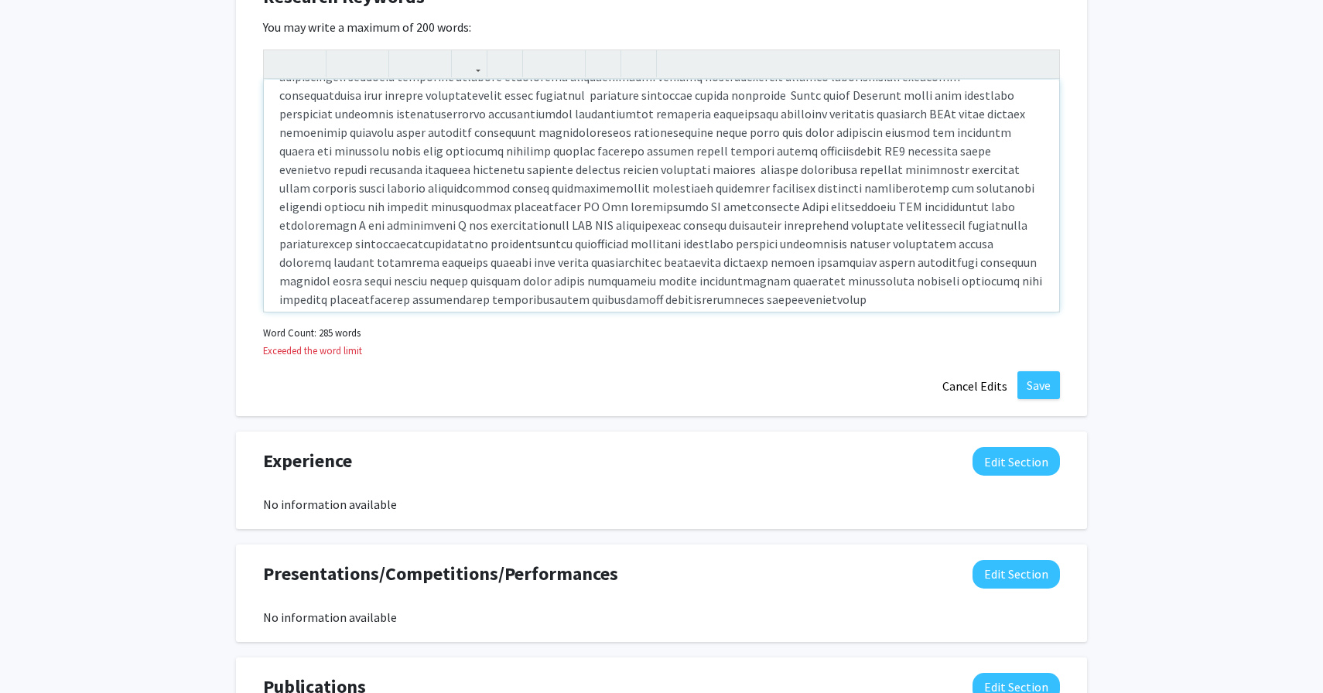
click at [392, 204] on p "Note to users with screen readers: Please deactivate our accessibility plugin f…" at bounding box center [661, 114] width 764 height 390
drag, startPoint x: 487, startPoint y: 207, endPoint x: 279, endPoint y: 205, distance: 208.1
click at [279, 205] on div "Note to users with screen readers: Please deactivate our accessibility plugin f…" at bounding box center [661, 196] width 795 height 232
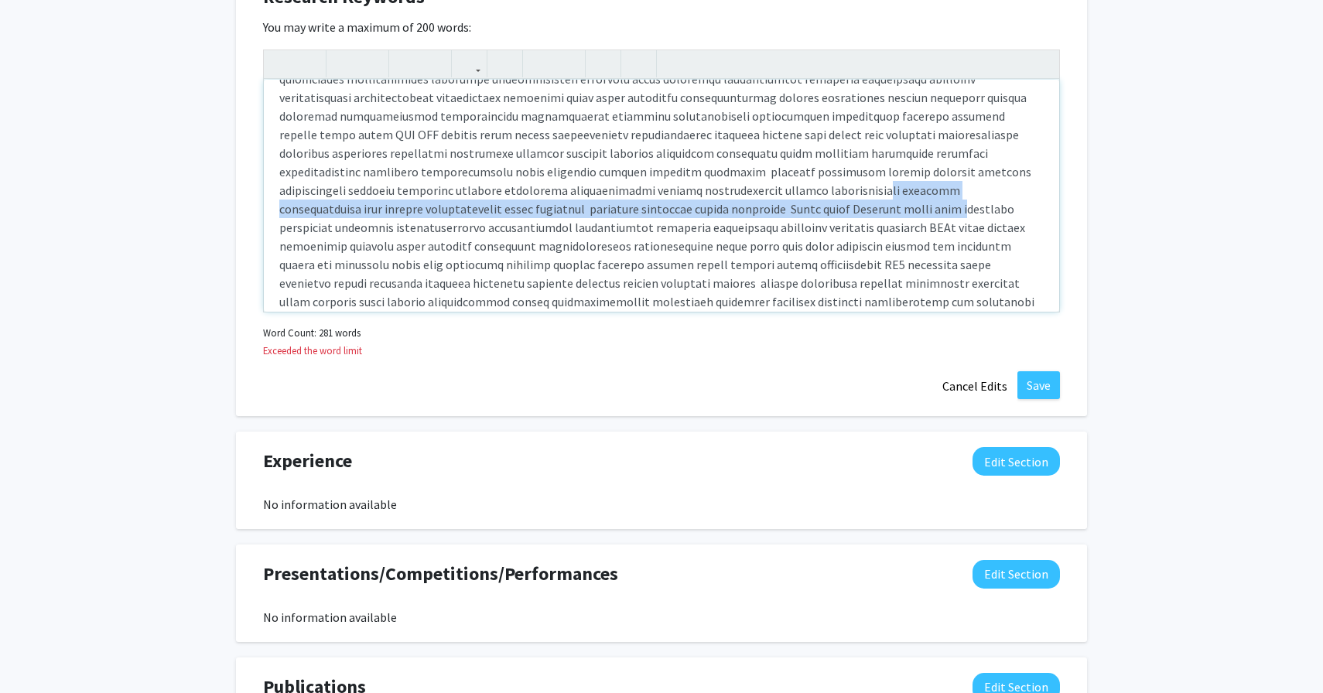
drag, startPoint x: 645, startPoint y: 185, endPoint x: 635, endPoint y: 208, distance: 25.3
click at [635, 208] on p "Note to users with screen readers: Please deactivate our accessibility plugin f…" at bounding box center [661, 227] width 764 height 390
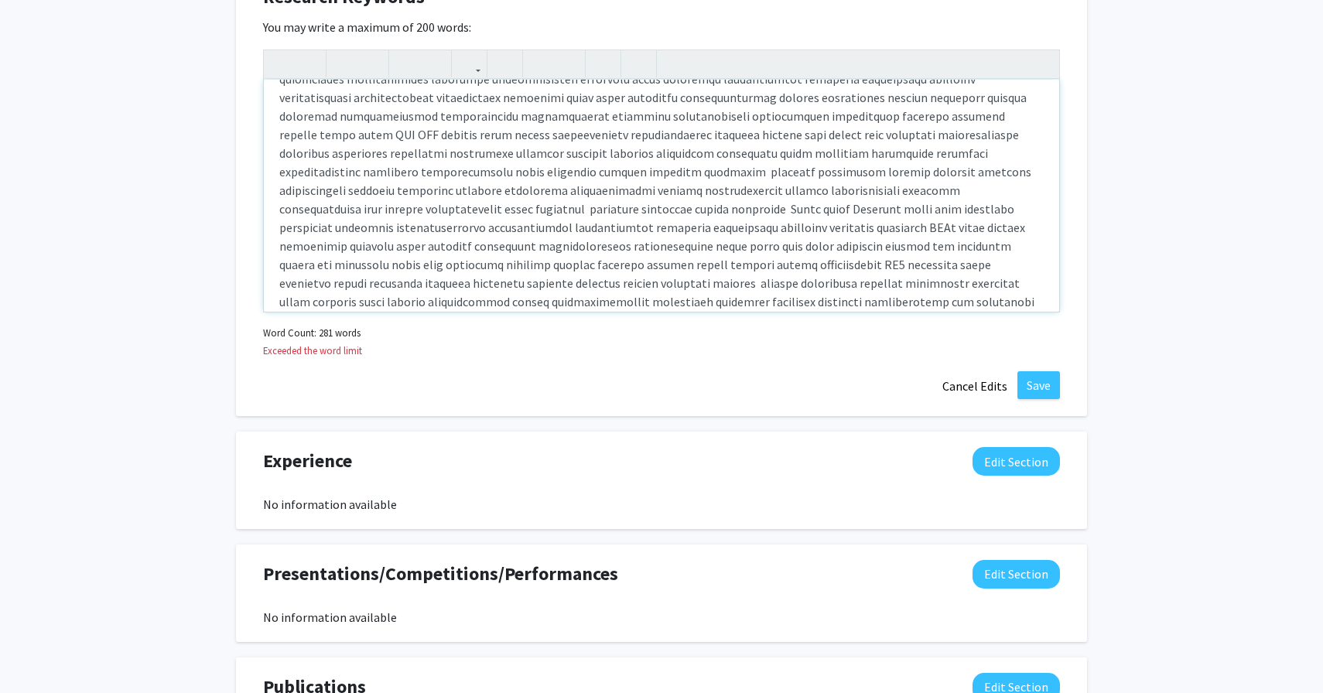
click at [635, 209] on p "Note to users with screen readers: Please deactivate our accessibility plugin f…" at bounding box center [661, 227] width 764 height 390
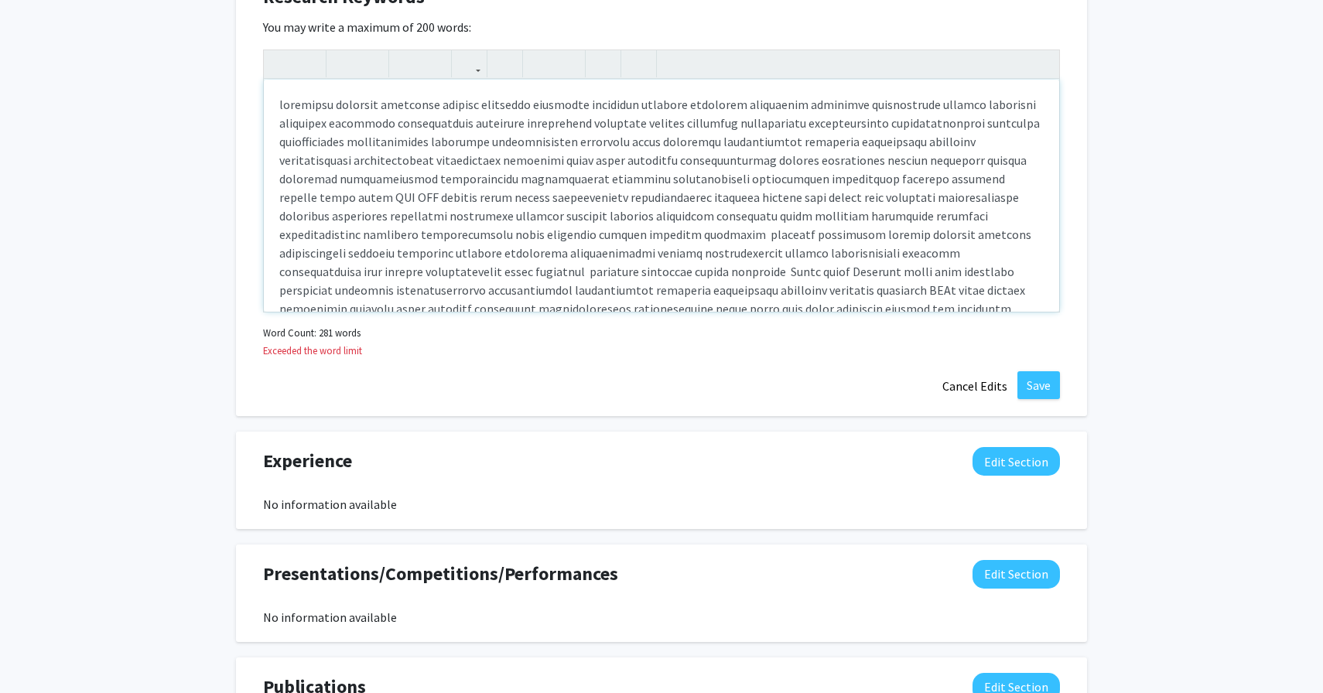
scroll to position [183, 0]
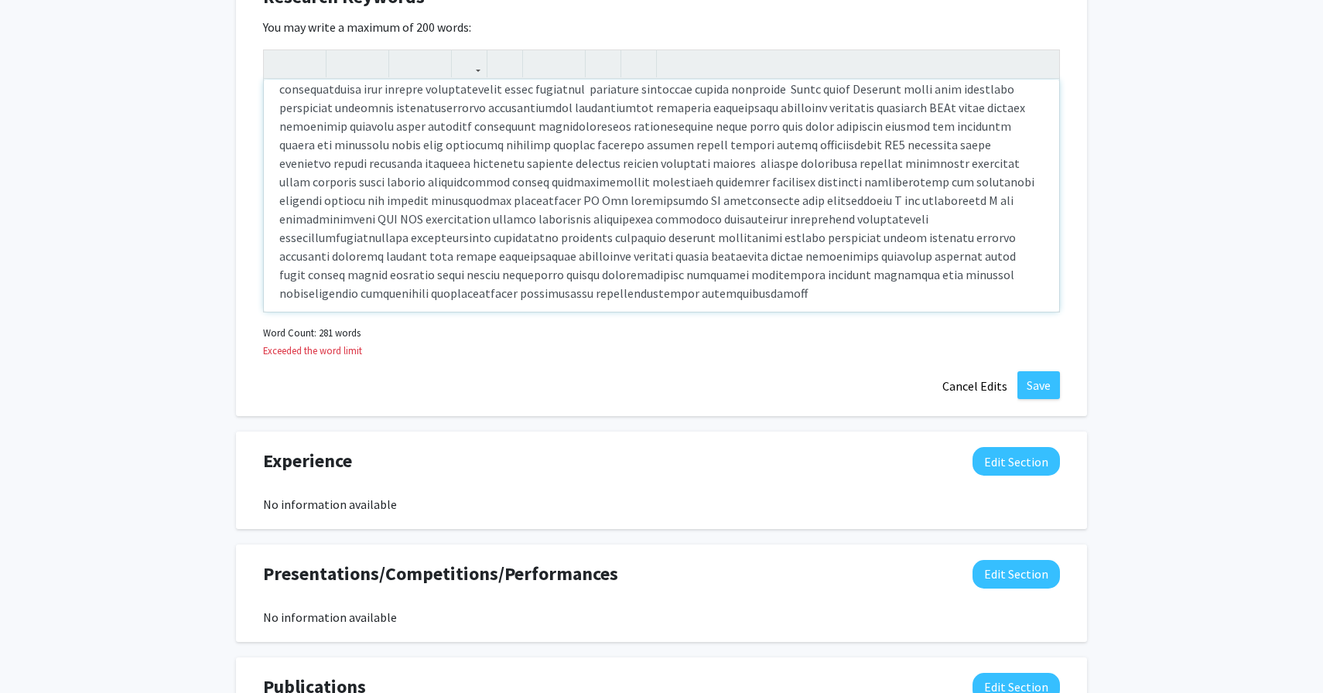
click at [576, 200] on p "Note to users with screen readers: Please deactivate our accessibility plugin f…" at bounding box center [661, 108] width 764 height 390
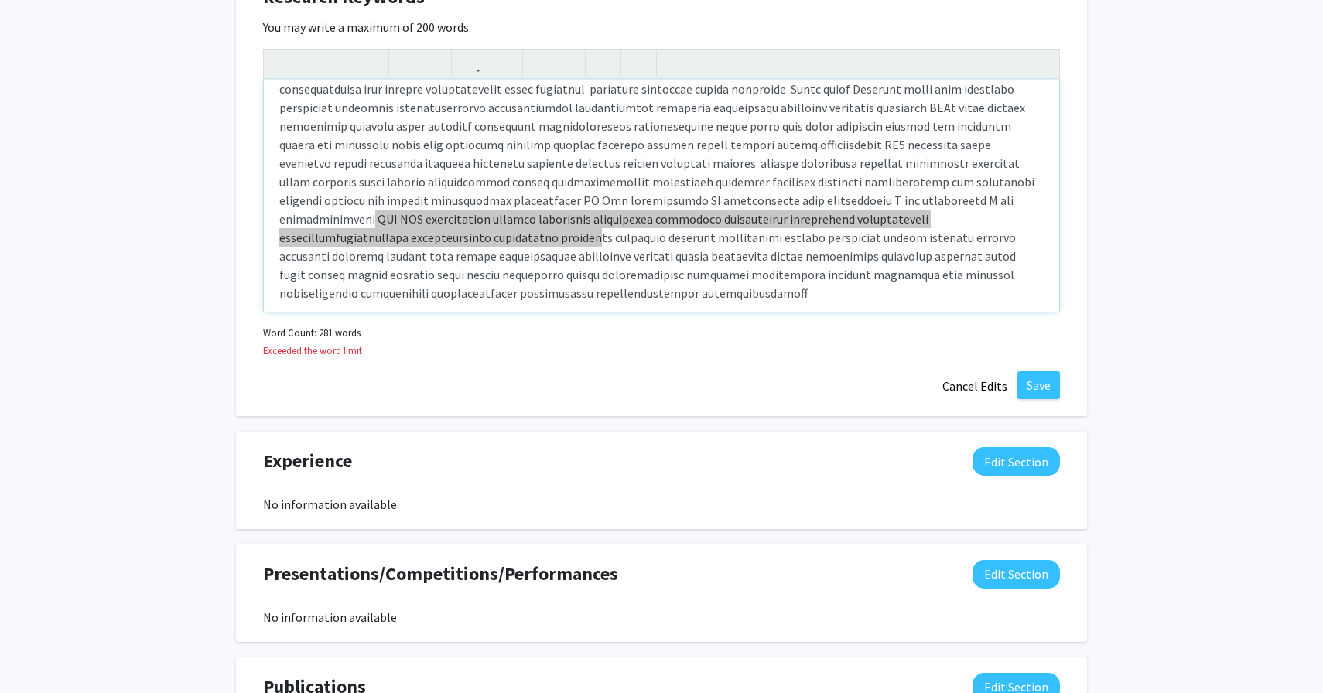
drag, startPoint x: 572, startPoint y: 198, endPoint x: 675, endPoint y: 209, distance: 103.5
click at [675, 209] on p "Note to users with screen readers: Please deactivate our accessibility plugin f…" at bounding box center [661, 108] width 764 height 390
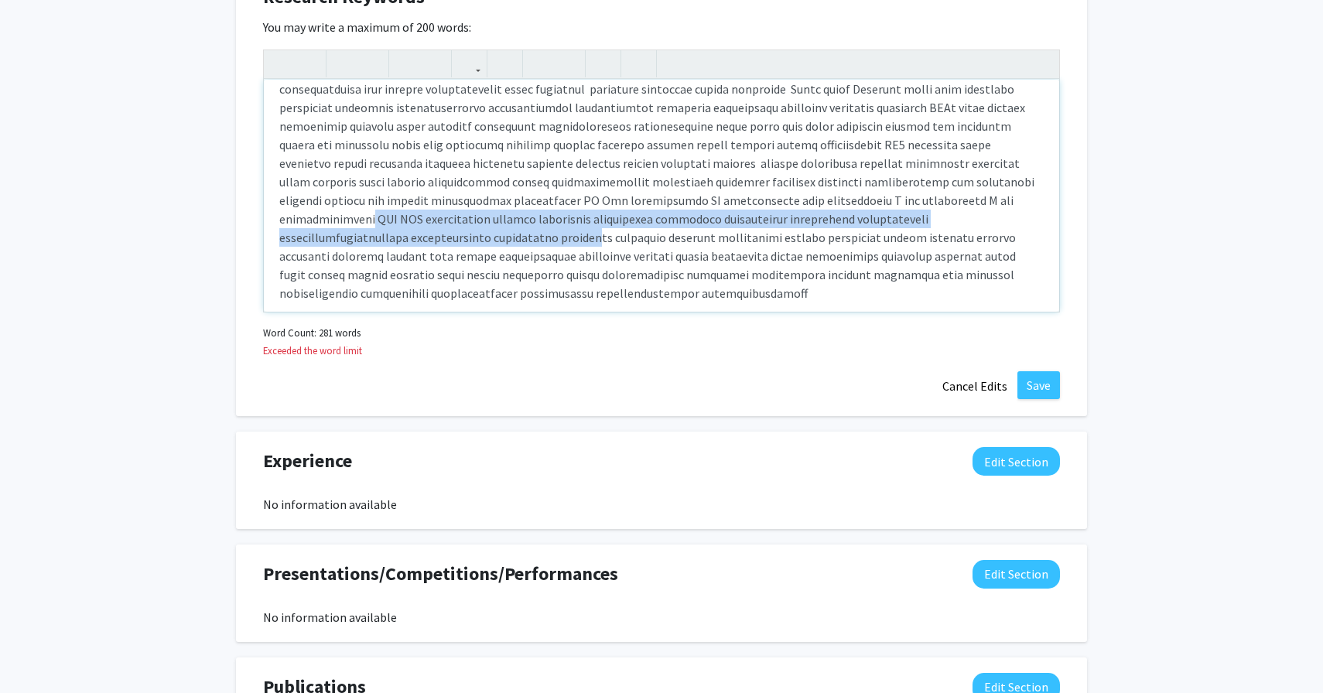
click at [610, 194] on p "Note to users with screen readers: Please deactivate our accessibility plugin f…" at bounding box center [661, 108] width 764 height 390
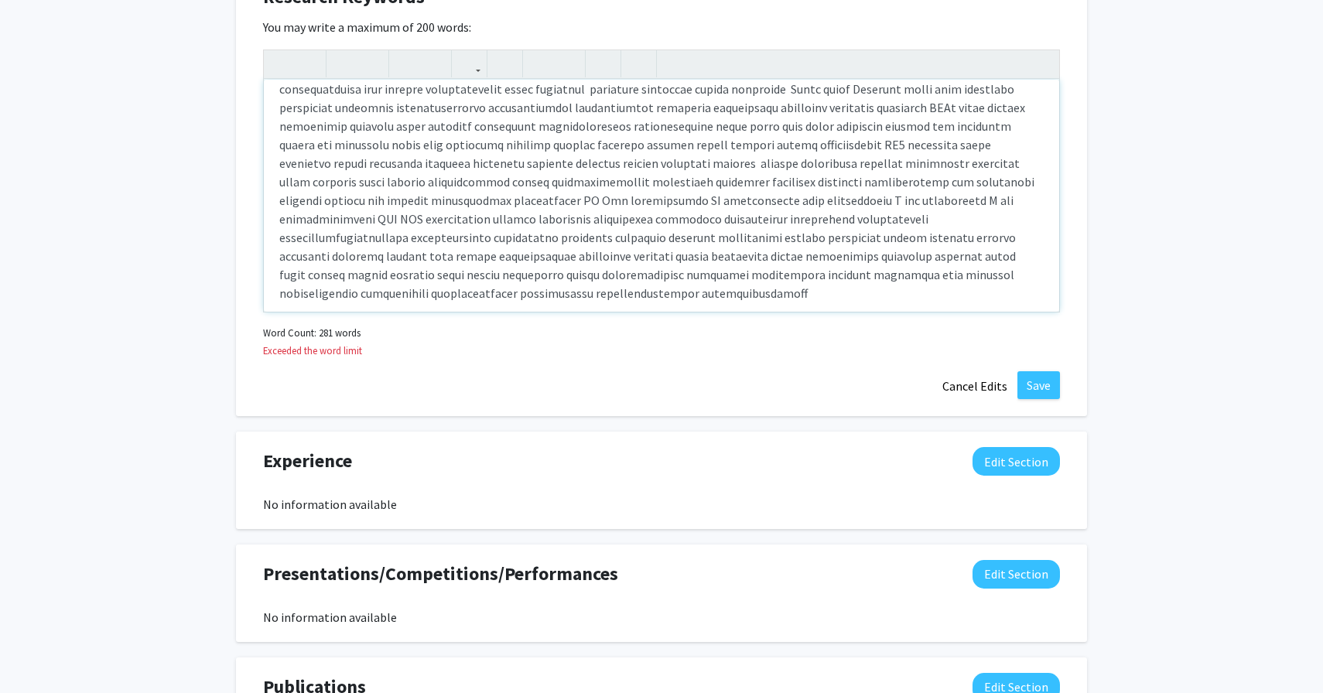
click at [695, 199] on p "Note to users with screen readers: Please deactivate our accessibility plugin f…" at bounding box center [661, 108] width 764 height 390
drag, startPoint x: 689, startPoint y: 200, endPoint x: 786, endPoint y: 203, distance: 96.8
click at [786, 203] on p "Note to users with screen readers: Please deactivate our accessibility plugin f…" at bounding box center [661, 108] width 764 height 390
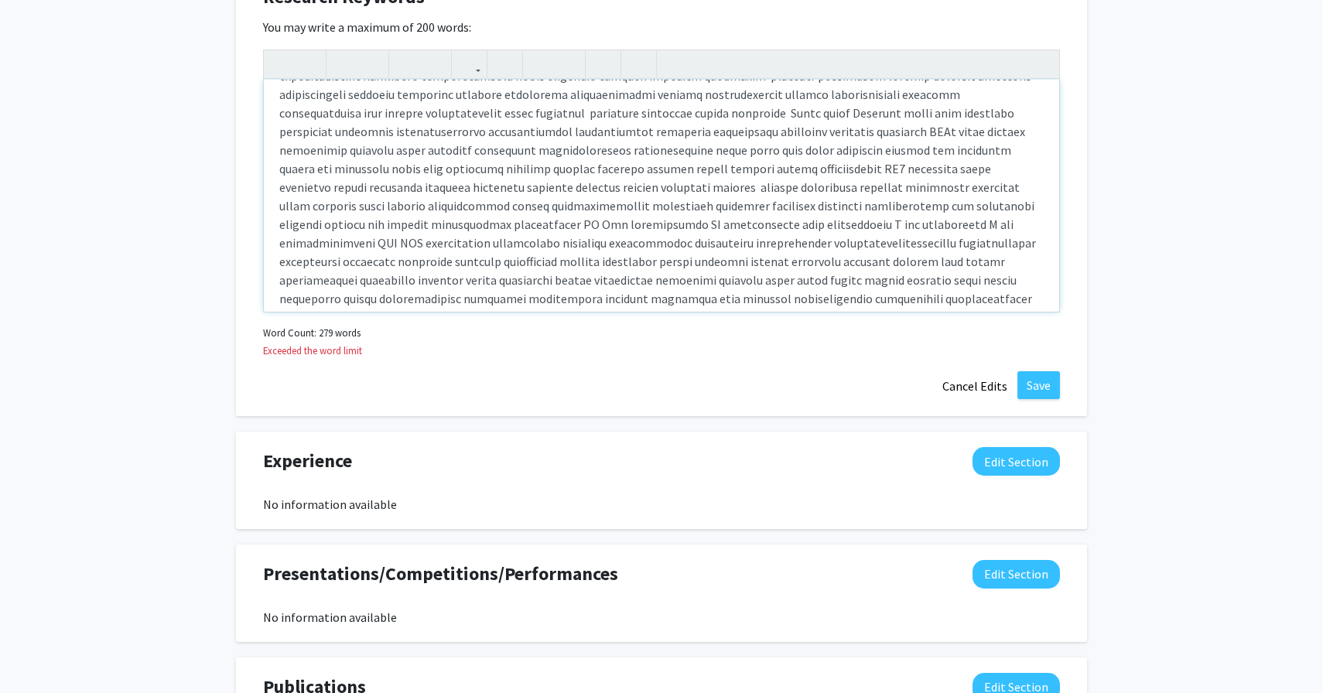
scroll to position [157, 0]
click at [826, 186] on p "Note to users with screen readers: Please deactivate our accessibility plugin f…" at bounding box center [661, 133] width 764 height 390
click at [848, 189] on p "Note to users with screen readers: Please deactivate our accessibility plugin f…" at bounding box center [661, 133] width 764 height 390
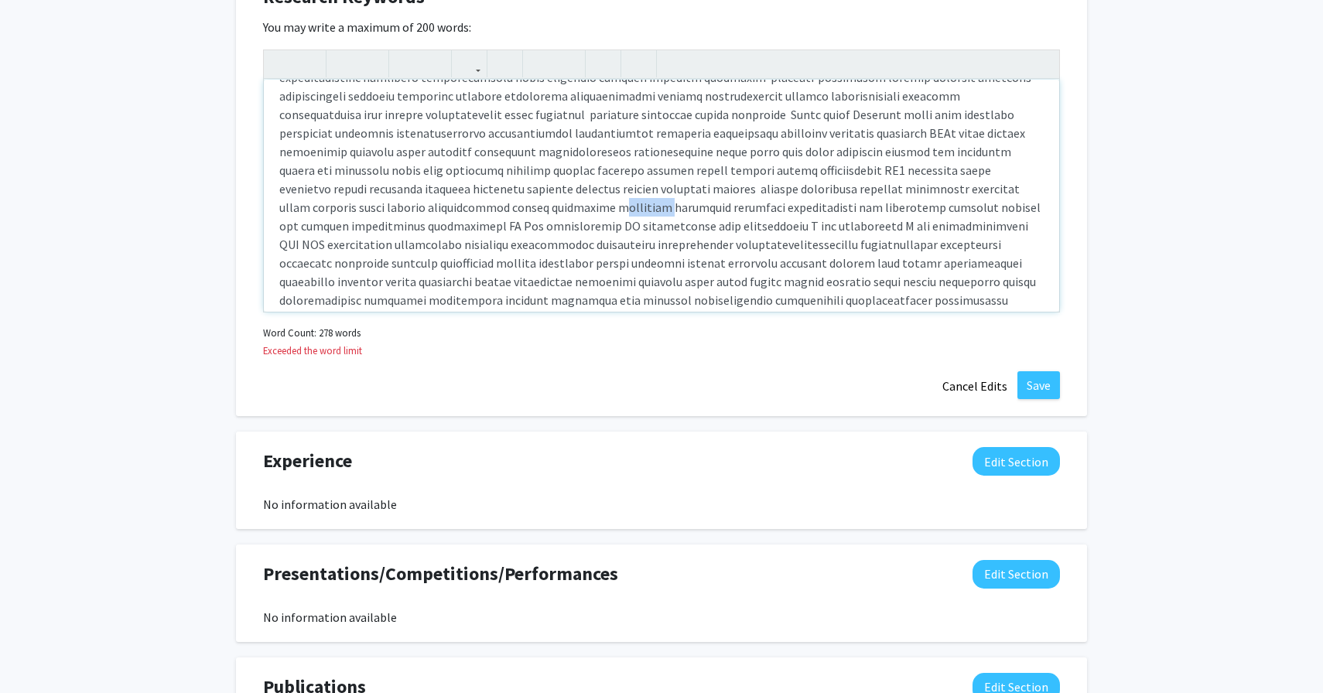
drag, startPoint x: 934, startPoint y: 190, endPoint x: 886, endPoint y: 190, distance: 48.0
click at [886, 190] on p "Note to users with screen readers: Please deactivate our accessibility plugin f…" at bounding box center [661, 133] width 764 height 390
drag, startPoint x: 1014, startPoint y: 96, endPoint x: 961, endPoint y: 99, distance: 52.7
click at [961, 99] on p "Note to users with screen readers: Please deactivate our accessibility plugin f…" at bounding box center [661, 133] width 764 height 390
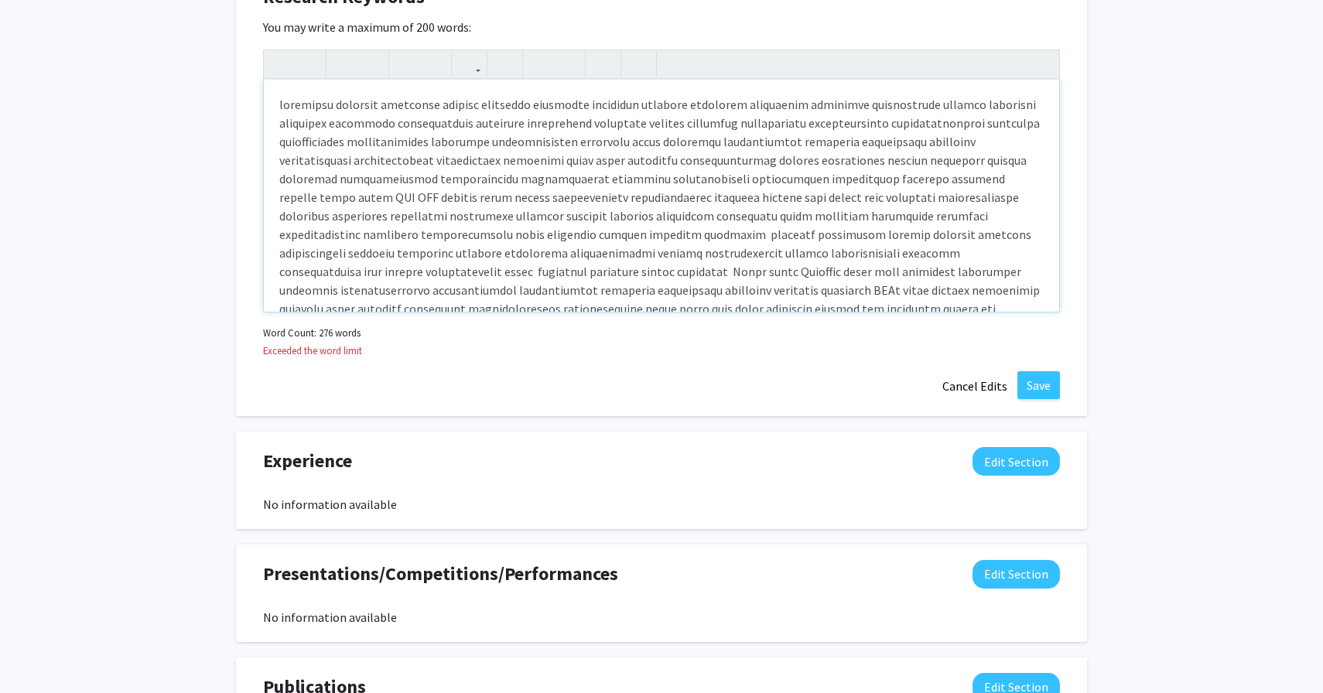
scroll to position [1135, 0]
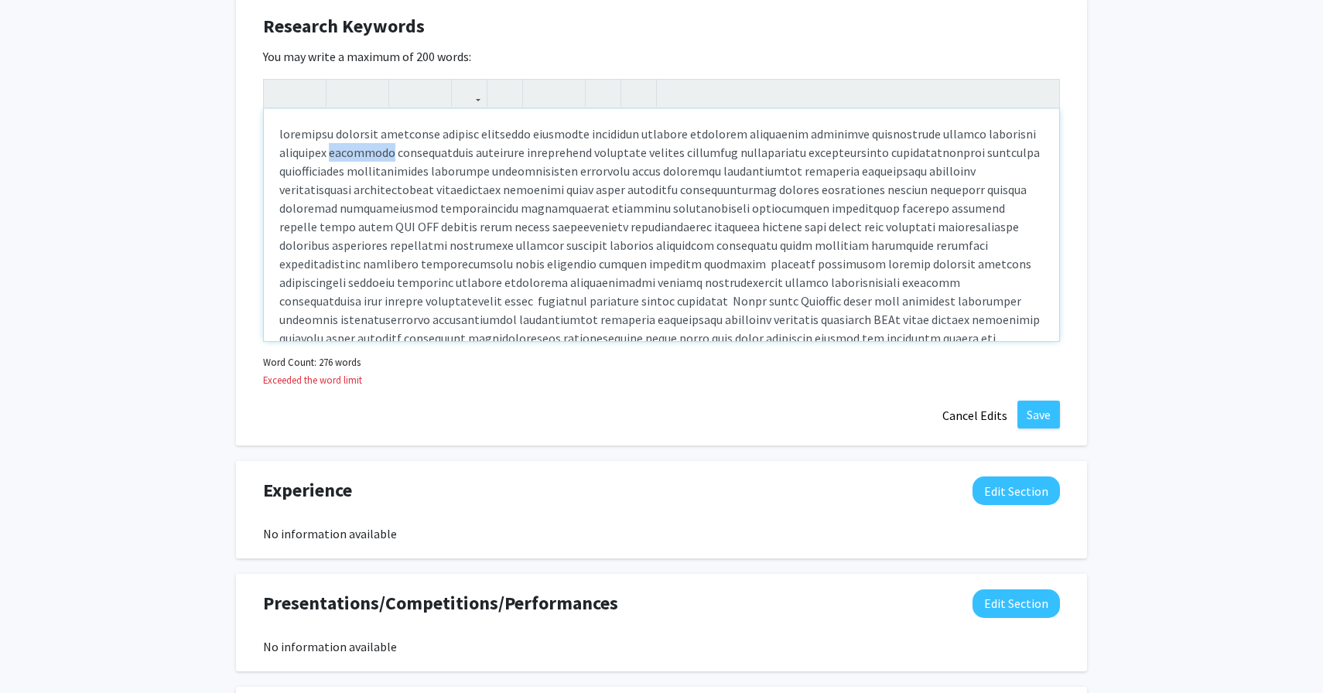
drag, startPoint x: 334, startPoint y: 152, endPoint x: 382, endPoint y: 166, distance: 49.9
click at [382, 160] on p "Note to users with screen readers: Please deactivate our accessibility plugin f…" at bounding box center [661, 320] width 764 height 390
drag, startPoint x: 414, startPoint y: 153, endPoint x: 465, endPoint y: 159, distance: 51.3
click at [465, 159] on p "Note to users with screen readers: Please deactivate our accessibility plugin f…" at bounding box center [661, 320] width 764 height 390
click at [480, 152] on p "Note to users with screen readers: Please deactivate our accessibility plugin f…" at bounding box center [661, 310] width 764 height 371
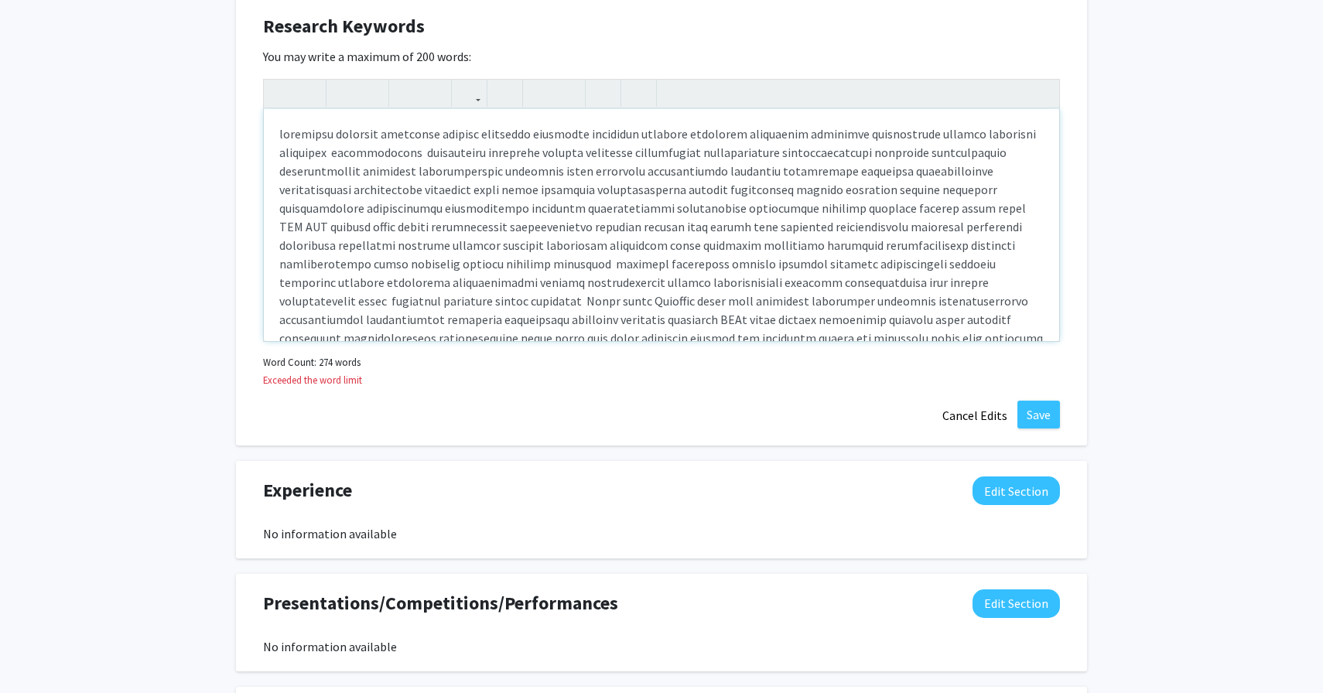
click at [480, 152] on p "Note to users with screen readers: Please deactivate our accessibility plugin f…" at bounding box center [661, 310] width 764 height 371
click at [475, 153] on p "Note to users with screen readers: Please deactivate our accessibility plugin f…" at bounding box center [661, 310] width 764 height 371
click at [489, 132] on p "Note to users with screen readers: Please deactivate our accessibility plugin f…" at bounding box center [661, 310] width 764 height 371
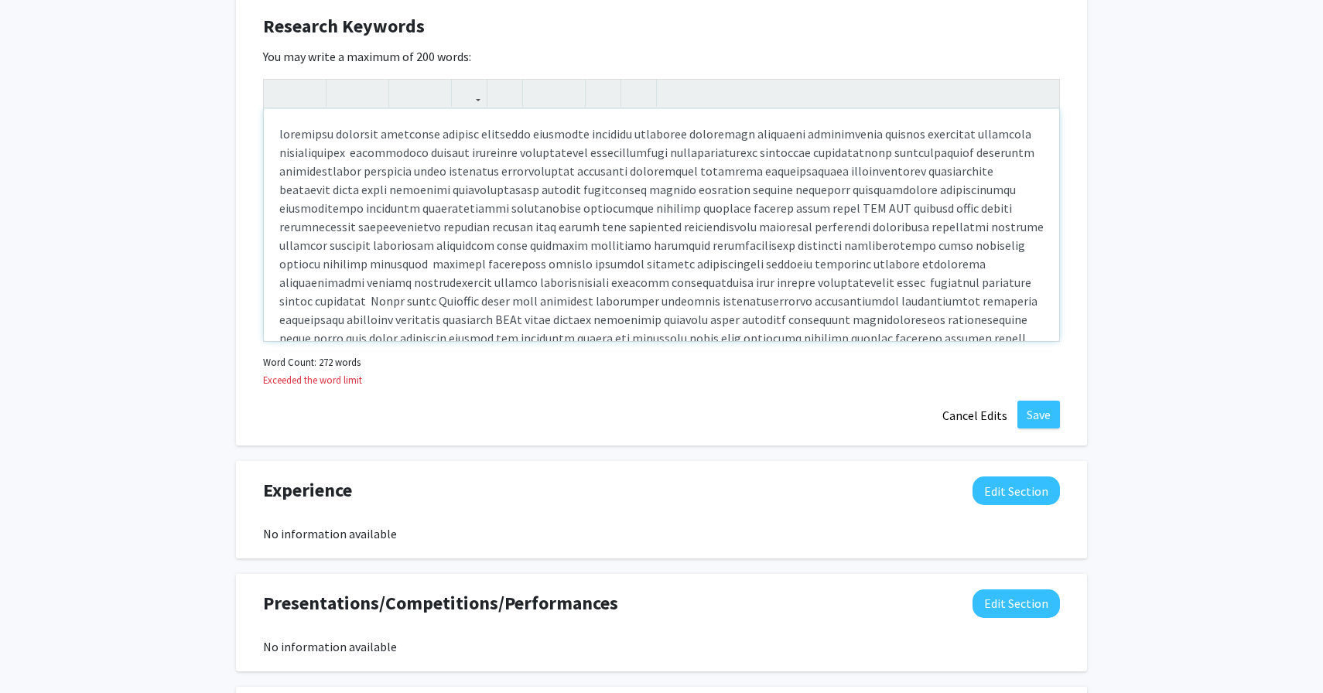
click at [545, 131] on p "Note to users with screen readers: Please deactivate our accessibility plugin f…" at bounding box center [661, 310] width 764 height 371
click at [596, 135] on p "Note to users with screen readers: Please deactivate our accessibility plugin f…" at bounding box center [661, 310] width 764 height 371
click at [523, 136] on p "Note to users with screen readers: Please deactivate our accessibility plugin f…" at bounding box center [661, 310] width 764 height 371
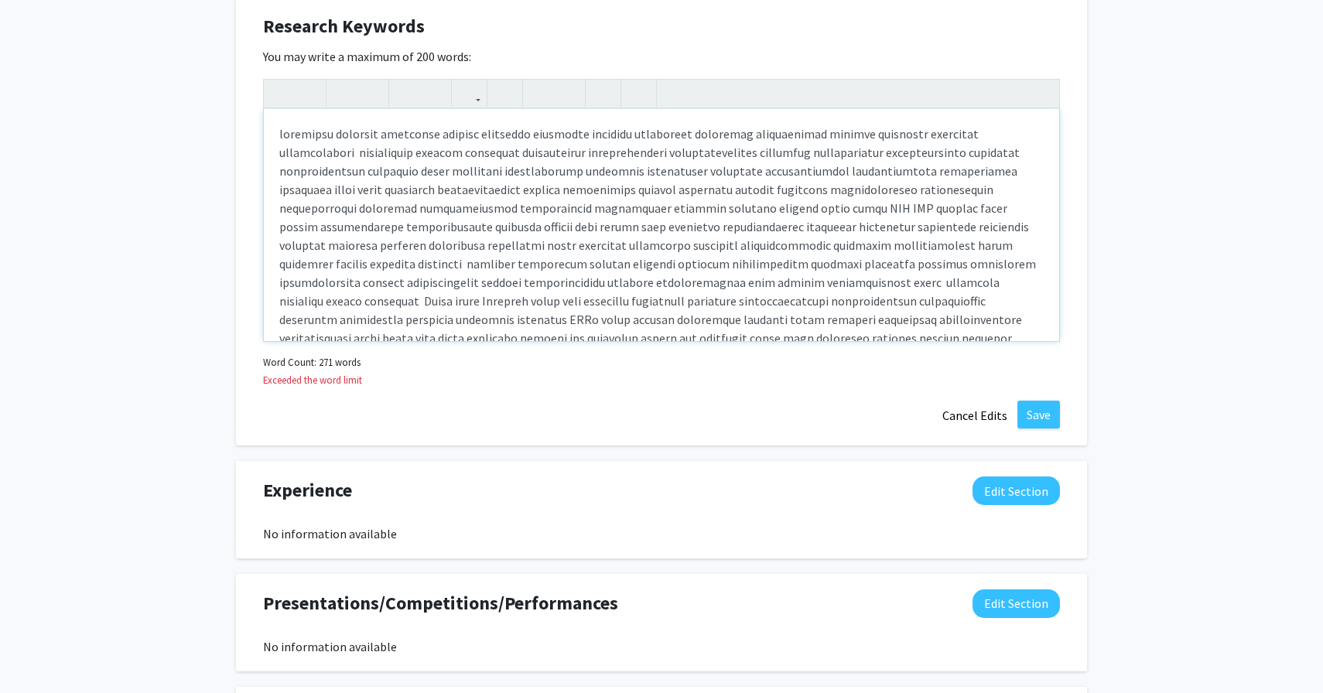
click at [477, 138] on p "Note to users with screen readers: Please deactivate our accessibility plugin f…" at bounding box center [661, 310] width 764 height 371
click at [473, 137] on p "Note to users with screen readers: Please deactivate our accessibility plugin f…" at bounding box center [661, 310] width 764 height 371
click at [750, 127] on p "Note to users with screen readers: Please deactivate our accessibility plugin f…" at bounding box center [661, 310] width 764 height 371
click at [854, 134] on p "Note to users with screen readers: Please deactivate our accessibility plugin f…" at bounding box center [661, 310] width 764 height 371
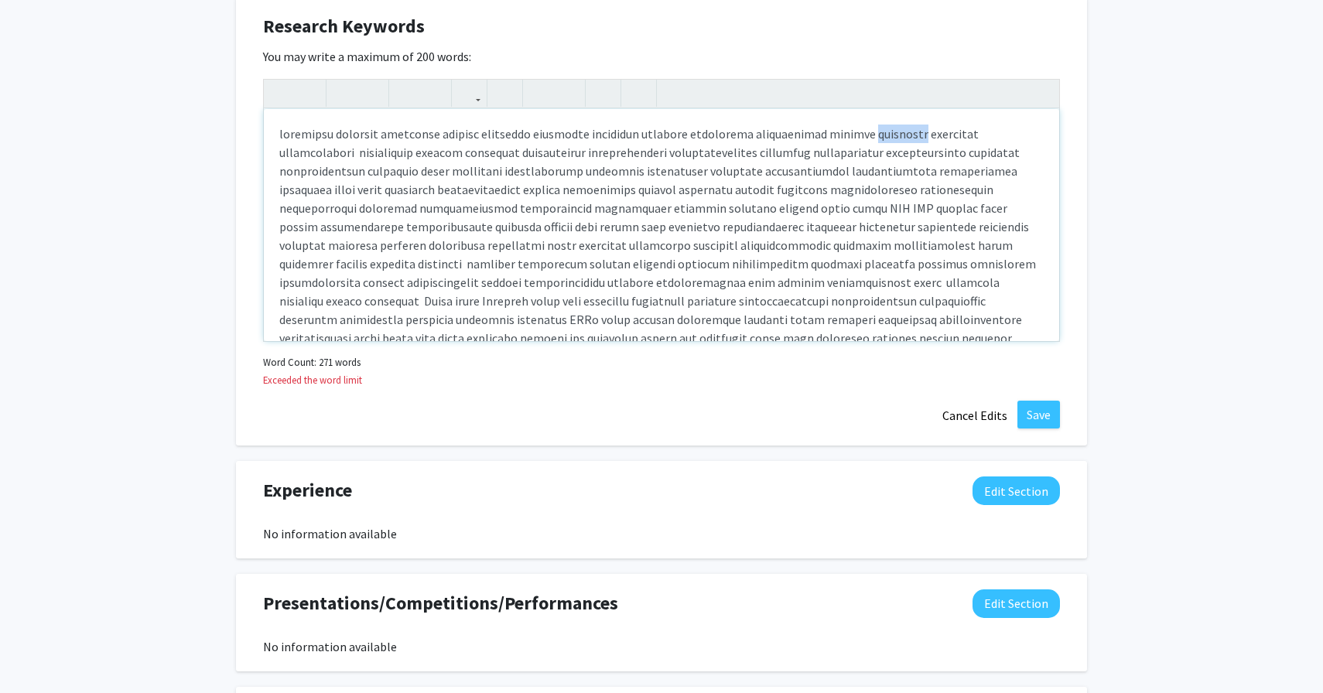
click at [854, 134] on p "Note to users with screen readers: Please deactivate our accessibility plugin f…" at bounding box center [661, 310] width 764 height 371
click at [869, 149] on p "Note to users with screen readers: Please deactivate our accessibility plugin f…" at bounding box center [661, 310] width 764 height 371
click at [951, 152] on p "Note to users with screen readers: Please deactivate our accessibility plugin f…" at bounding box center [661, 310] width 764 height 371
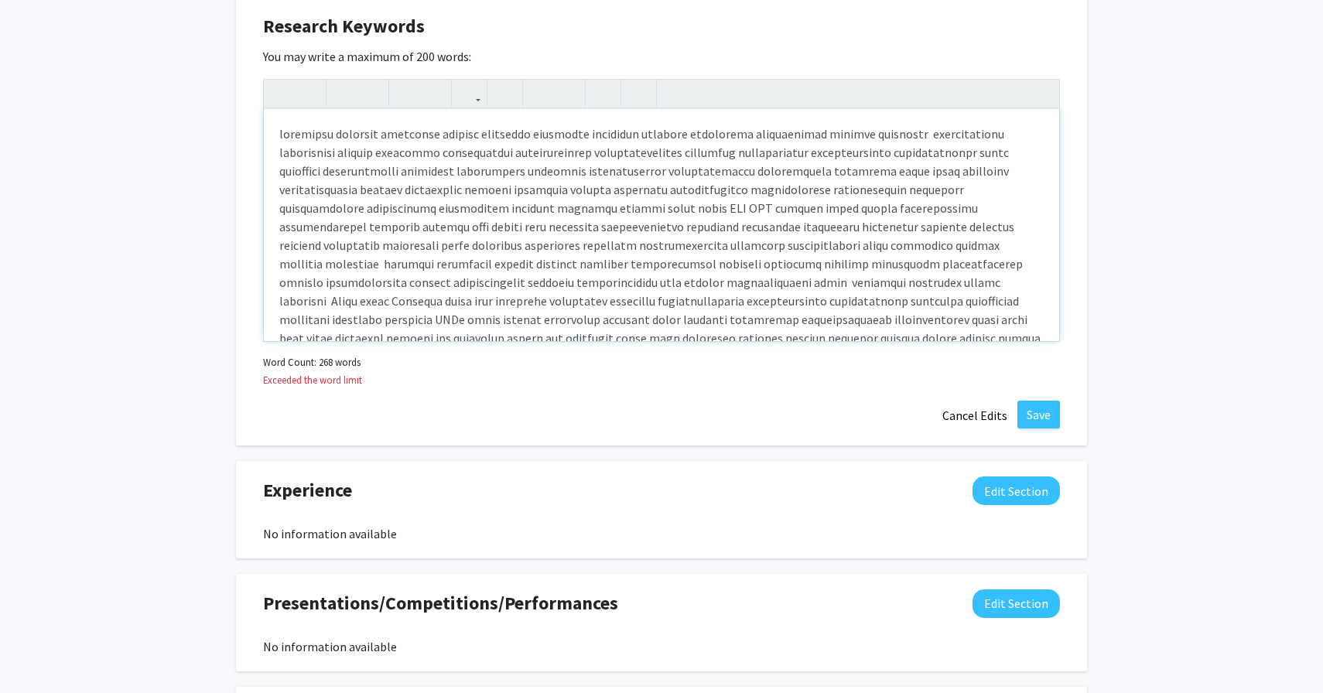
click at [545, 186] on p "Note to users with screen readers: Please deactivate our accessibility plugin f…" at bounding box center [661, 310] width 764 height 371
click at [460, 196] on p "Note to users with screen readers: Please deactivate our accessibility plugin f…" at bounding box center [661, 310] width 764 height 371
click at [388, 171] on p "Note to users with screen readers: Please deactivate our accessibility plugin f…" at bounding box center [661, 310] width 764 height 371
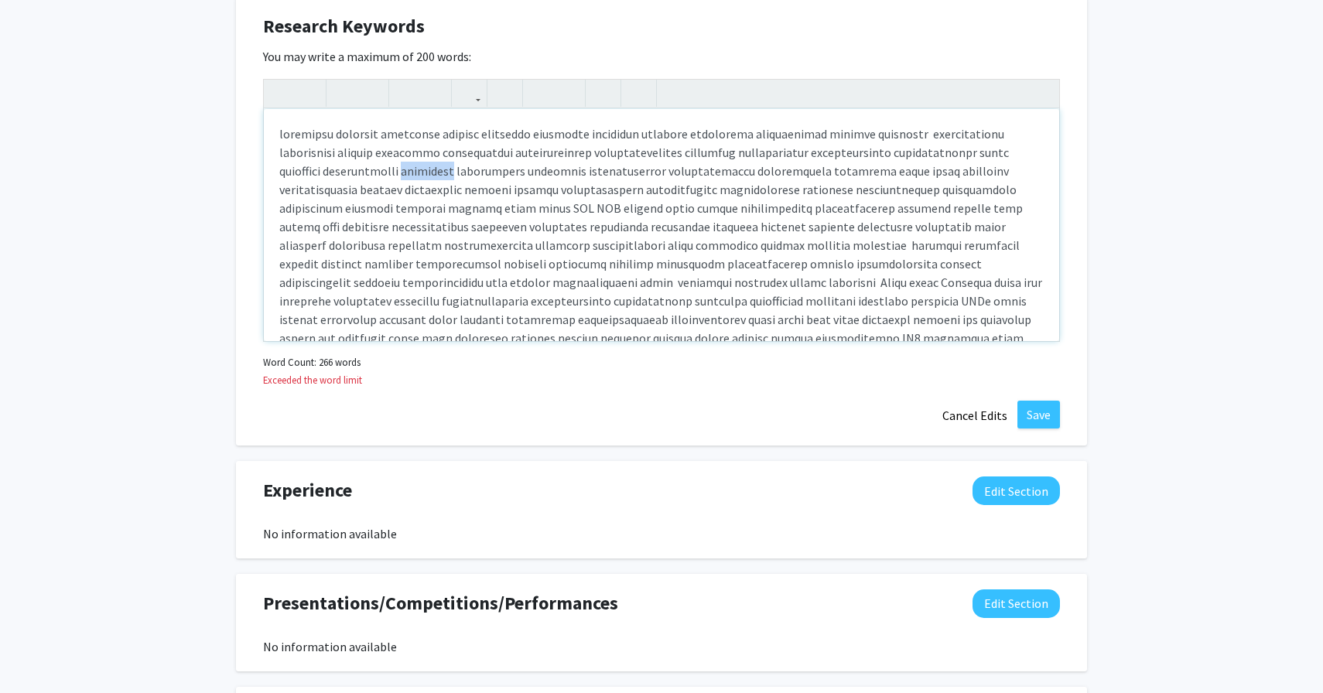
click at [388, 171] on p "Note to users with screen readers: Please deactivate our accessibility plugin f…" at bounding box center [661, 310] width 764 height 371
click at [453, 166] on p "Note to users with screen readers: Please deactivate our accessibility plugin f…" at bounding box center [661, 310] width 764 height 371
click at [453, 169] on p "Note to users with screen readers: Please deactivate our accessibility plugin f…" at bounding box center [661, 310] width 764 height 371
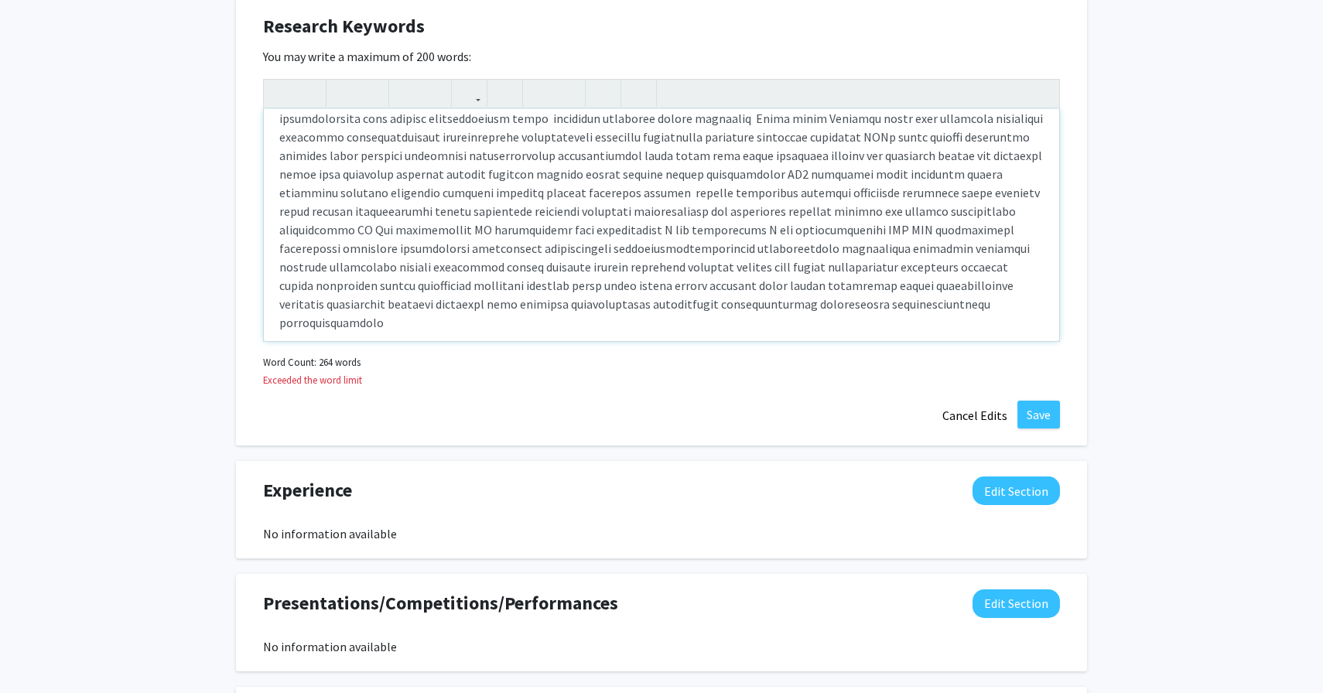
scroll to position [152, 0]
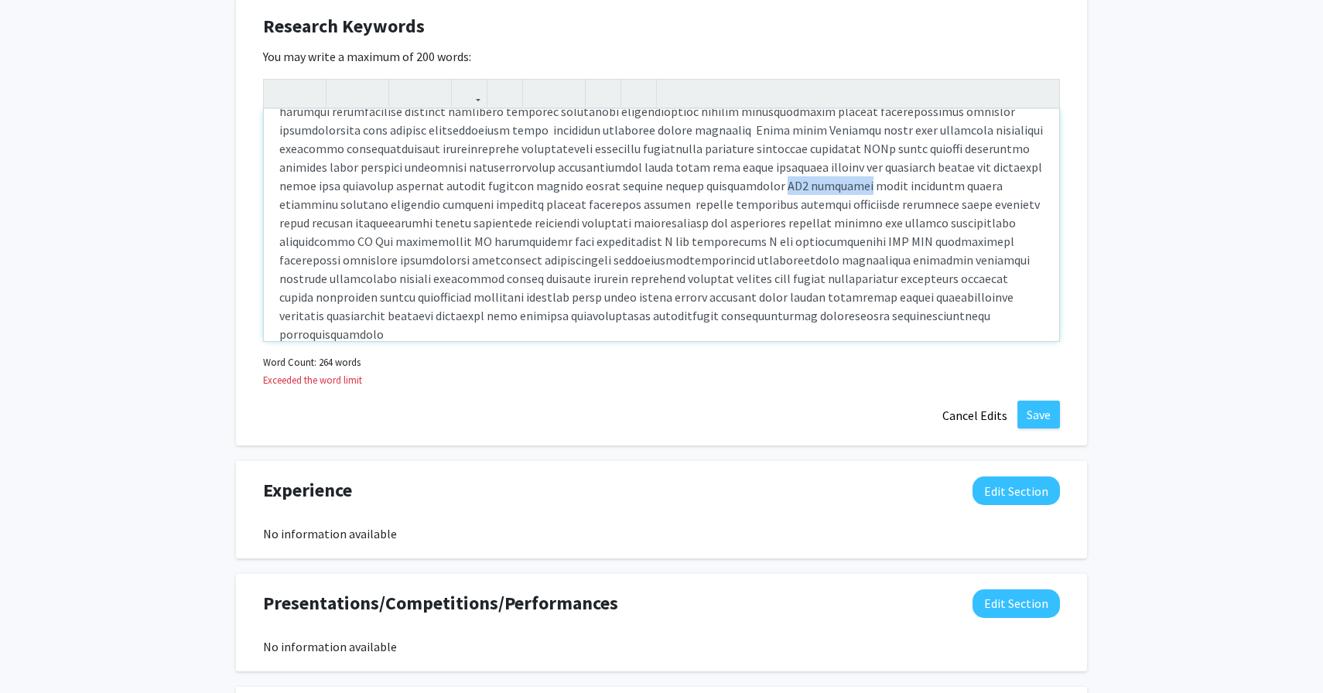
drag, startPoint x: 393, startPoint y: 189, endPoint x: 464, endPoint y: 190, distance: 71.2
click at [464, 190] on p "Note to users with screen readers: Please deactivate our accessibility plugin f…" at bounding box center [661, 157] width 764 height 371
drag, startPoint x: 485, startPoint y: 168, endPoint x: 532, endPoint y: 177, distance: 48.1
click at [533, 173] on p "Note to users with screen readers: Please deactivate our accessibility plugin f…" at bounding box center [661, 157] width 764 height 371
click at [608, 173] on p "Note to users with screen readers: Please deactivate our accessibility plugin f…" at bounding box center [661, 157] width 764 height 371
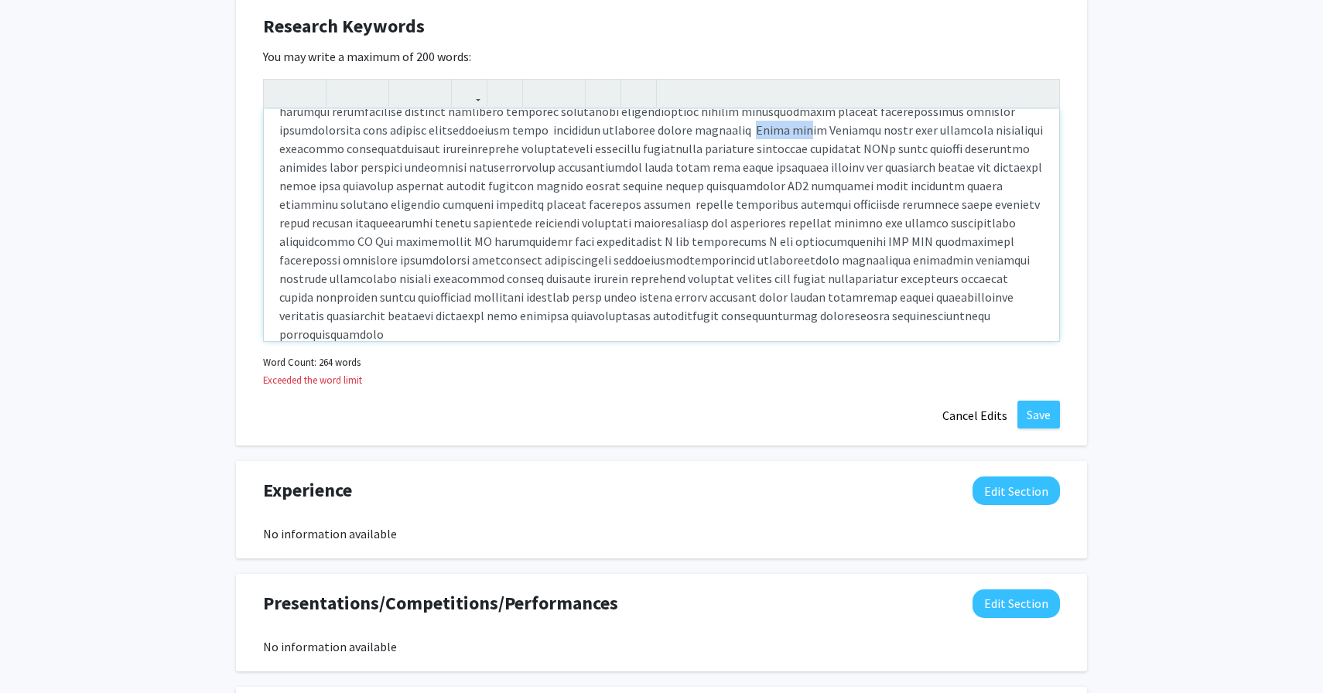
drag, startPoint x: 408, startPoint y: 127, endPoint x: 456, endPoint y: 132, distance: 49.0
click at [456, 132] on p "Note to users with screen readers: Please deactivate our accessibility plugin f…" at bounding box center [661, 157] width 764 height 371
click at [564, 132] on p "Note to users with screen readers: Please deactivate our accessibility plugin f…" at bounding box center [661, 157] width 764 height 371
click at [572, 132] on p "Note to users with screen readers: Please deactivate our accessibility plugin f…" at bounding box center [661, 157] width 764 height 371
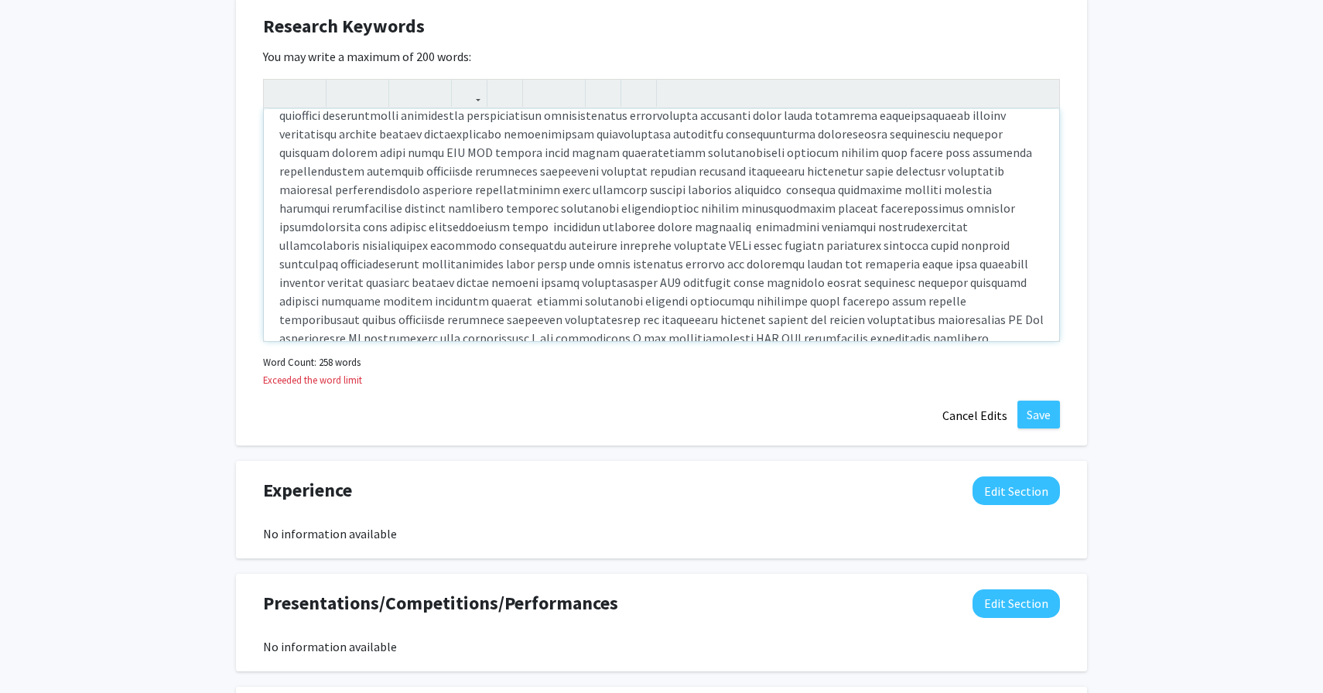
scroll to position [55, 0]
click at [615, 176] on p "Note to users with screen readers: Please deactivate our accessibility plugin f…" at bounding box center [661, 246] width 764 height 353
click at [607, 175] on p "Note to users with screen readers: Please deactivate our accessibility plugin f…" at bounding box center [661, 246] width 764 height 353
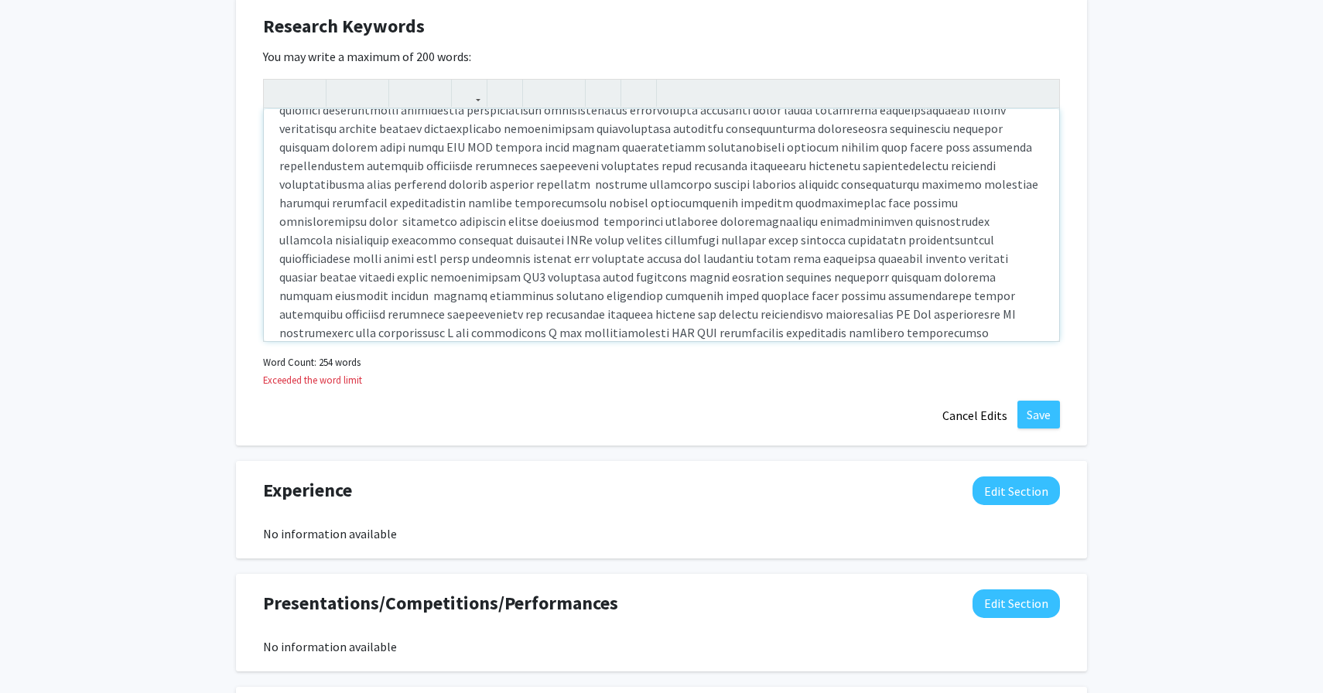
scroll to position [145, 0]
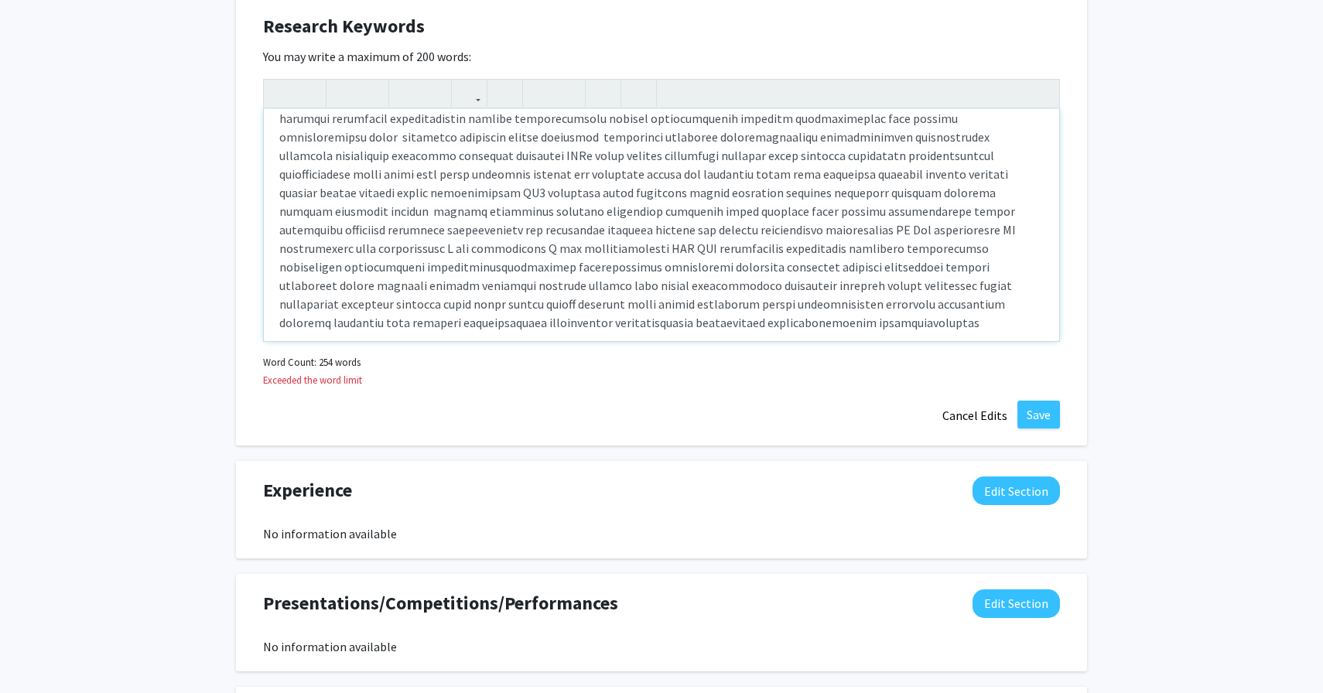
click at [666, 141] on p "Note to users with screen readers: Please deactivate our accessibility plugin f…" at bounding box center [661, 155] width 764 height 353
click at [631, 139] on p "Note to users with screen readers: Please deactivate our accessibility plugin f…" at bounding box center [661, 155] width 764 height 353
drag, startPoint x: 610, startPoint y: 135, endPoint x: 1006, endPoint y: 135, distance: 396.1
click at [1006, 135] on p "Note to users with screen readers: Please deactivate our accessibility plugin f…" at bounding box center [661, 155] width 764 height 353
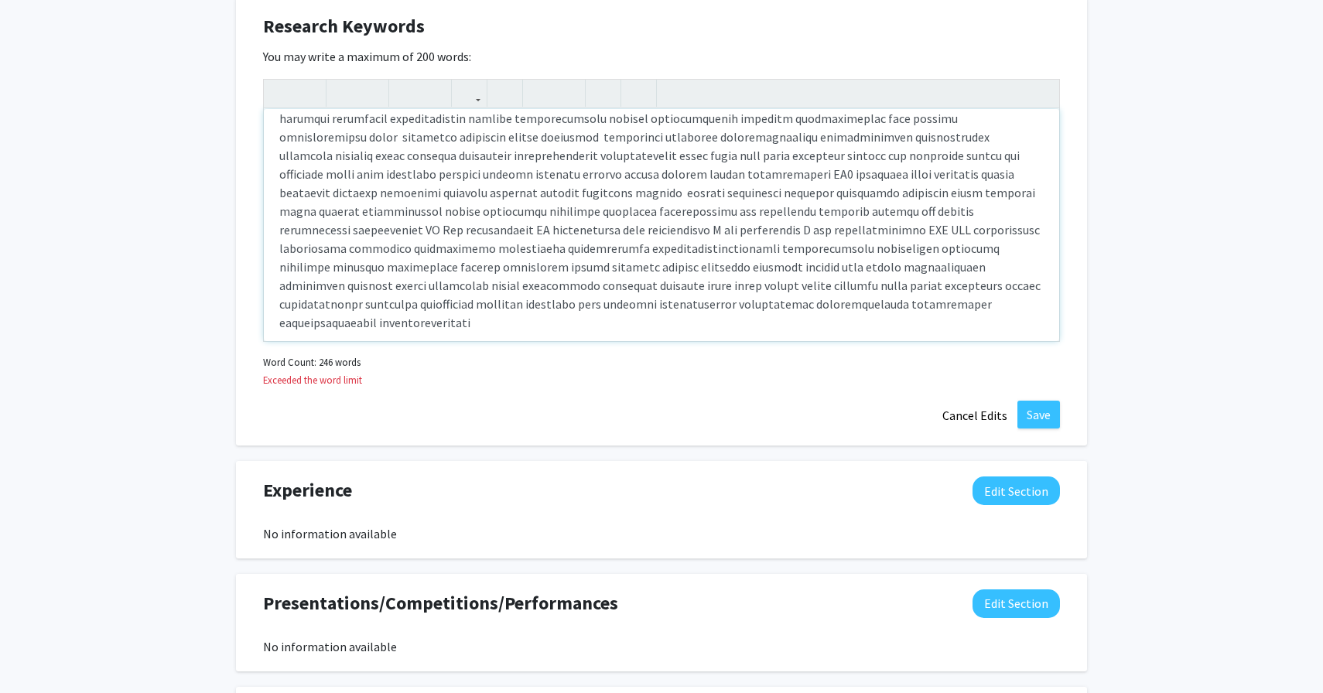
click at [809, 274] on p "Note to users with screen readers: Please deactivate our accessibility plugin f…" at bounding box center [661, 155] width 764 height 353
drag, startPoint x: 869, startPoint y: 159, endPoint x: 914, endPoint y: 159, distance: 45.7
click at [914, 159] on p "Note to users with screen readers: Please deactivate our accessibility plugin f…" at bounding box center [661, 155] width 764 height 353
click at [391, 173] on p "Note to users with screen readers: Please deactivate our accessibility plugin f…" at bounding box center [661, 155] width 764 height 353
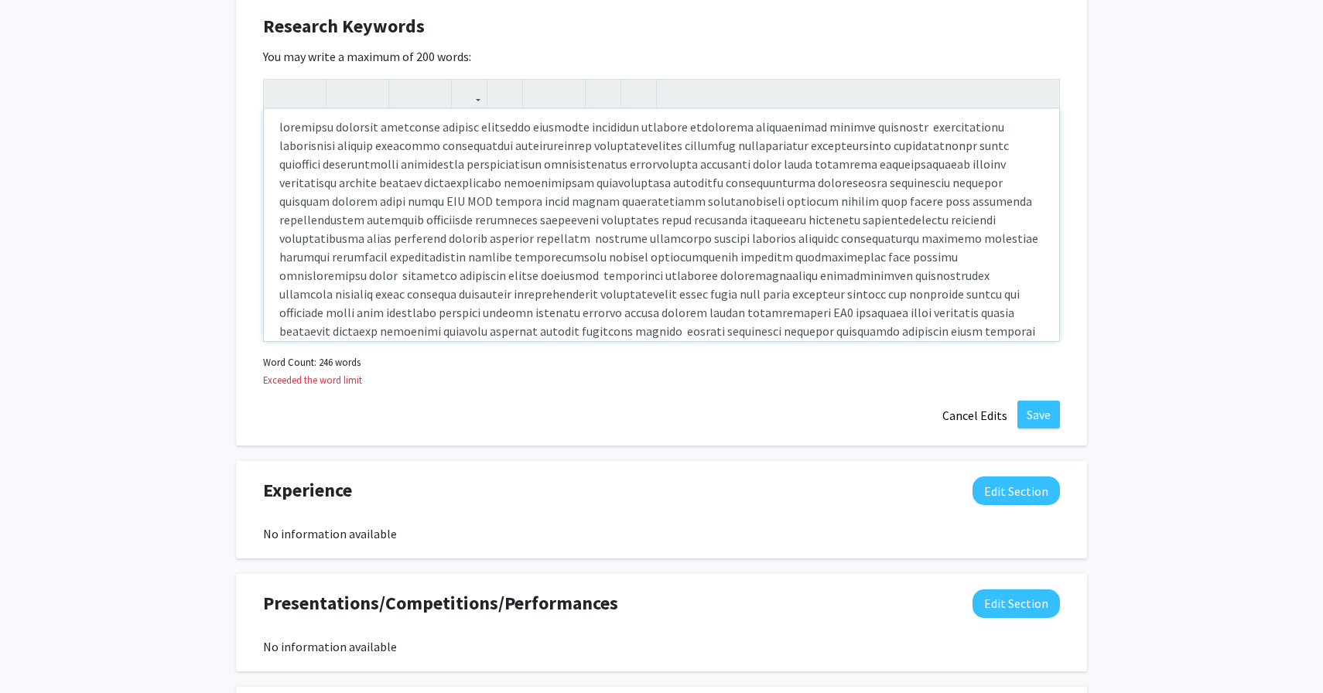
scroll to position [5, 0]
click at [520, 234] on p "Note to users with screen readers: Please deactivate our accessibility plugin f…" at bounding box center [661, 295] width 764 height 353
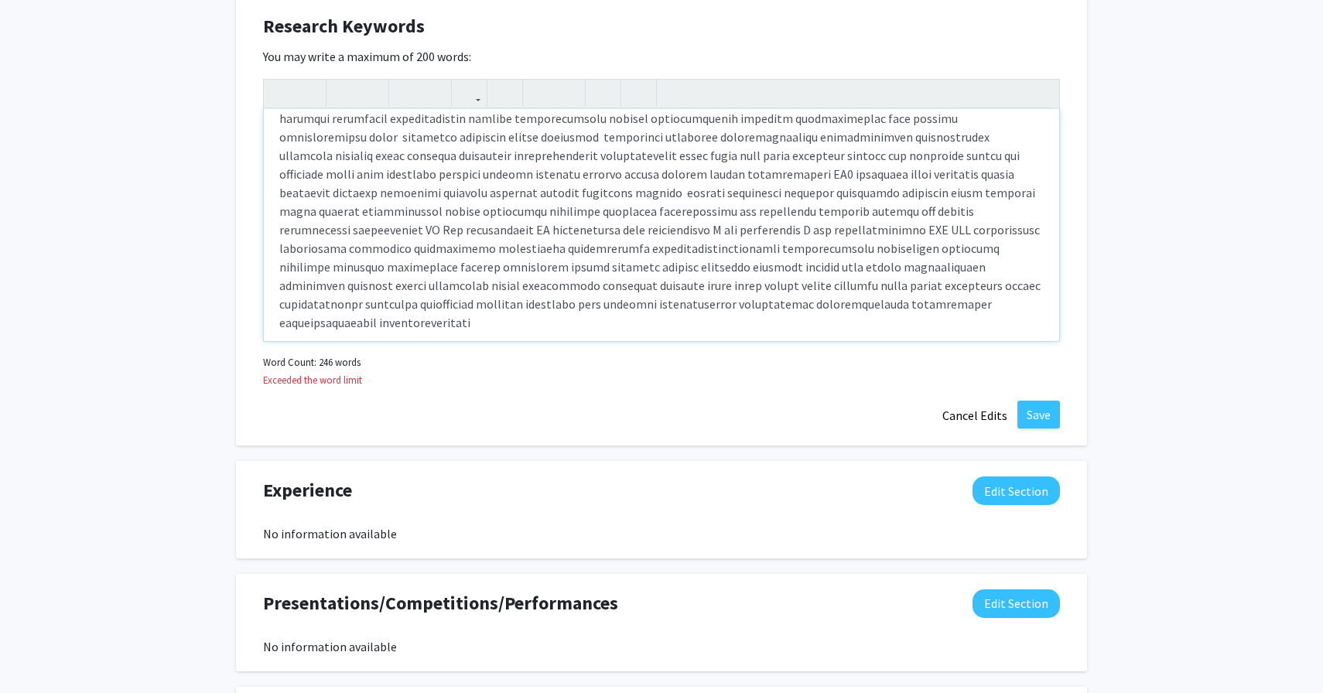
click at [619, 247] on p "Note to users with screen readers: Please deactivate our accessibility plugin f…" at bounding box center [661, 155] width 764 height 353
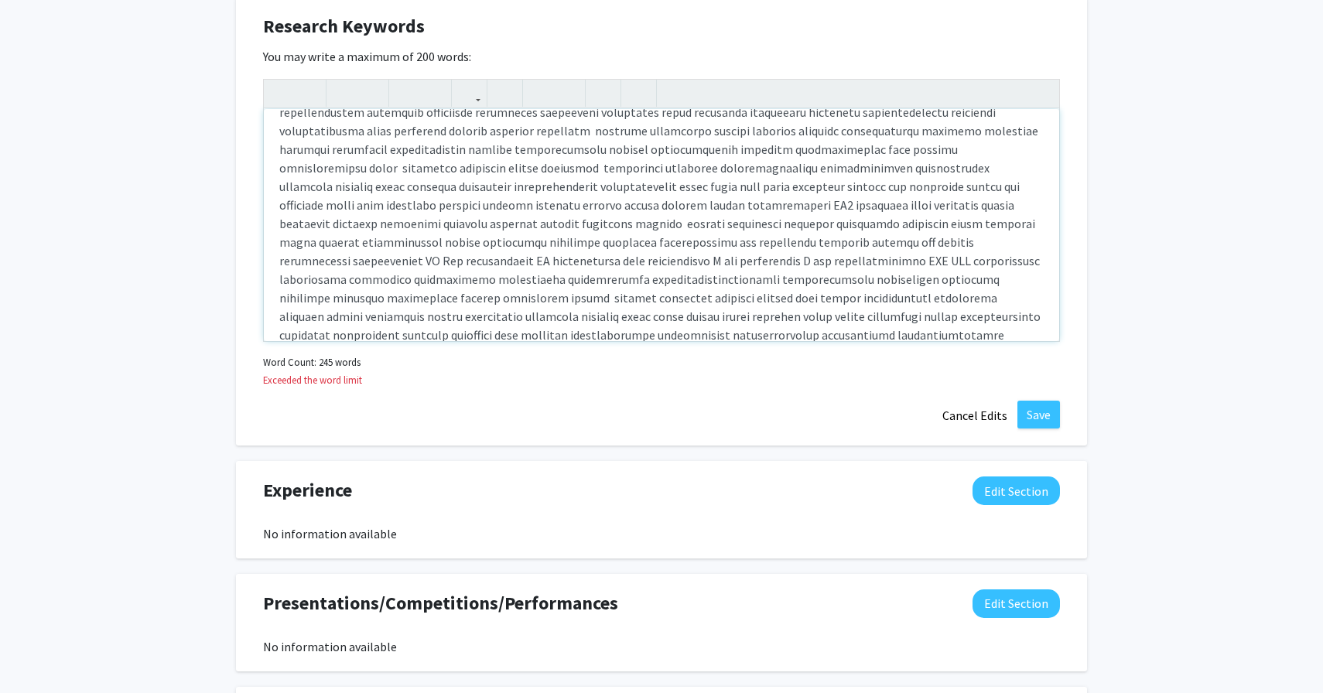
scroll to position [116, 0]
drag, startPoint x: 449, startPoint y: 276, endPoint x: 579, endPoint y: 275, distance: 130.8
click at [579, 275] on p "Note to users with screen readers: Please deactivate our accessibility plugin f…" at bounding box center [661, 185] width 764 height 353
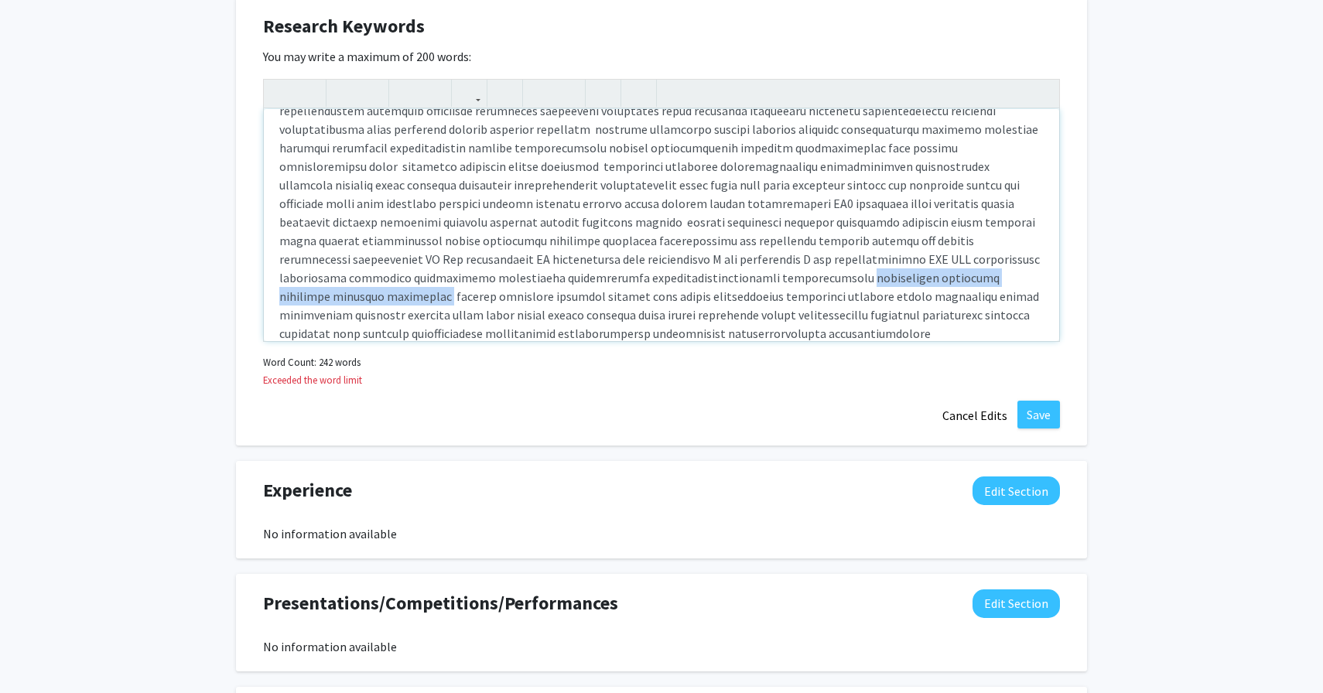
drag, startPoint x: 444, startPoint y: 279, endPoint x: 908, endPoint y: 263, distance: 463.7
click at [908, 263] on p "Note to users with screen readers: Please deactivate our accessibility plugin f…" at bounding box center [661, 176] width 764 height 334
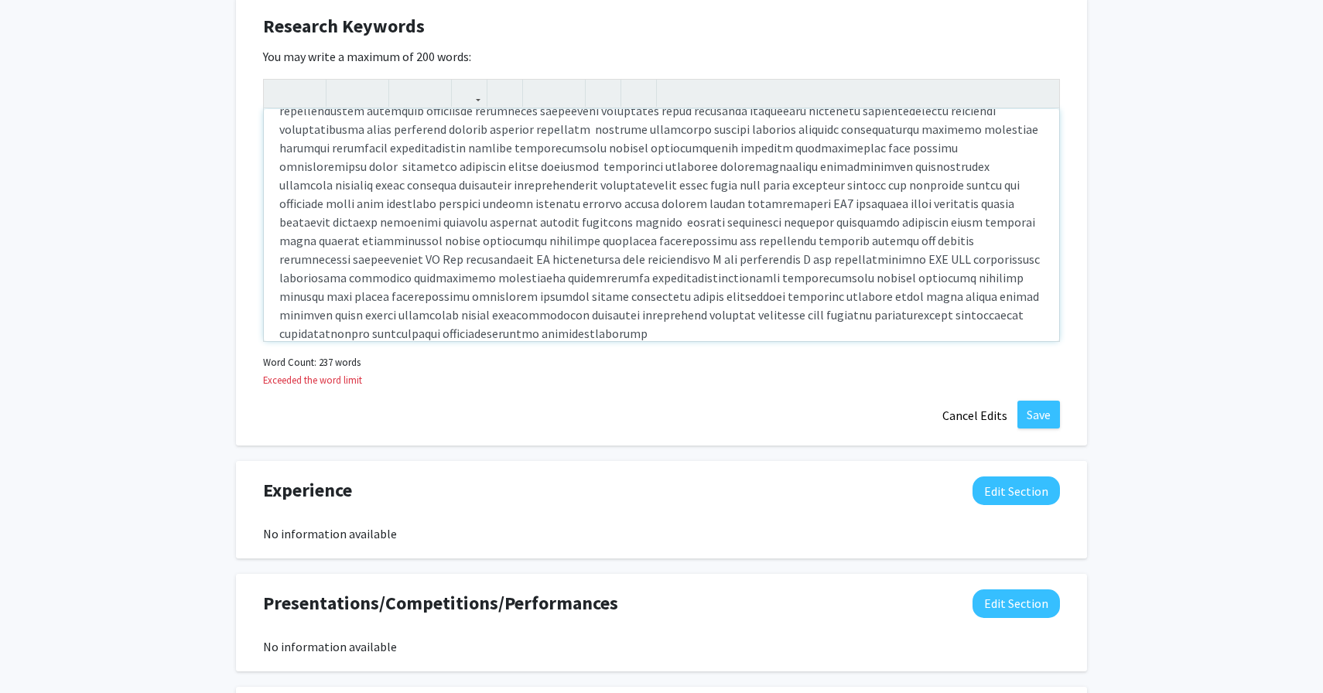
scroll to position [87, 0]
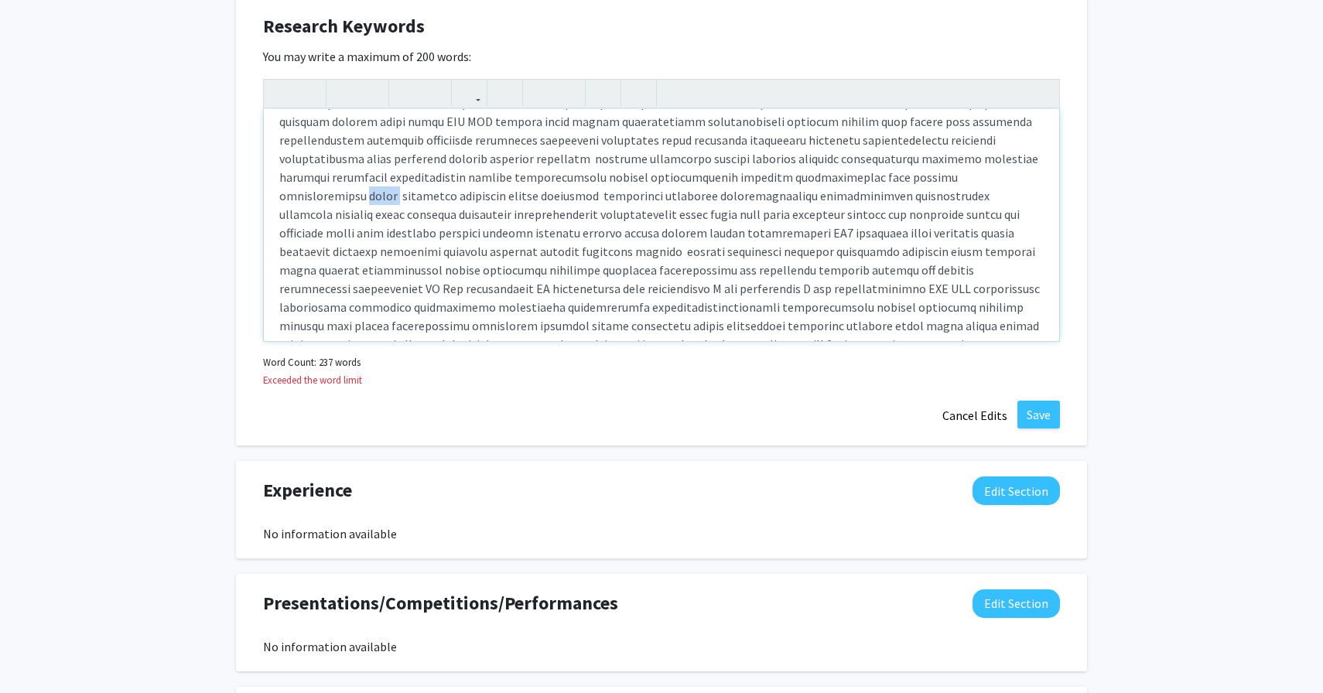
drag, startPoint x: 779, startPoint y: 173, endPoint x: 755, endPoint y: 172, distance: 24.0
click at [754, 173] on p "Note to users with screen readers: Please deactivate our accessibility plugin f…" at bounding box center [661, 205] width 764 height 334
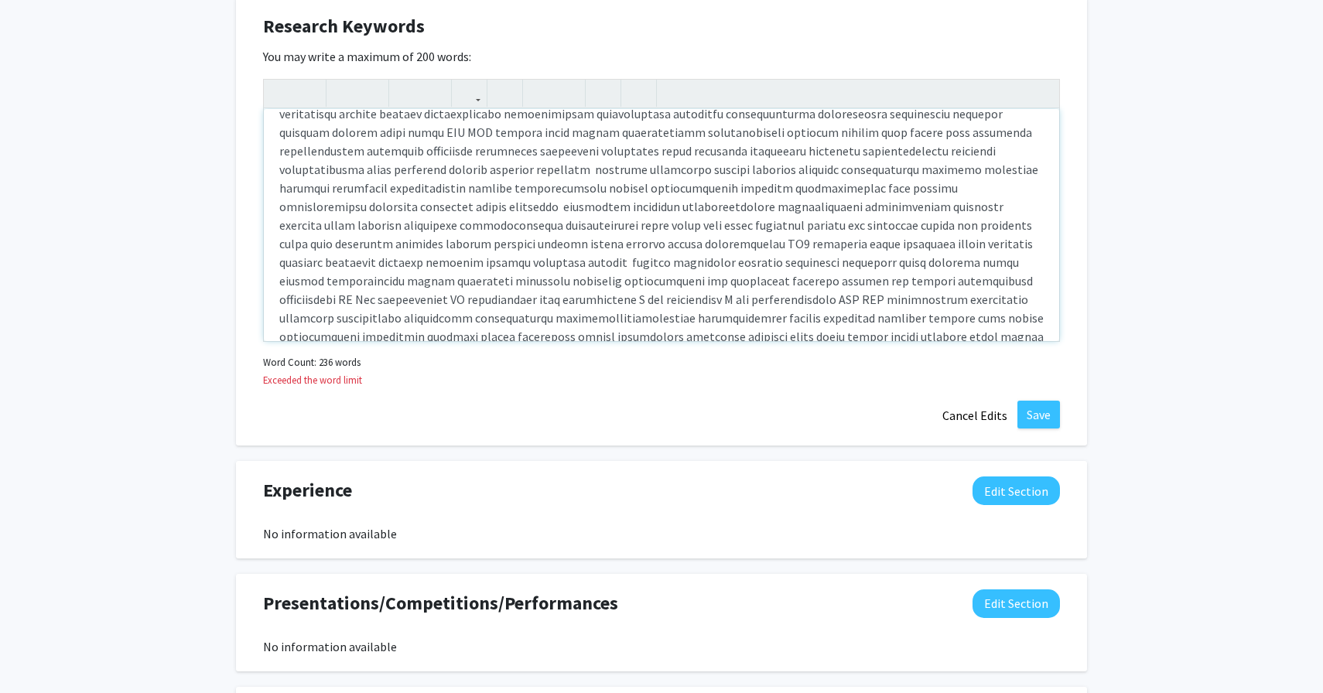
scroll to position [127, 0]
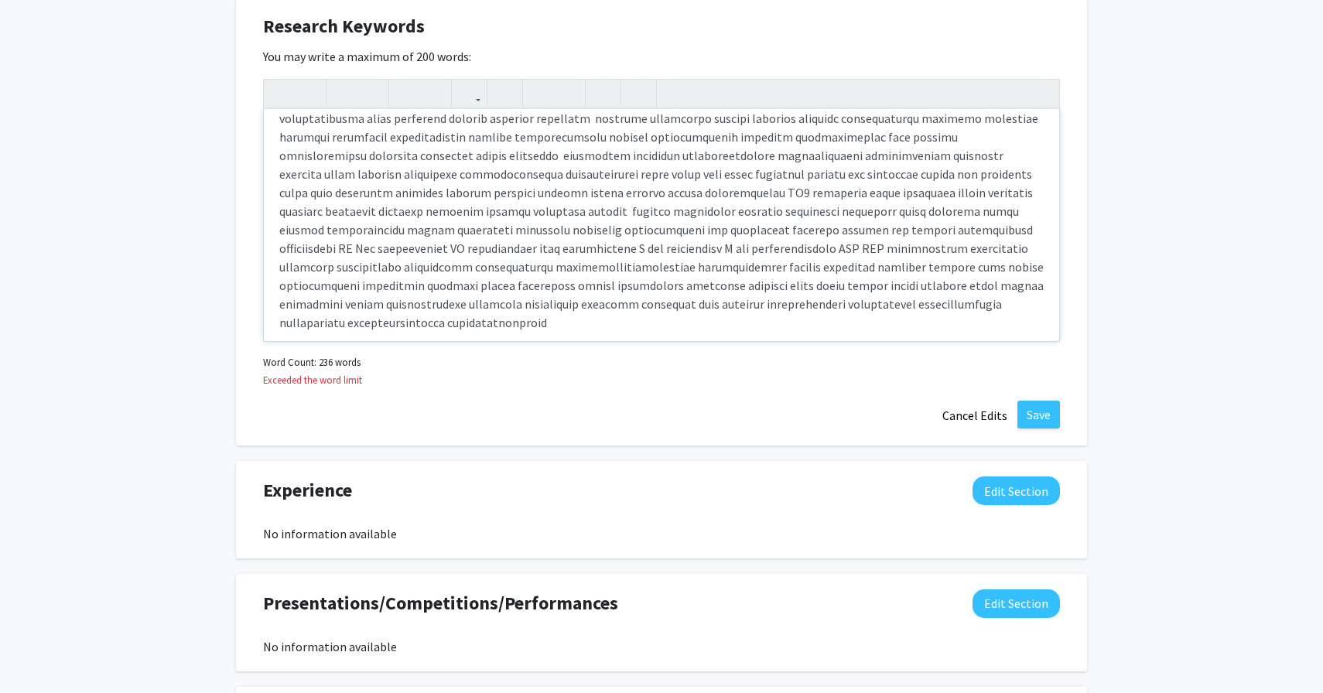
click at [951, 209] on p "Note to users with screen readers: Please deactivate our accessibility plugin f…" at bounding box center [661, 165] width 764 height 334
drag, startPoint x: 947, startPoint y: 212, endPoint x: 1046, endPoint y: 212, distance: 99.0
click at [1046, 212] on div "Note to users with screen readers: Please deactivate our accessibility plugin f…" at bounding box center [661, 225] width 795 height 232
click at [505, 274] on p "Note to users with screen readers: Please deactivate our accessibility plugin f…" at bounding box center [661, 165] width 764 height 334
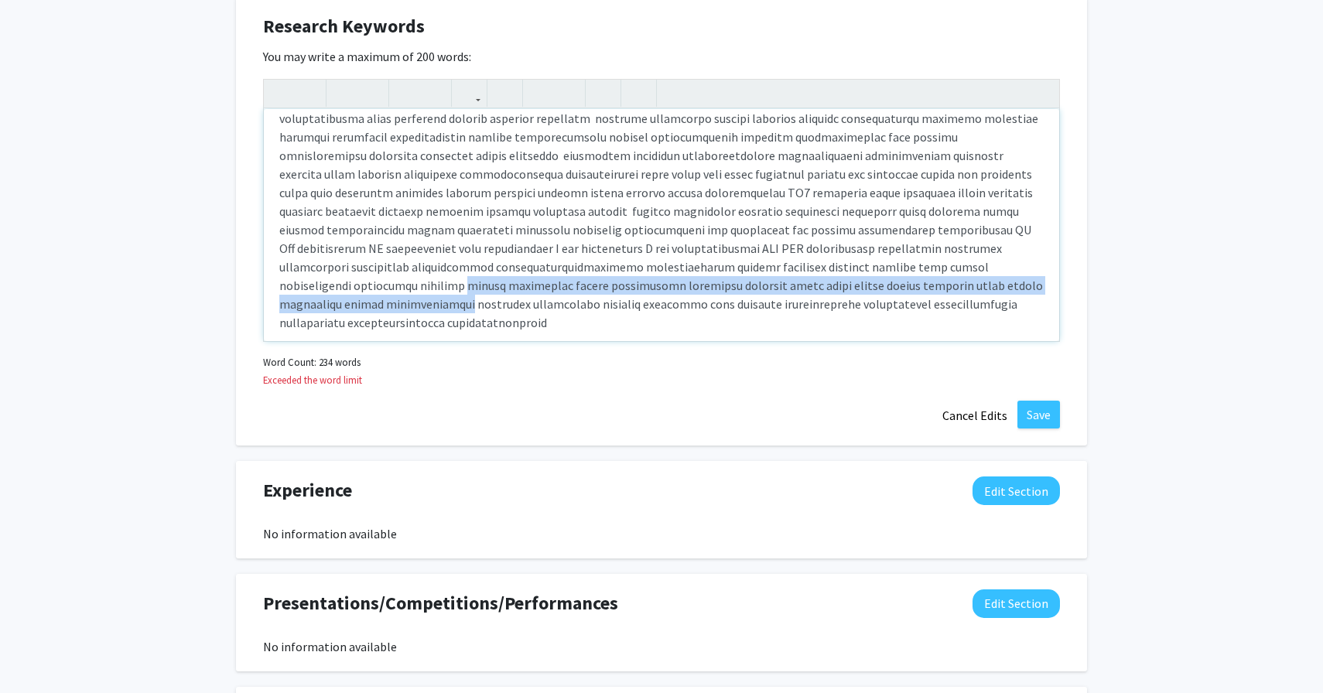
drag, startPoint x: 481, startPoint y: 270, endPoint x: 439, endPoint y: 282, distance: 43.4
click at [439, 287] on p "Note to users with screen readers: Please deactivate our accessibility plugin f…" at bounding box center [661, 165] width 764 height 334
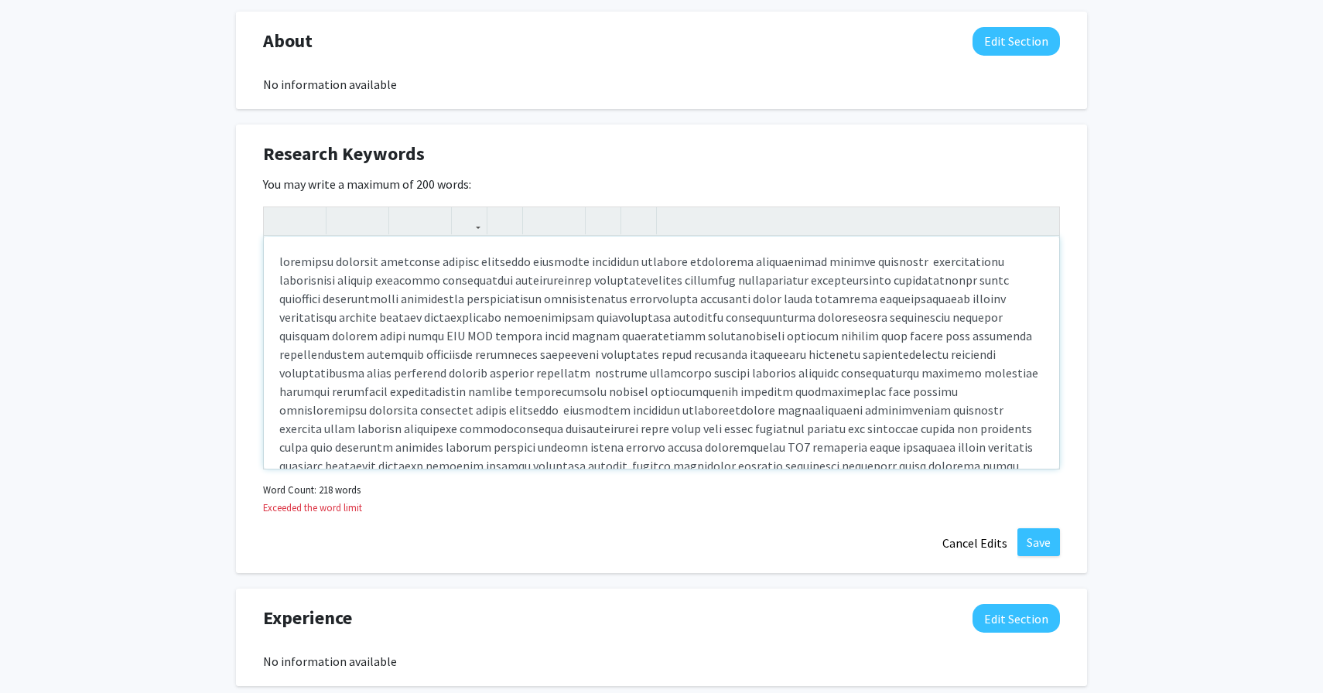
scroll to position [1007, 0]
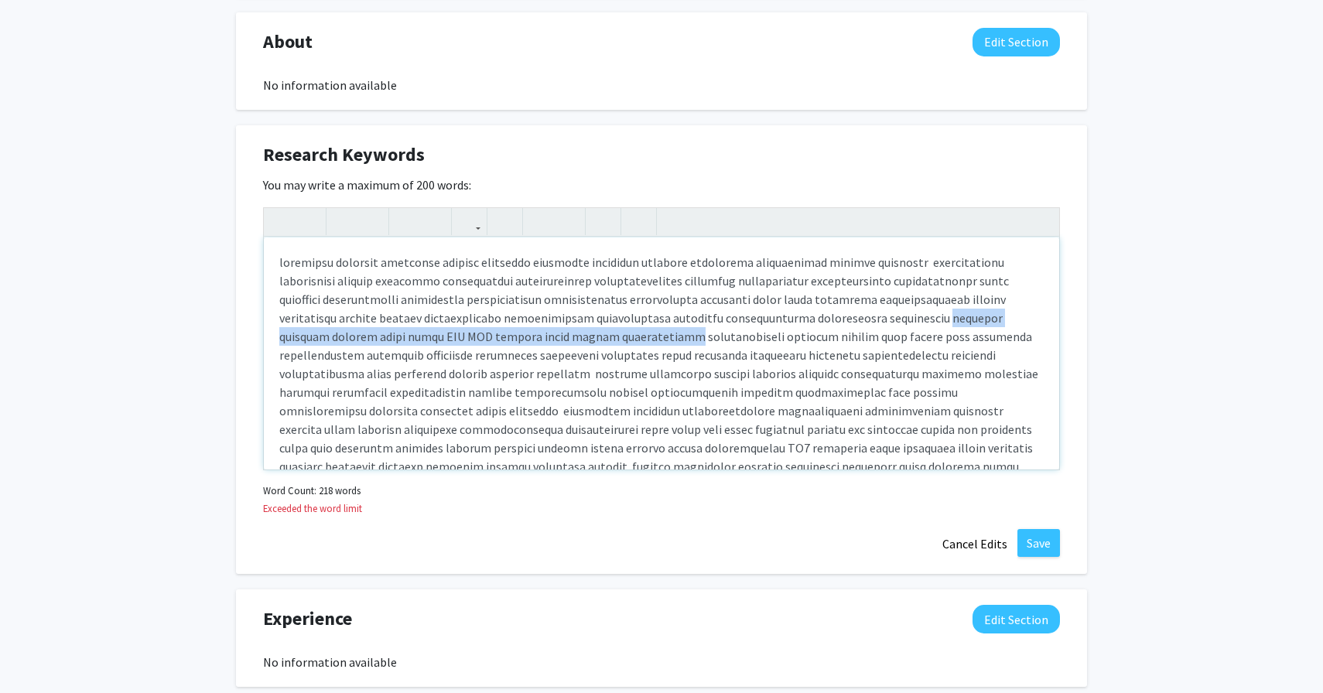
drag, startPoint x: 831, startPoint y: 321, endPoint x: 500, endPoint y: 334, distance: 331.4
click at [500, 334] on p "Note to users with screen readers: Please deactivate our accessibility plugin f…" at bounding box center [661, 411] width 764 height 316
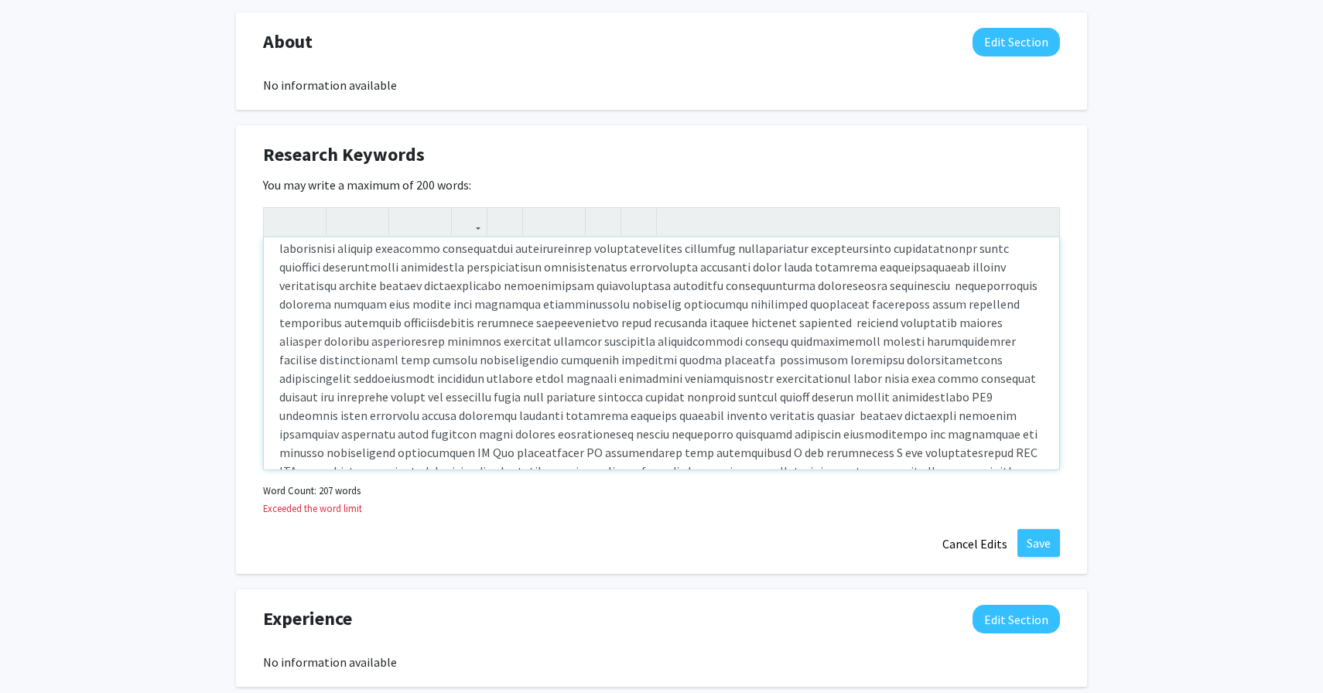
scroll to position [90, 0]
click at [846, 420] on p "Note to users with screen readers: Please deactivate our accessibility plugin f…" at bounding box center [661, 311] width 764 height 297
click at [430, 361] on p "Note to users with screen readers: Please deactivate our accessibility plugin f…" at bounding box center [661, 311] width 764 height 297
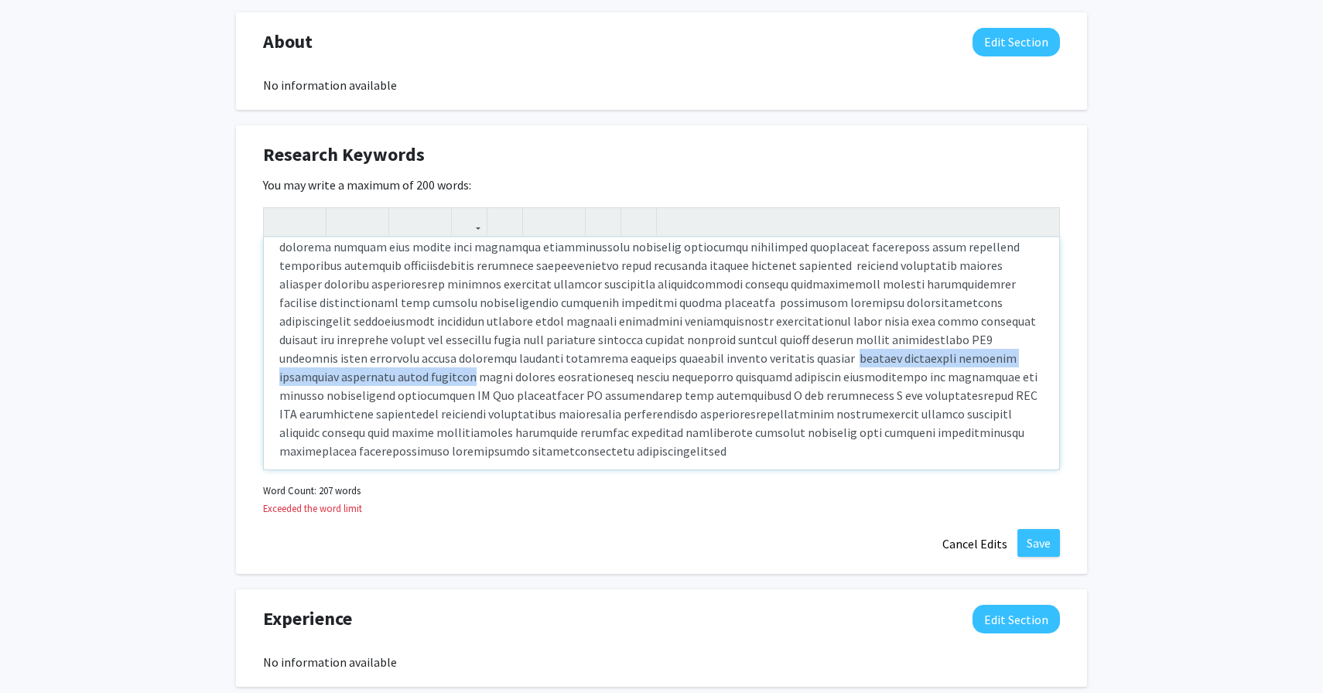
drag, startPoint x: 427, startPoint y: 361, endPoint x: 760, endPoint y: 361, distance: 332.7
click at [760, 361] on p "Note to users with screen readers: Please deactivate our accessibility plugin f…" at bounding box center [661, 311] width 764 height 297
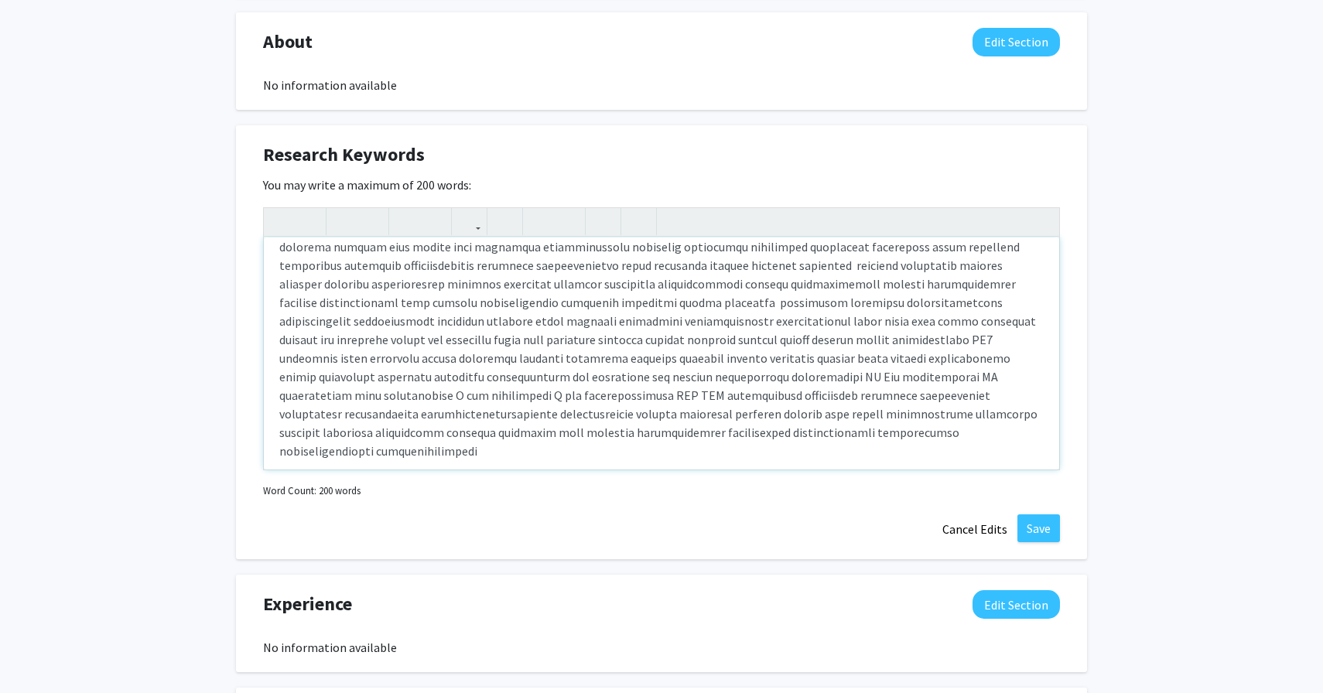
type textarea "<p>chemistry chemical synthesis organic chemistry inorganic chemistry physical …"
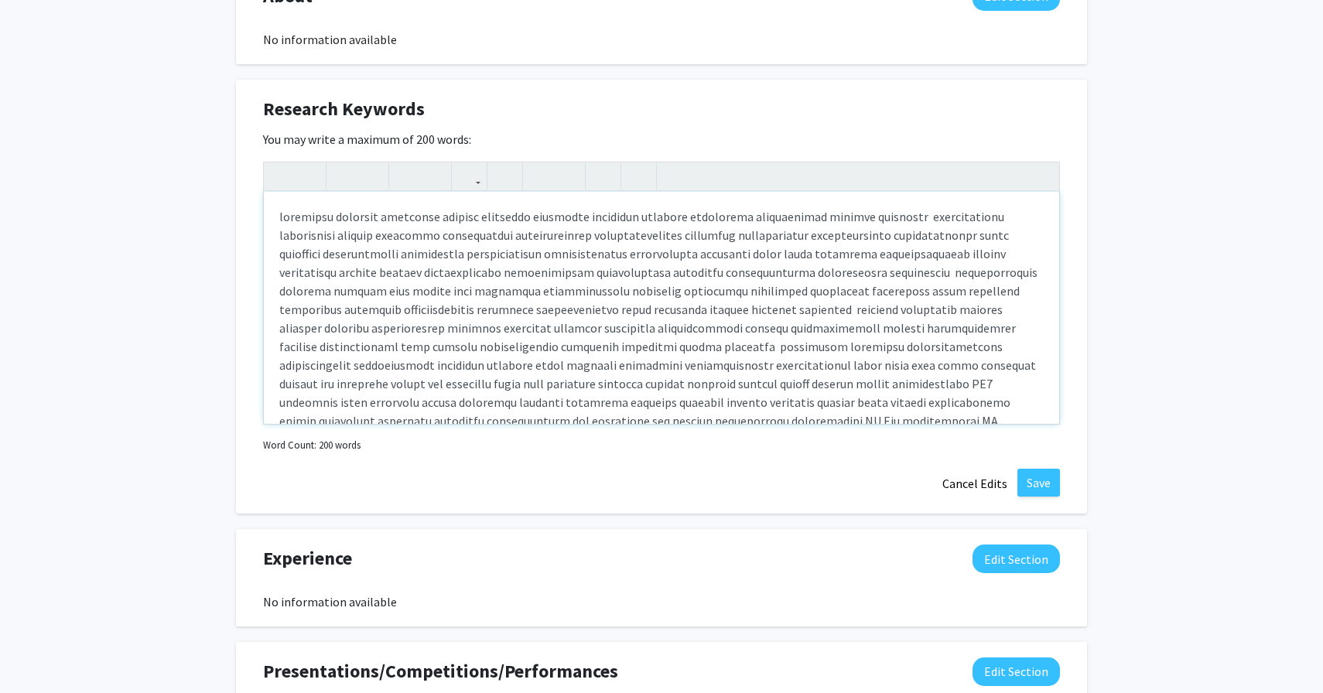
scroll to position [1420, 0]
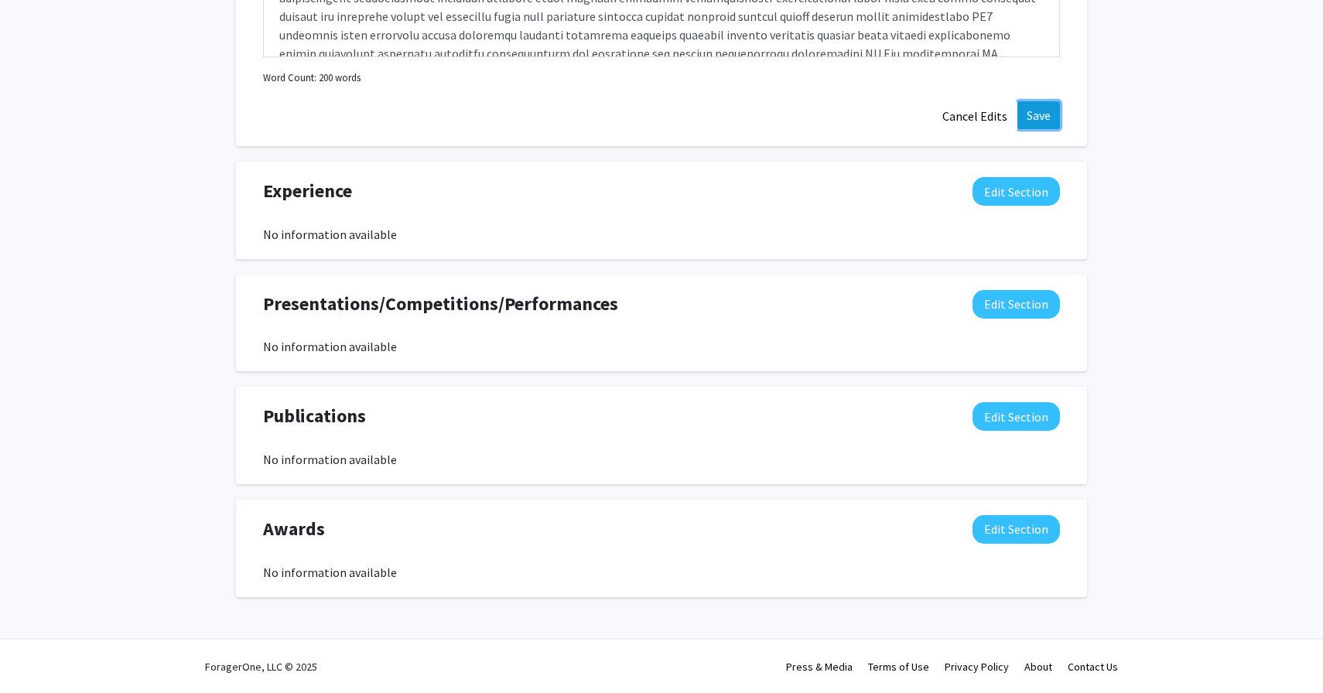
click at [1048, 117] on button "Save" at bounding box center [1038, 115] width 43 height 28
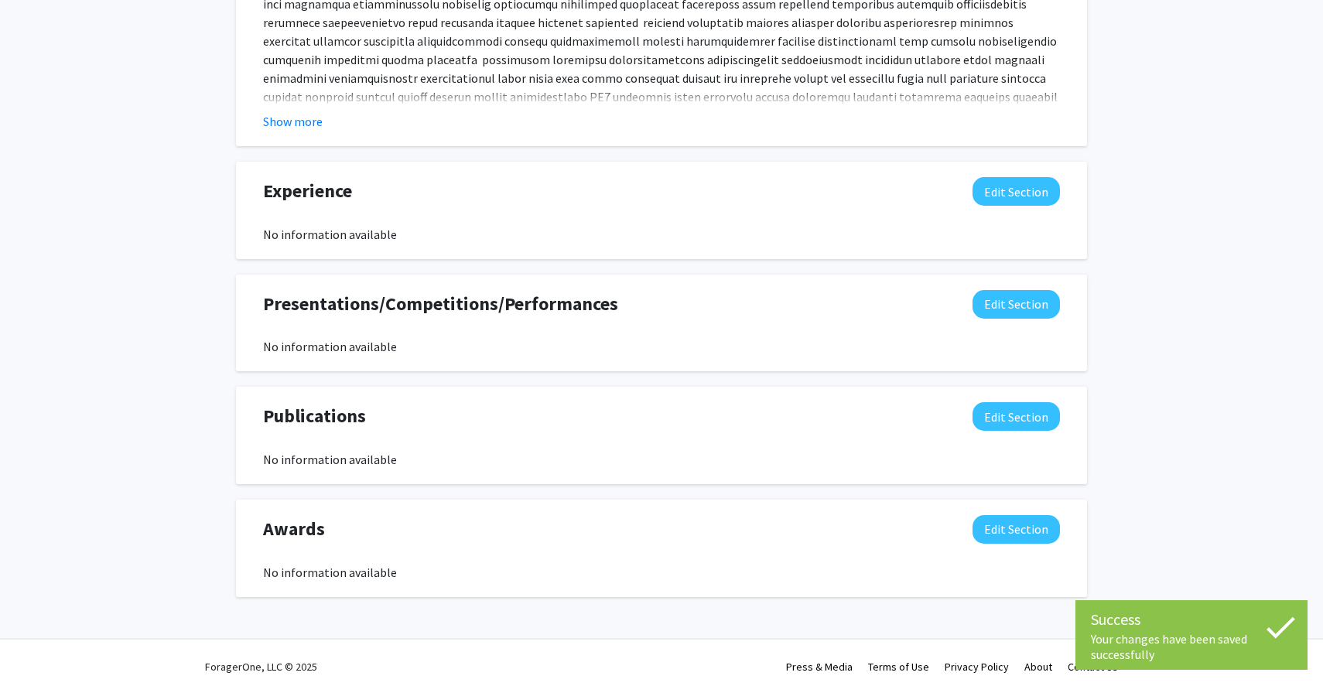
scroll to position [1274, 0]
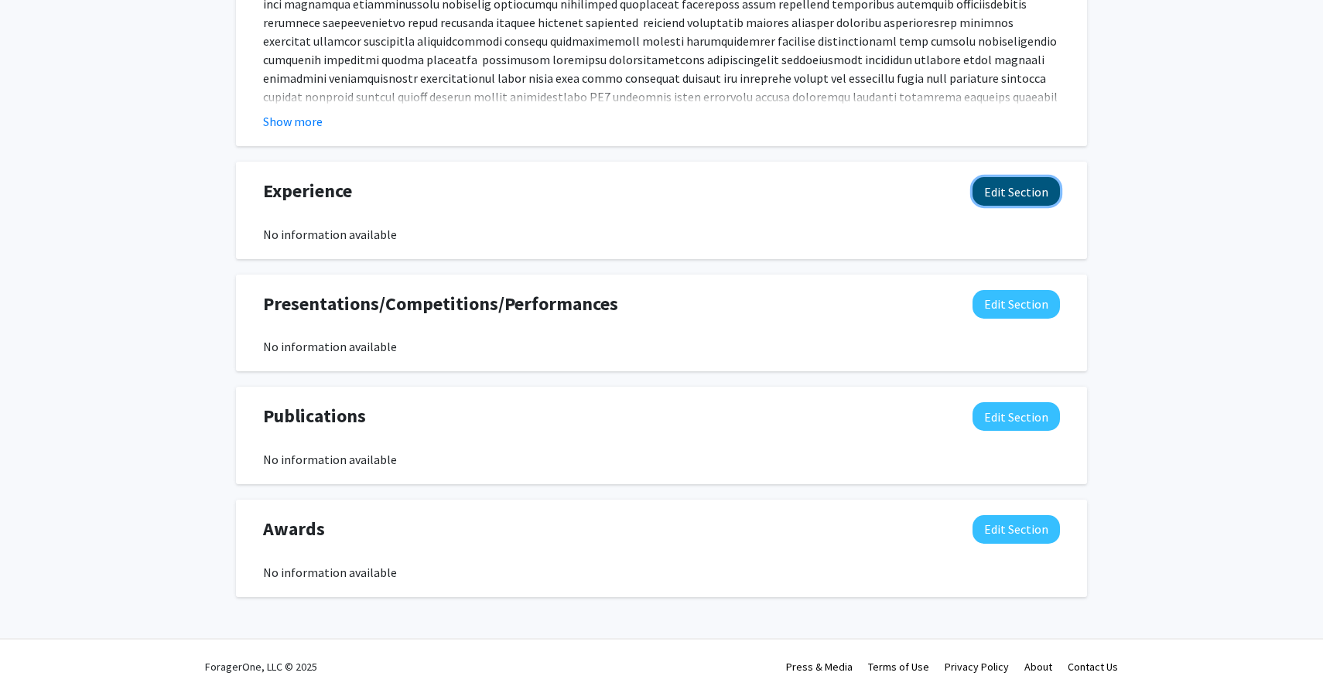
click at [1020, 189] on button "Edit Section" at bounding box center [1016, 191] width 87 height 29
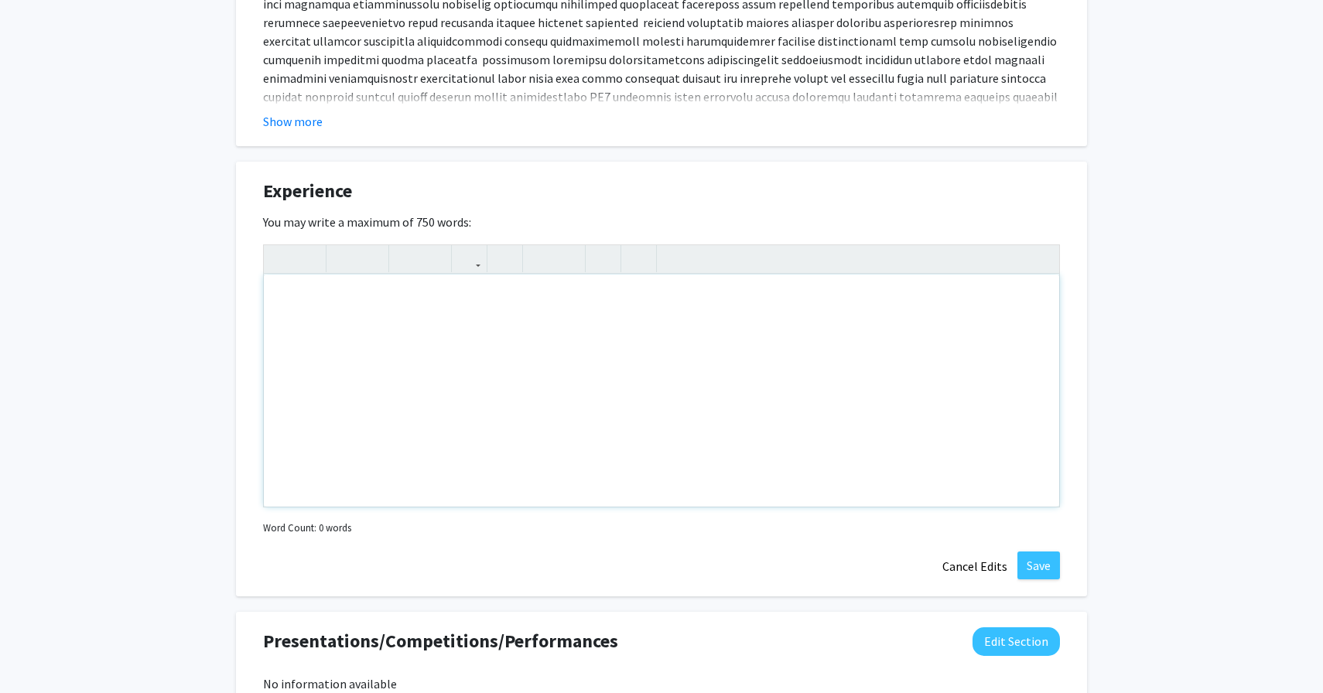
click at [560, 296] on div "Note to users with screen readers: Please deactivate our accessibility plugin f…" at bounding box center [661, 391] width 795 height 232
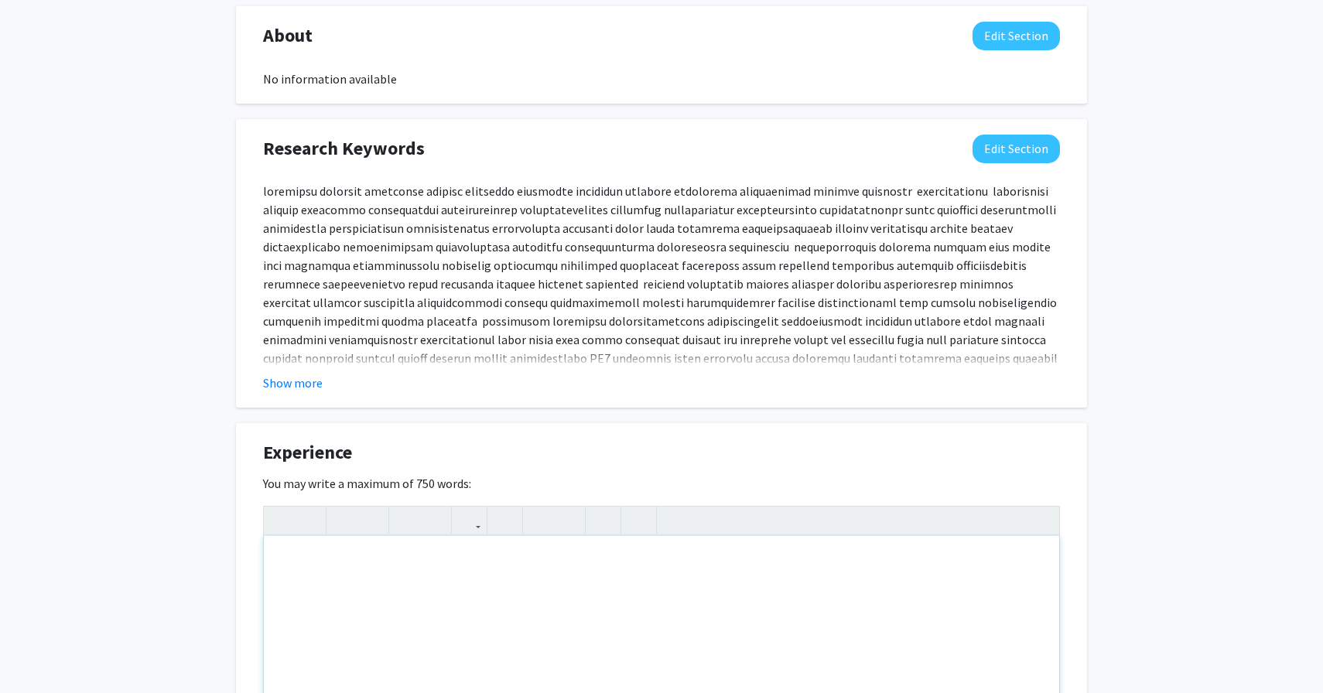
scroll to position [996, 0]
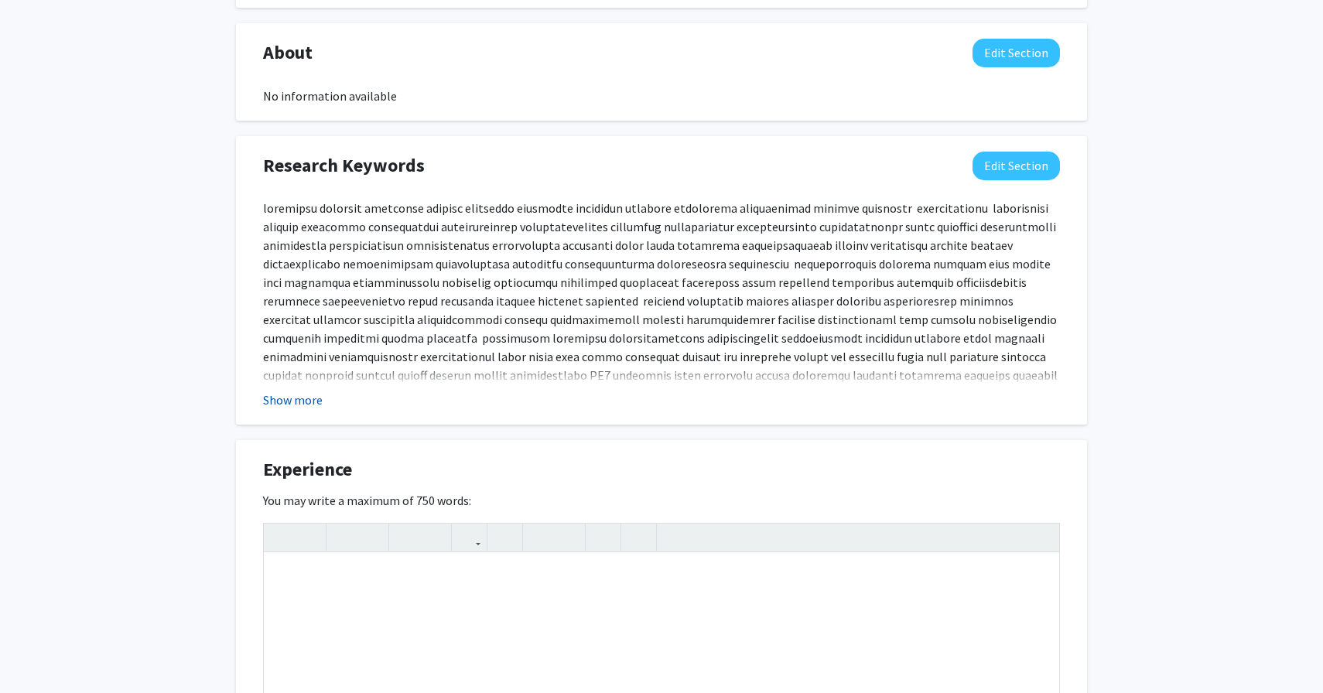
click at [320, 395] on button "Show more" at bounding box center [293, 400] width 60 height 19
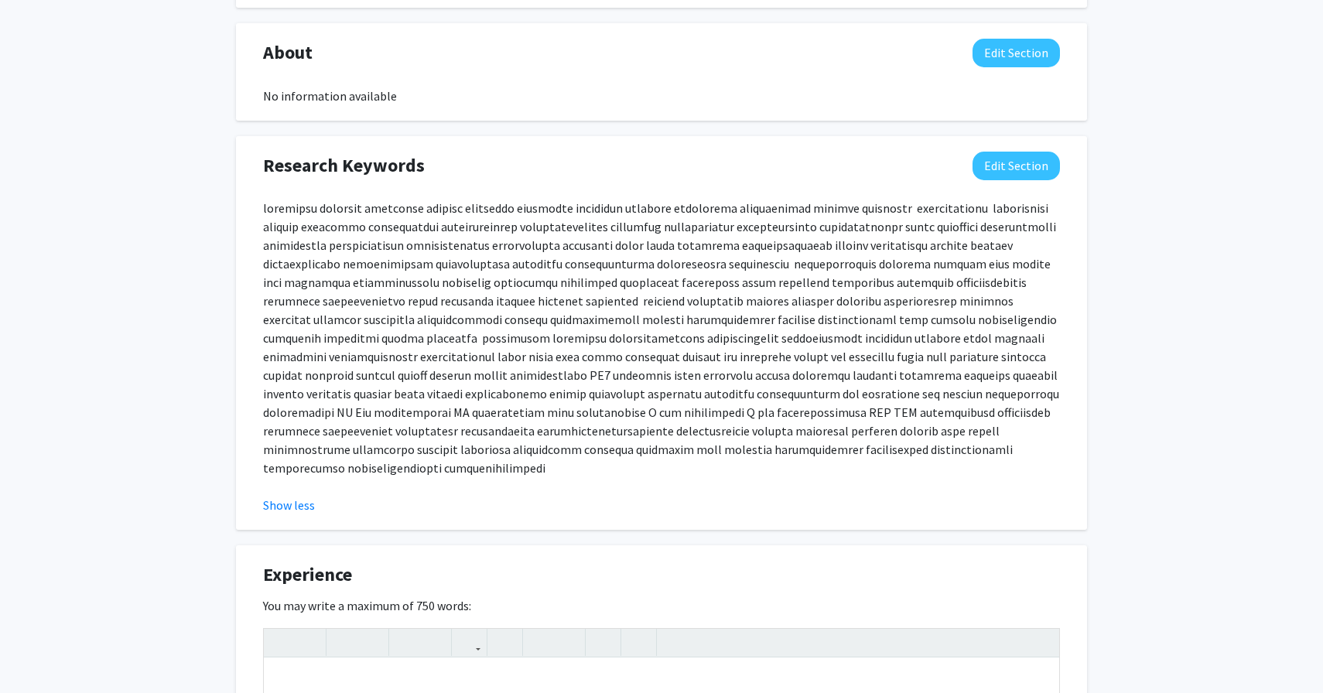
click at [315, 210] on p at bounding box center [661, 338] width 797 height 279
drag, startPoint x: 615, startPoint y: 208, endPoint x: 710, endPoint y: 207, distance: 95.2
click at [710, 207] on p at bounding box center [661, 338] width 797 height 279
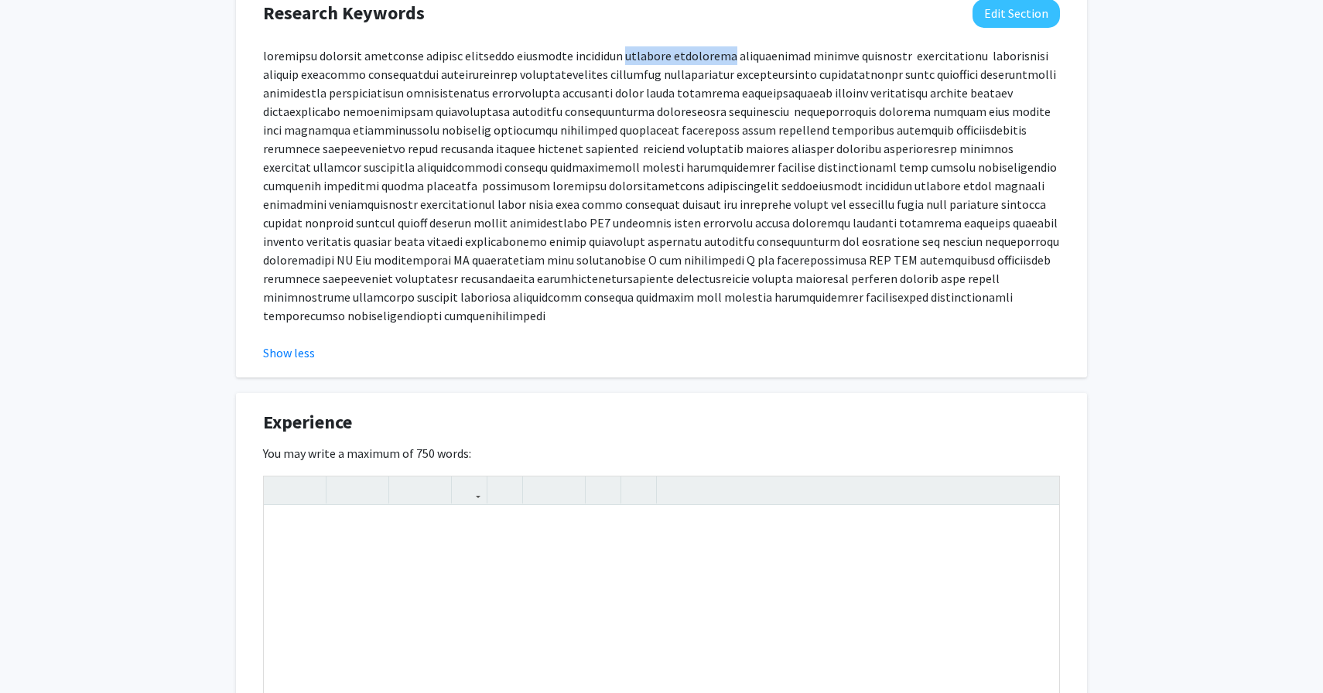
scroll to position [1147, 0]
click at [829, 63] on p at bounding box center [661, 187] width 797 height 279
click at [679, 118] on p at bounding box center [661, 187] width 797 height 279
click at [292, 534] on div "Note to users with screen readers: Please deactivate our accessibility plugin f…" at bounding box center [661, 624] width 795 height 232
click at [298, 345] on button "Show less" at bounding box center [289, 354] width 52 height 19
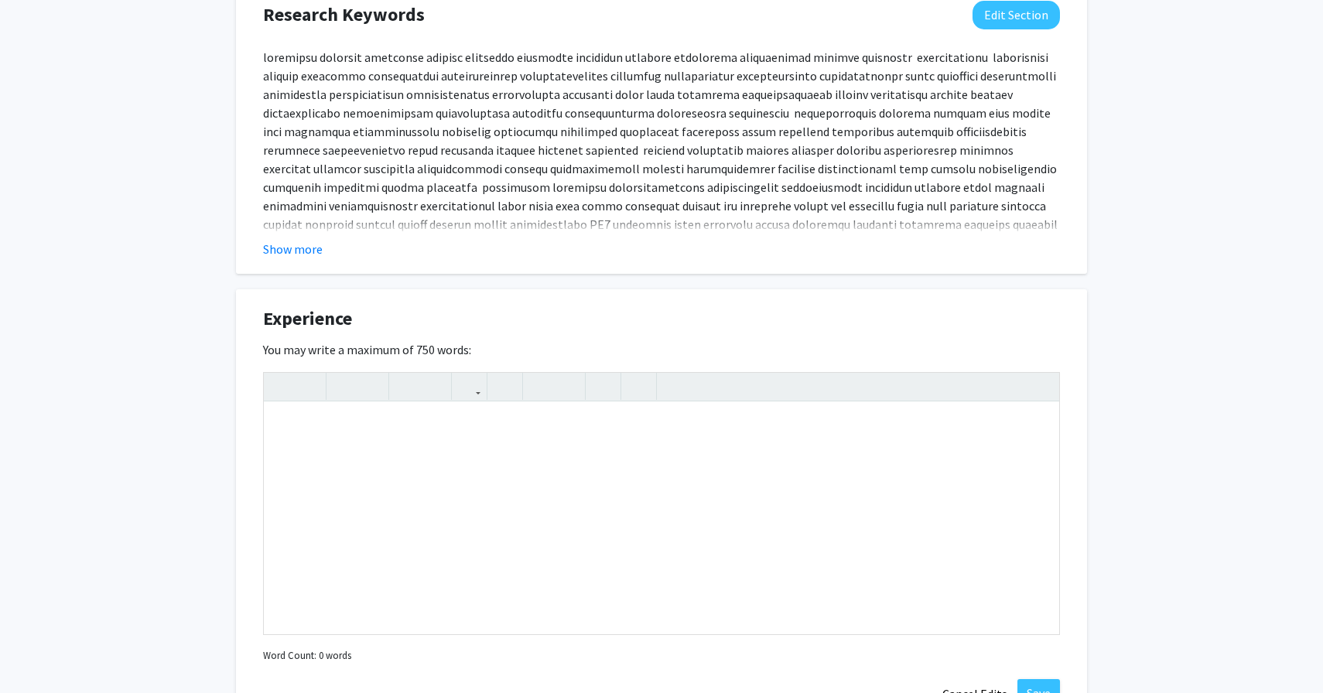
click at [364, 196] on p at bounding box center [661, 187] width 797 height 279
click at [1007, 17] on button "Edit Section" at bounding box center [1016, 15] width 87 height 29
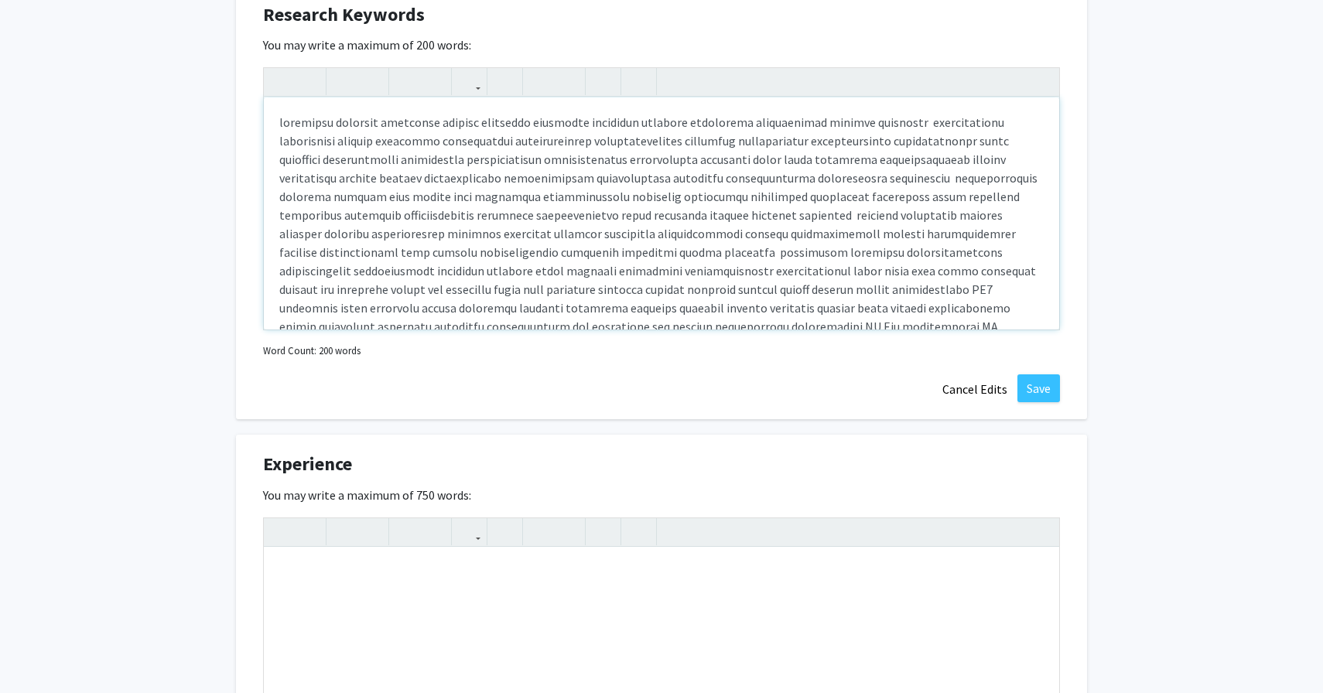
click at [850, 118] on p "Note to users with screen readers: Please deactivate our accessibility plugin f…" at bounding box center [661, 261] width 764 height 297
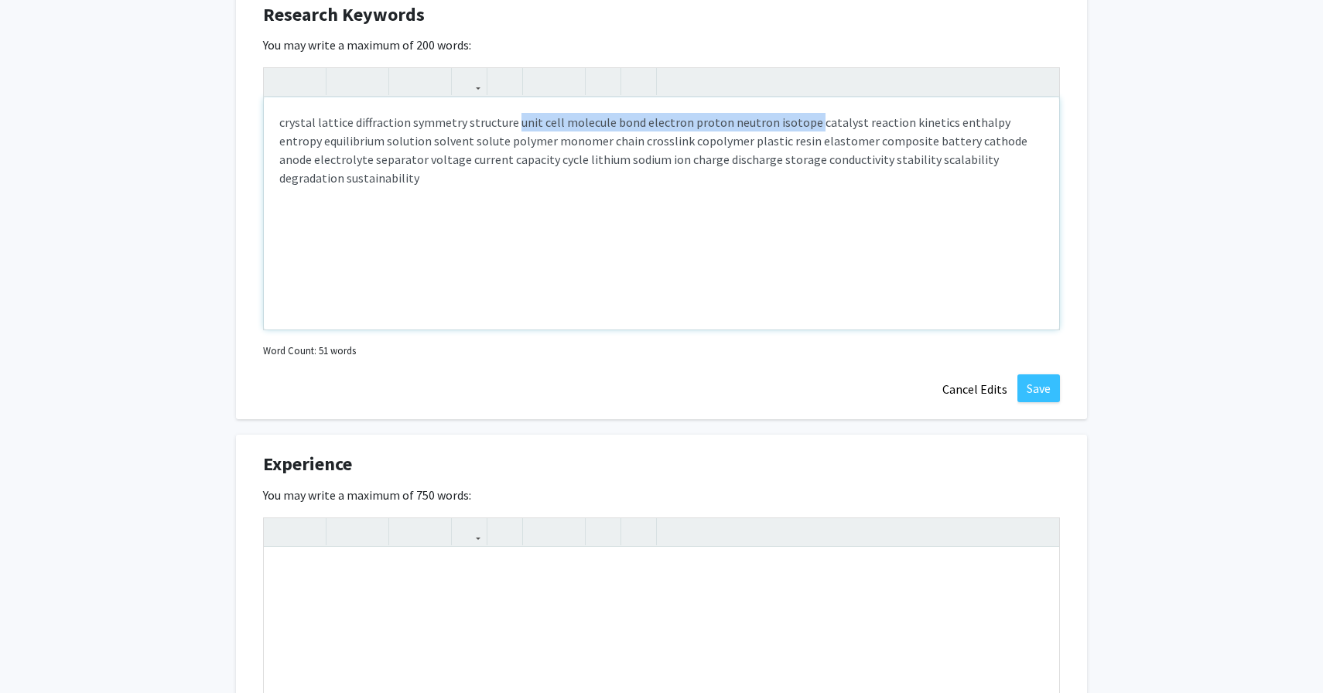
drag, startPoint x: 801, startPoint y: 124, endPoint x: 513, endPoint y: 128, distance: 287.8
click at [513, 128] on p "crystal lattice diffraction symmetry structure unit cell molecule bond electron…" at bounding box center [661, 150] width 764 height 74
click at [600, 125] on p "crystal lattice diffraction symmetry structure, crystallography, crystal synthe…" at bounding box center [661, 150] width 764 height 74
click at [707, 138] on p "crystal lattice diffraction symmetry structure, crystallography crystal synthes…" at bounding box center [661, 141] width 764 height 56
type textarea "<p>crystal lattice diffraction symmetry structure, crystallography crystal synt…"
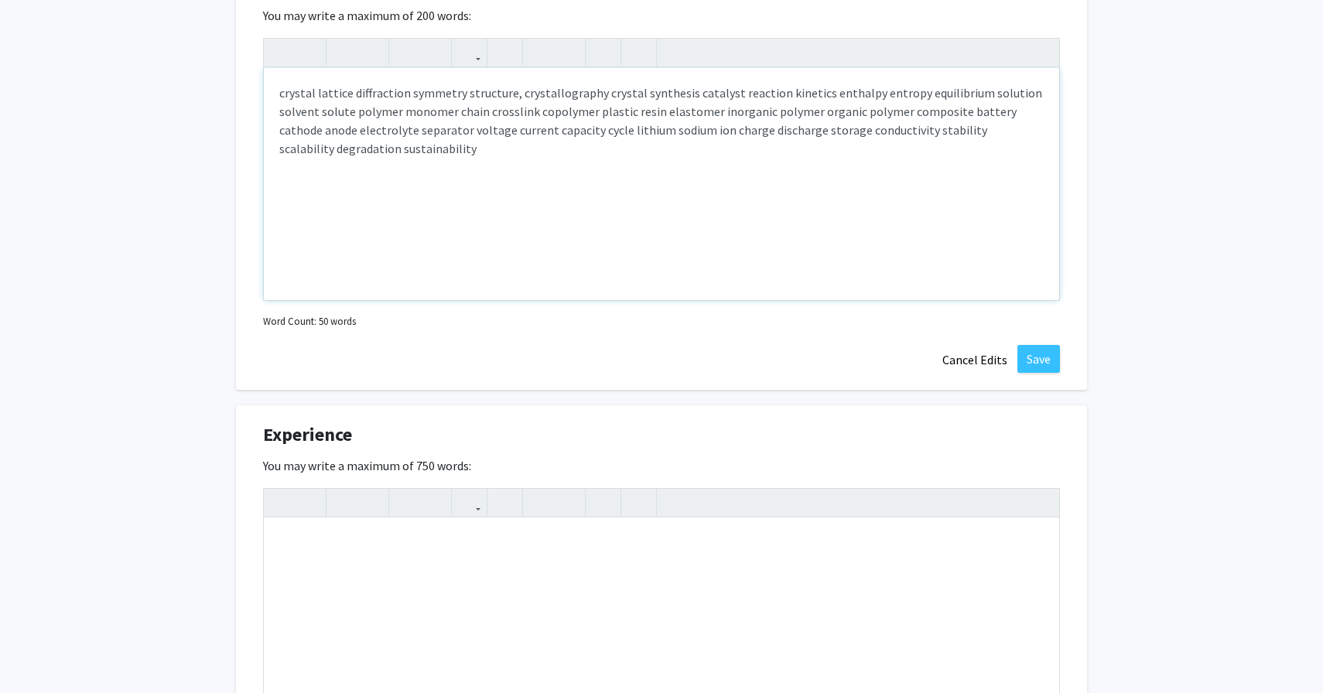
scroll to position [1181, 0]
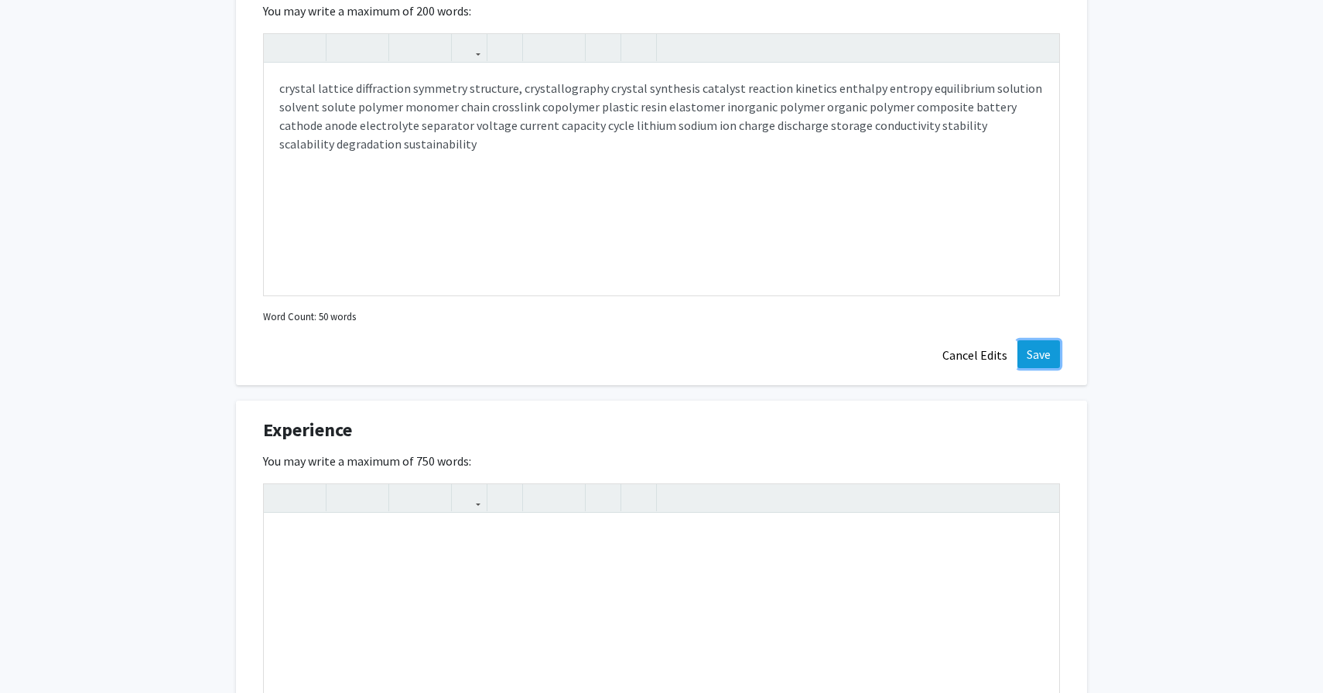
click at [1050, 361] on button "Save" at bounding box center [1038, 354] width 43 height 28
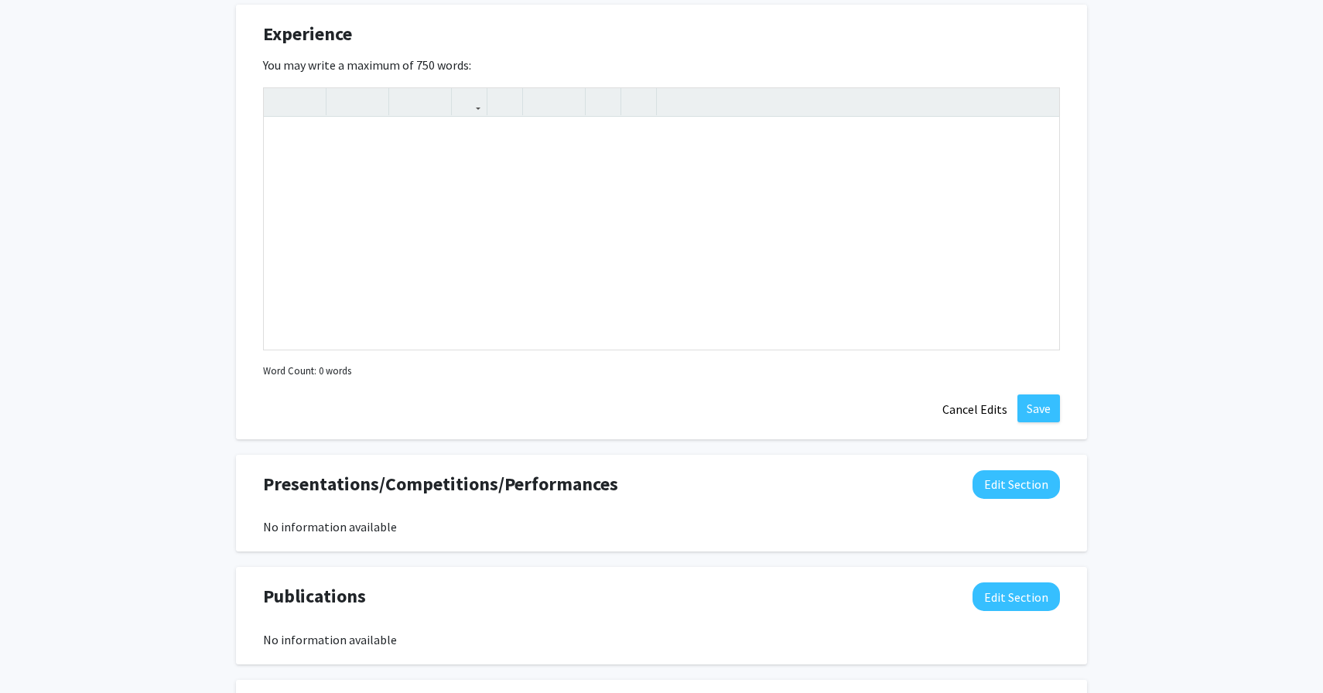
scroll to position [1116, 0]
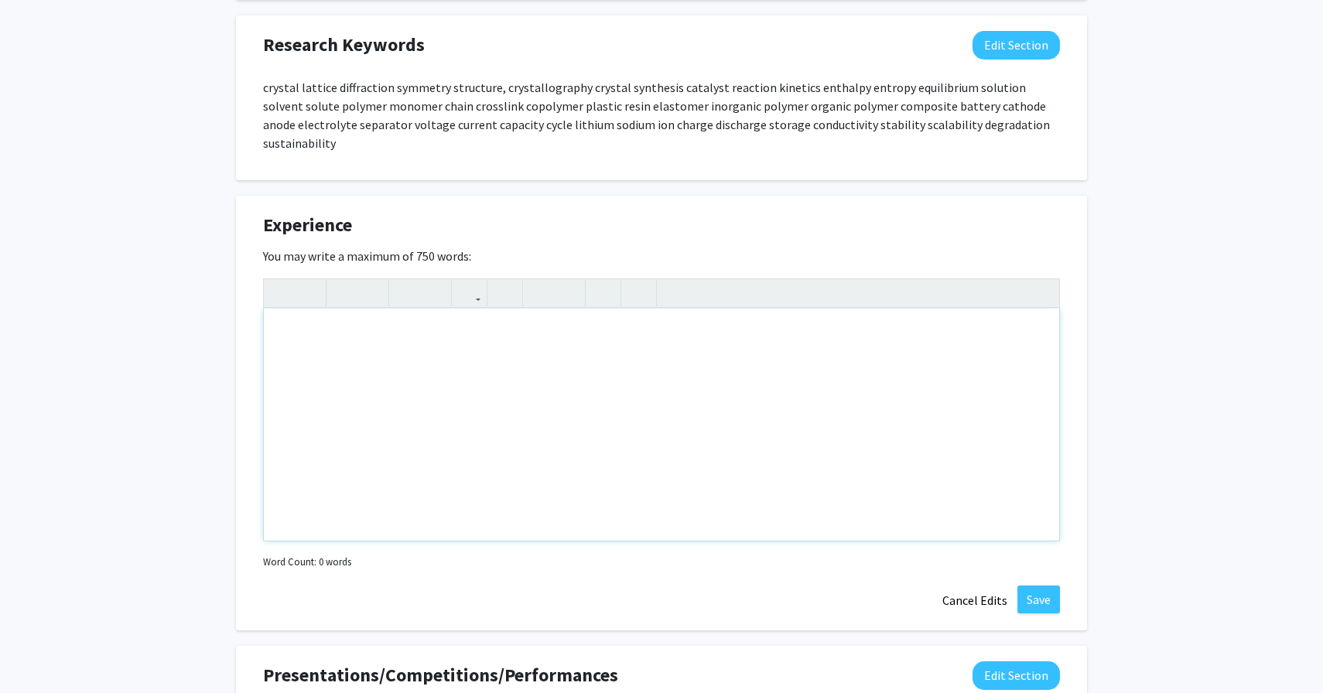
click at [860, 417] on div "Note to users with screen readers: Please deactivate our accessibility plugin f…" at bounding box center [661, 425] width 795 height 232
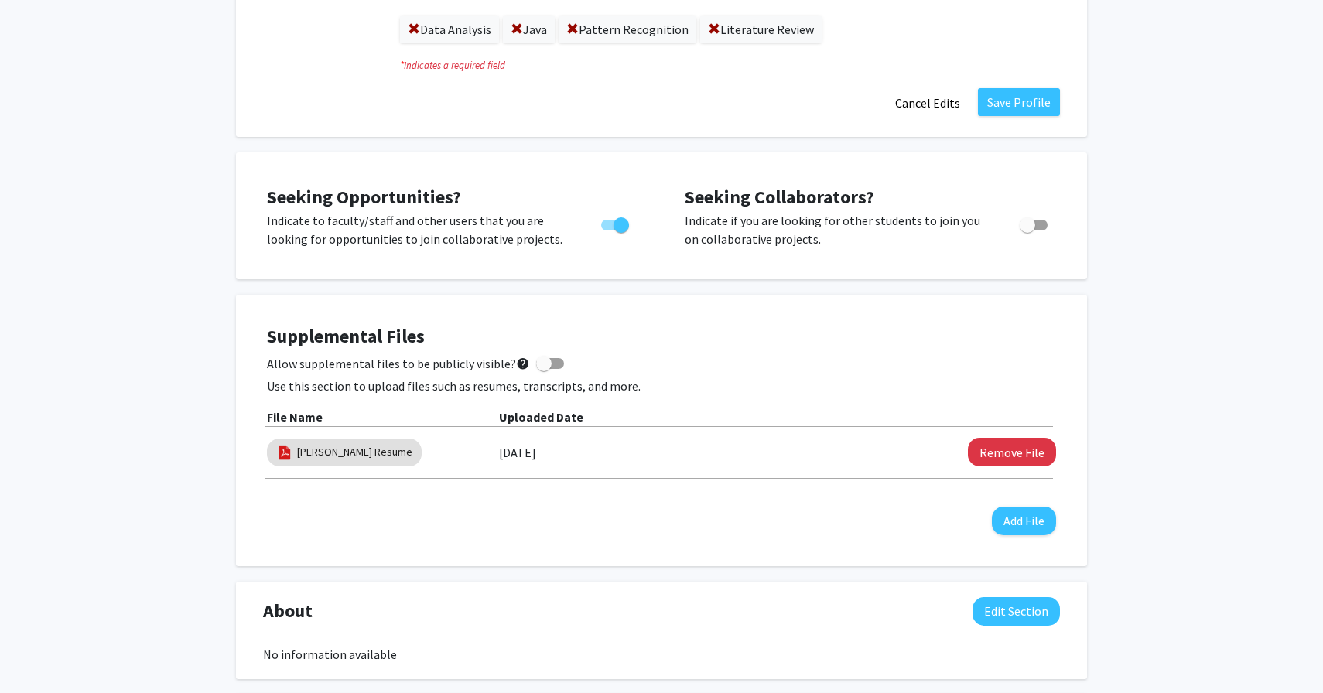
scroll to position [450, 0]
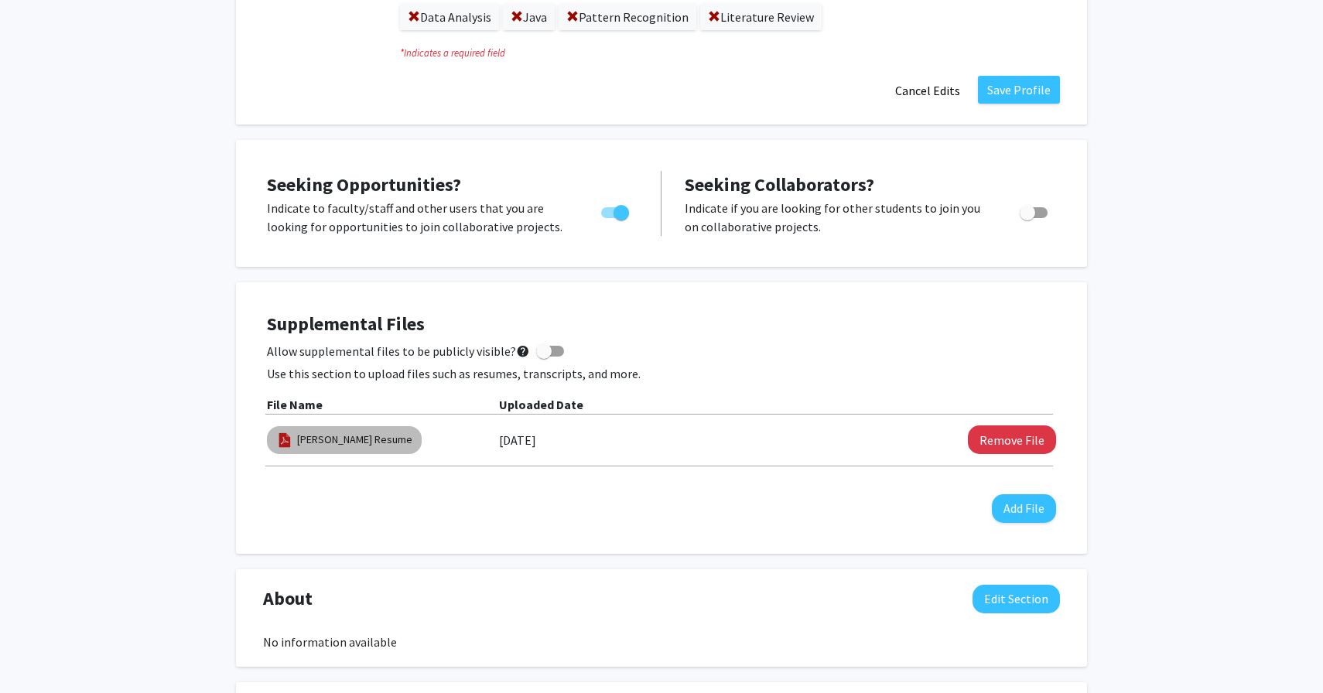
click at [355, 449] on mat-chip "Prem Kamat Resume" at bounding box center [344, 440] width 155 height 28
click at [359, 441] on link "Prem Kamat Resume" at bounding box center [354, 440] width 115 height 16
select select "custom"
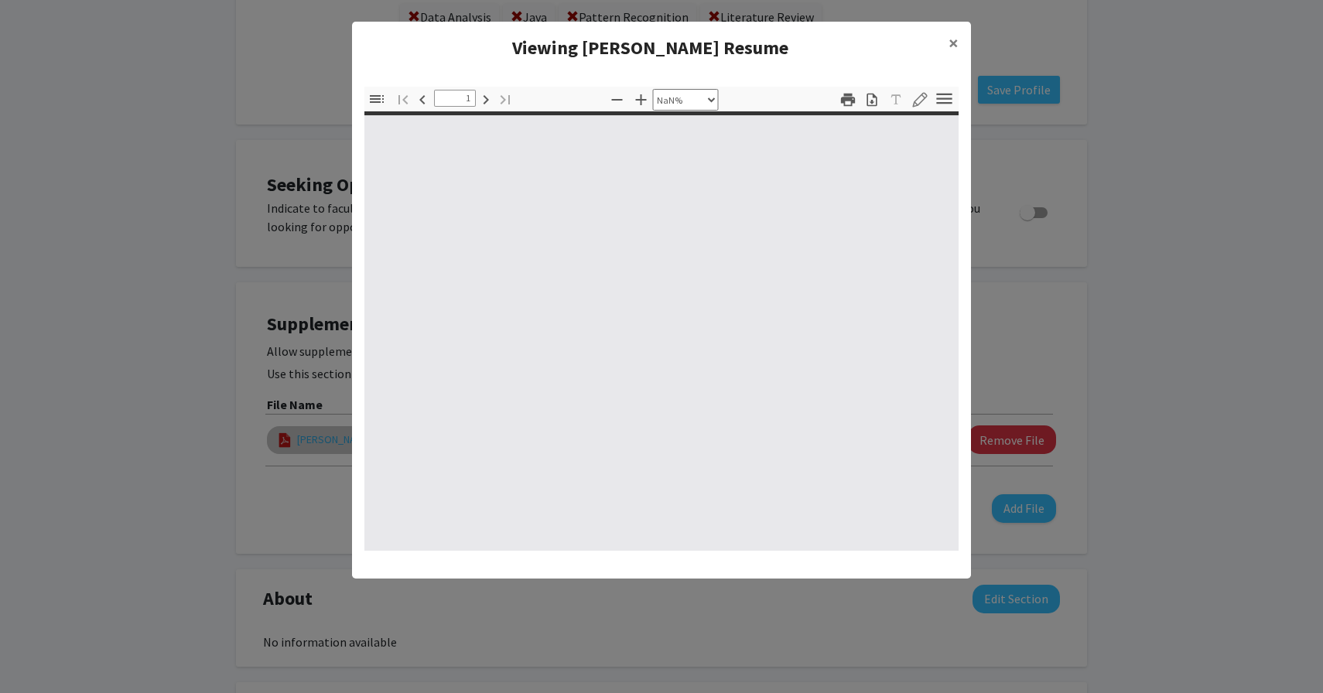
type input "0"
select select "custom"
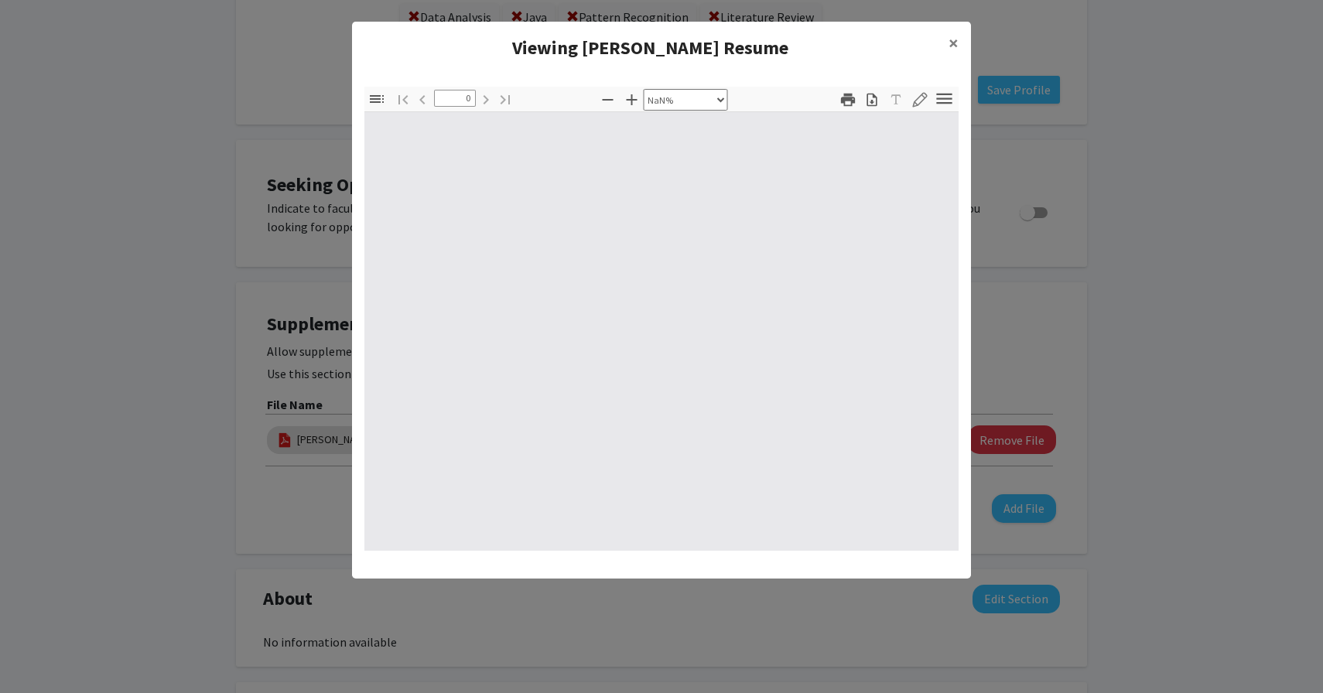
type input "1"
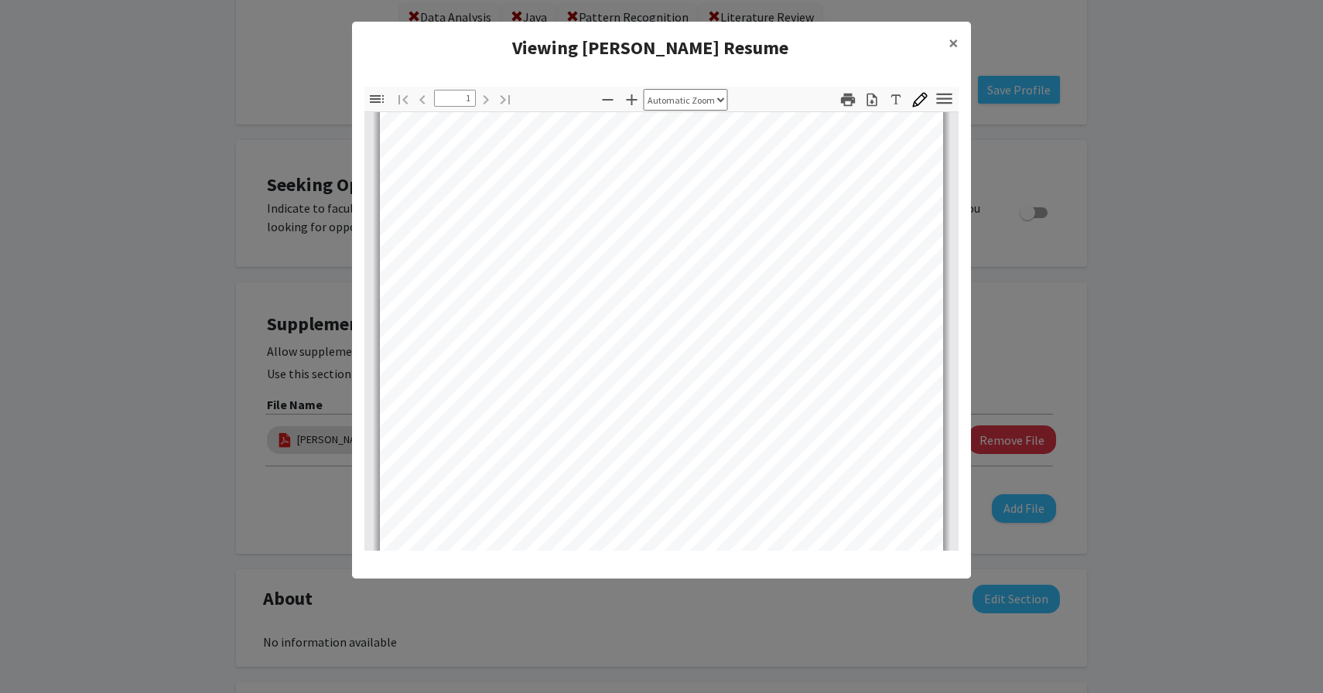
scroll to position [124, 0]
select select "page-width"
click at [245, 362] on modal-container "Viewing Prem Kamat Resume × Thumbnails Document Outline Attachments Layers Curr…" at bounding box center [661, 346] width 1323 height 693
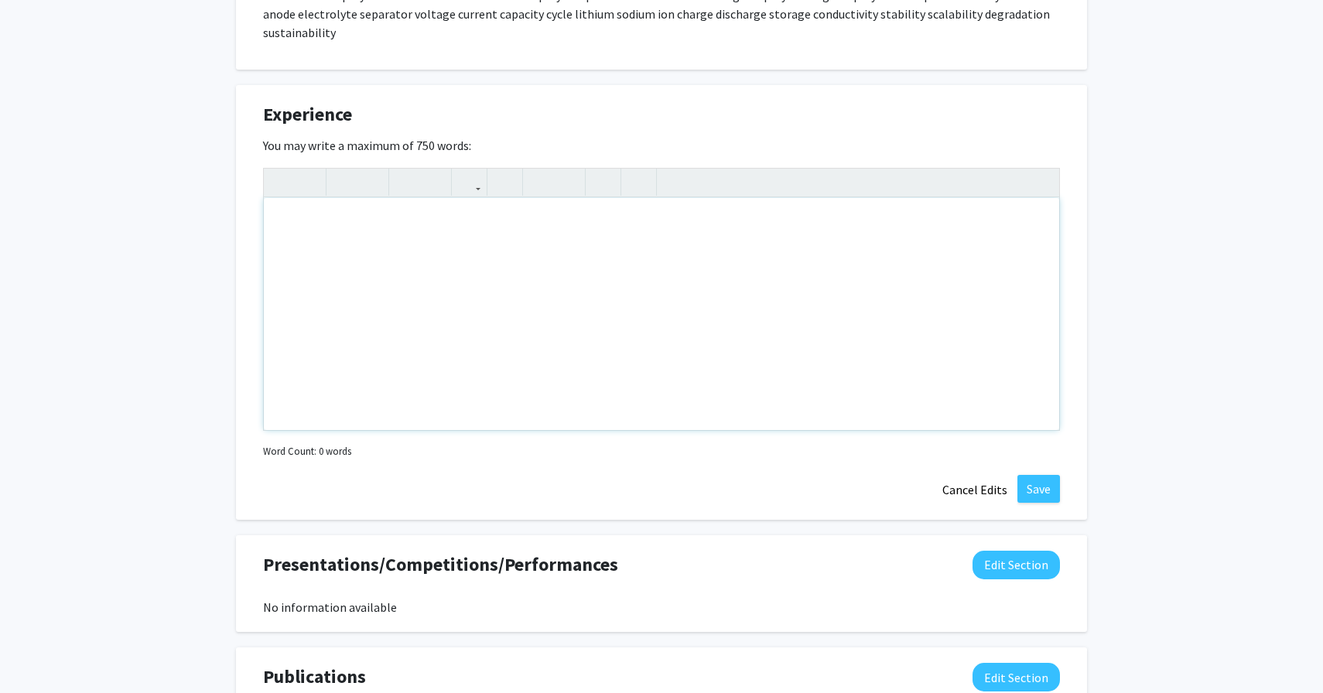
click at [336, 302] on div "Note to users with screen readers: Please deactivate our accessibility plugin f…" at bounding box center [661, 314] width 795 height 232
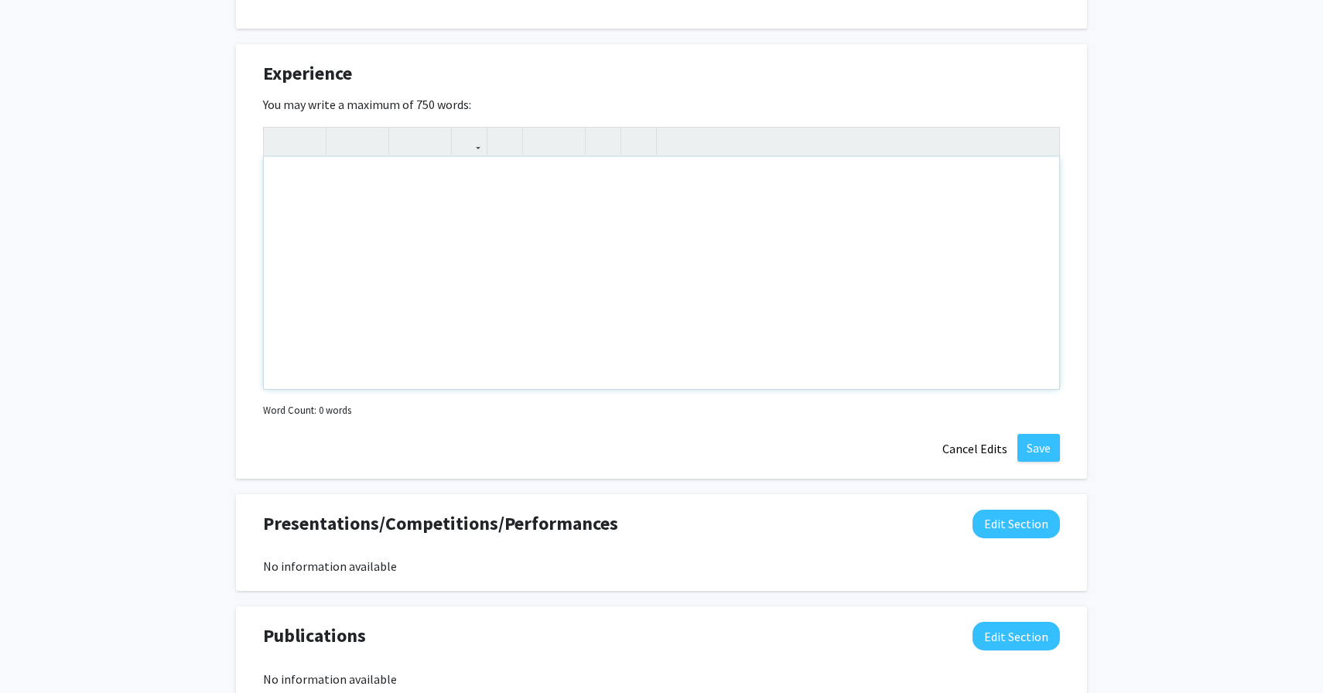
scroll to position [1273, 0]
